Goal: Information Seeking & Learning: Learn about a topic

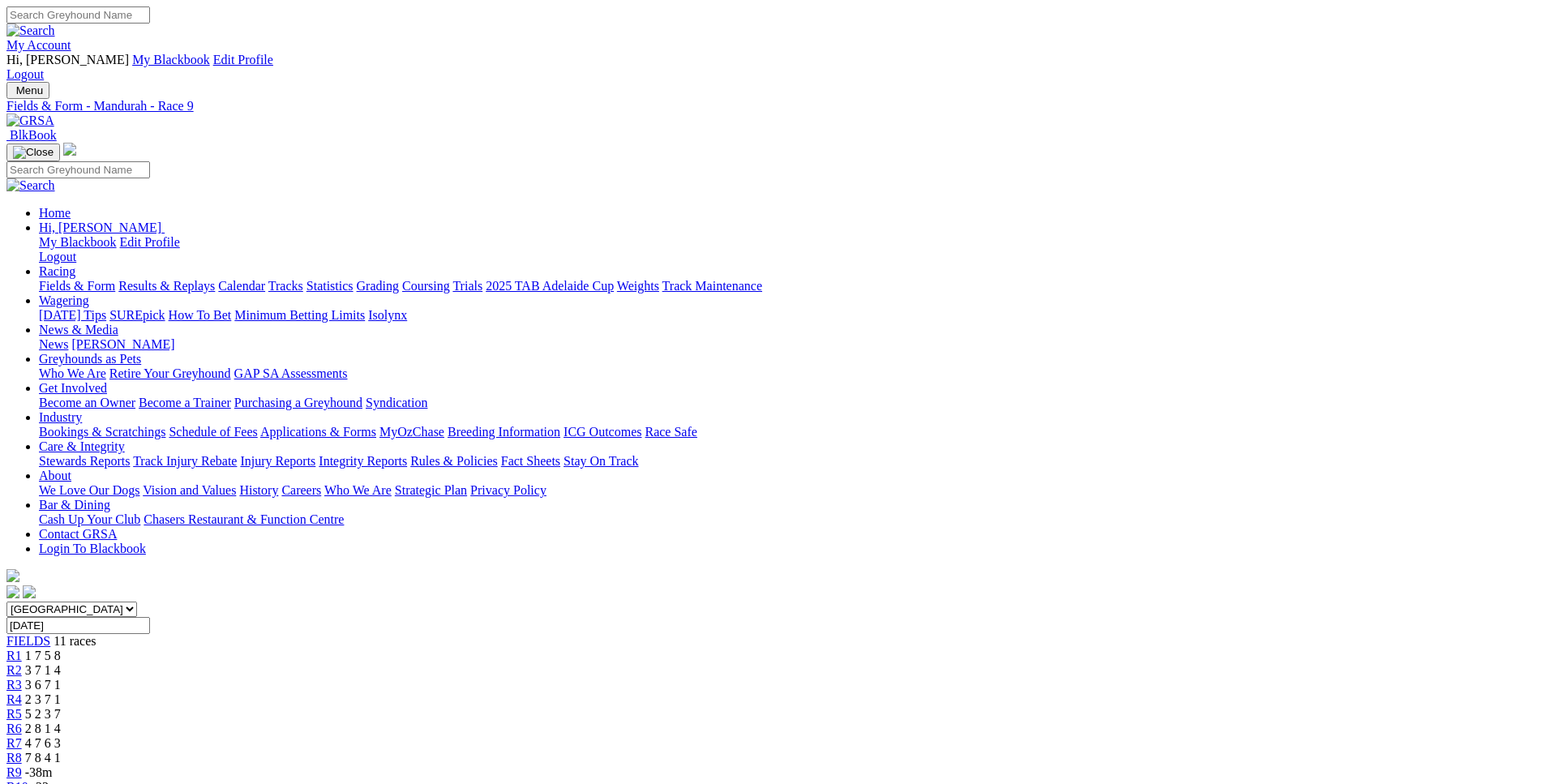
click at [59, 780] on span "-23m" at bounding box center [46, 787] width 28 height 14
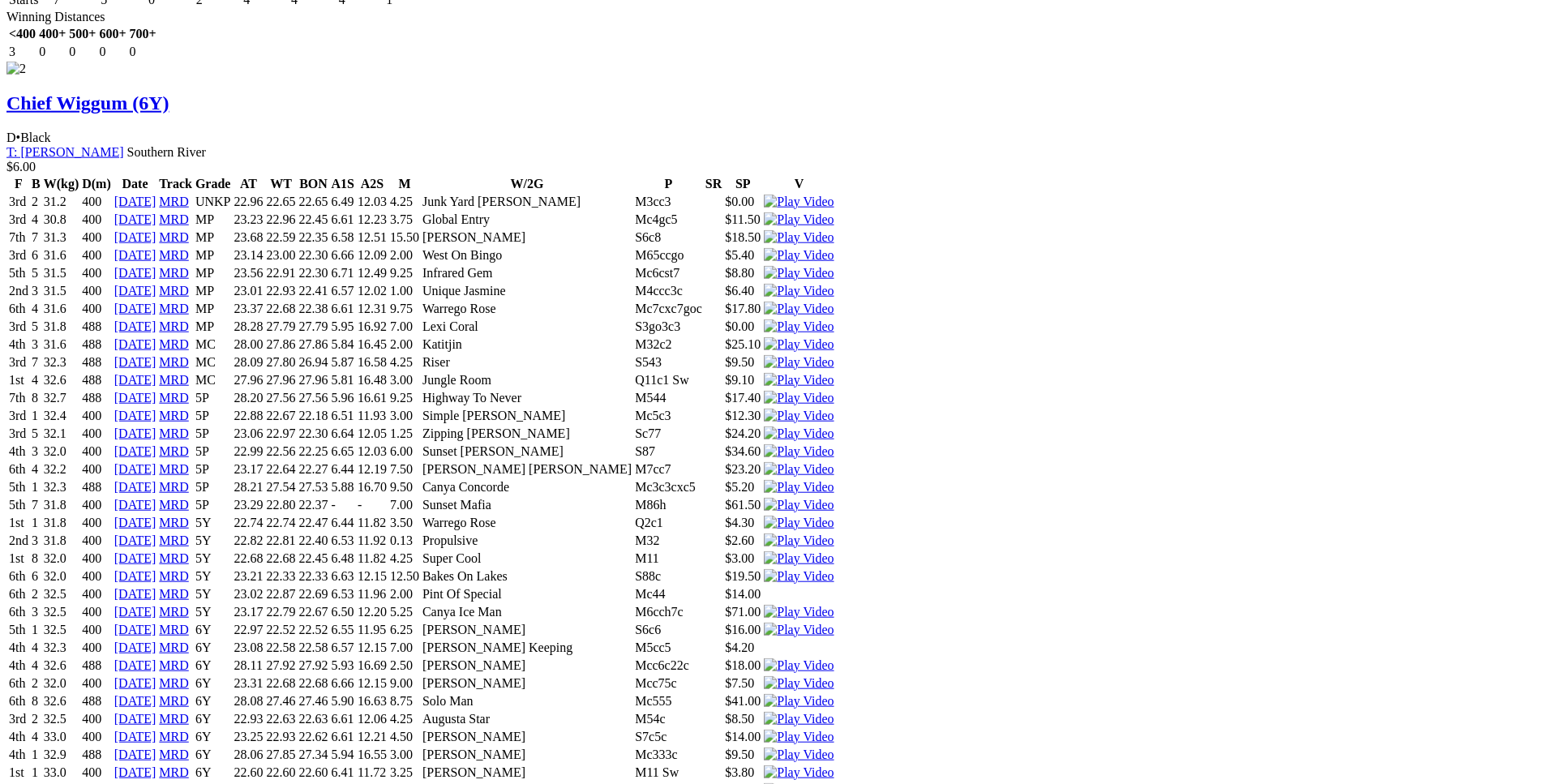
scroll to position [2895, 0]
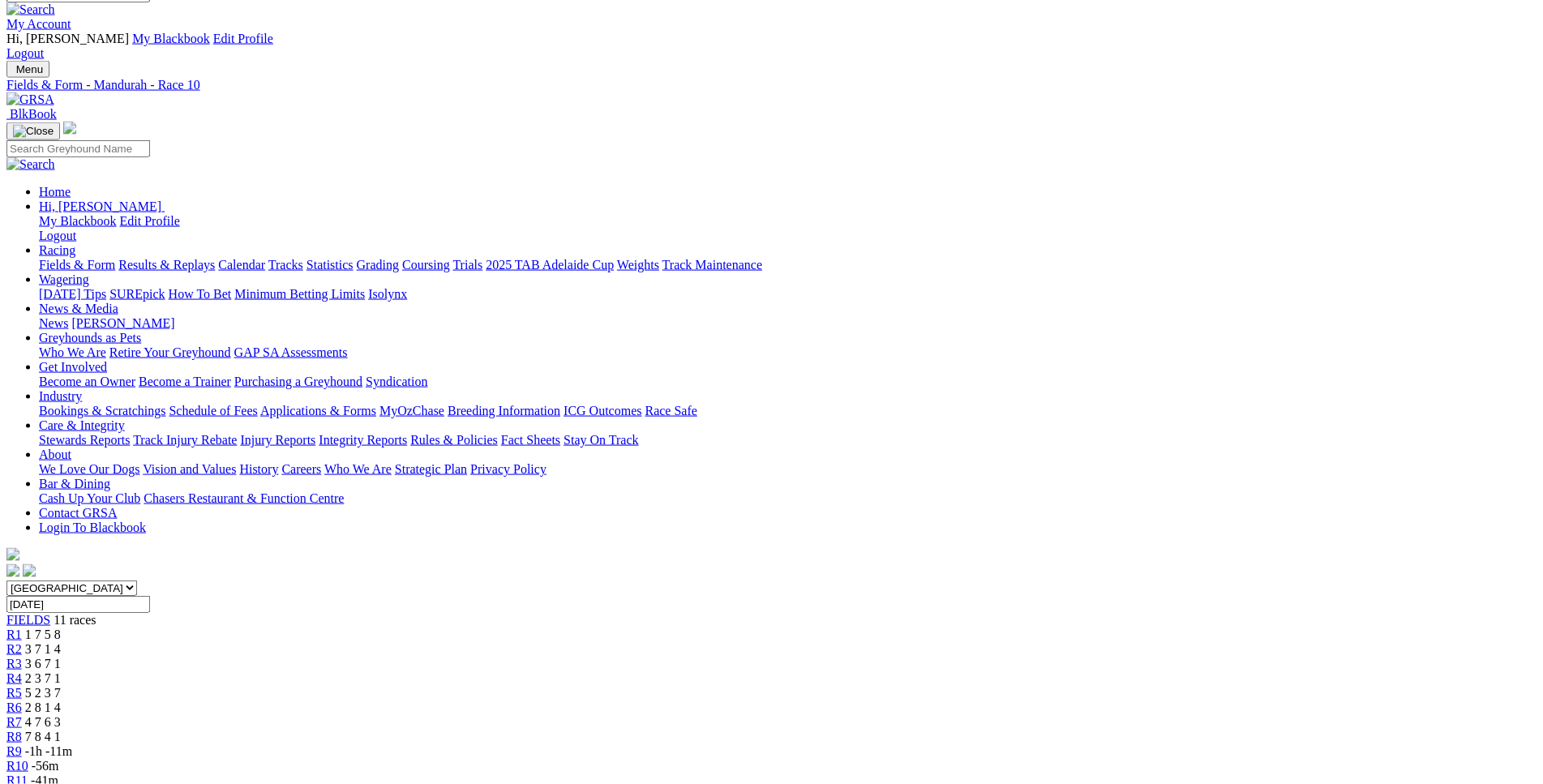
scroll to position [0, 0]
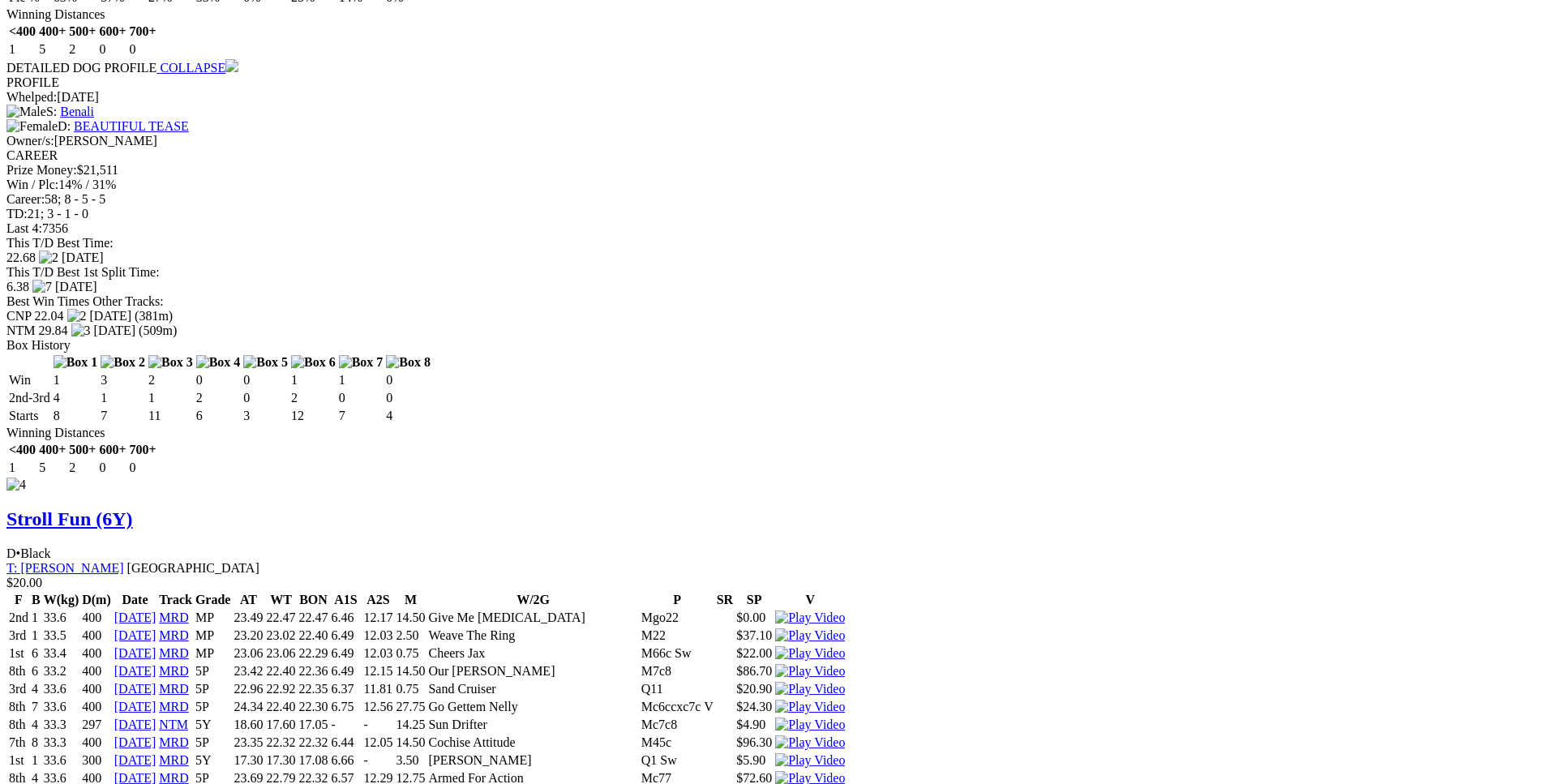
scroll to position [5212, 0]
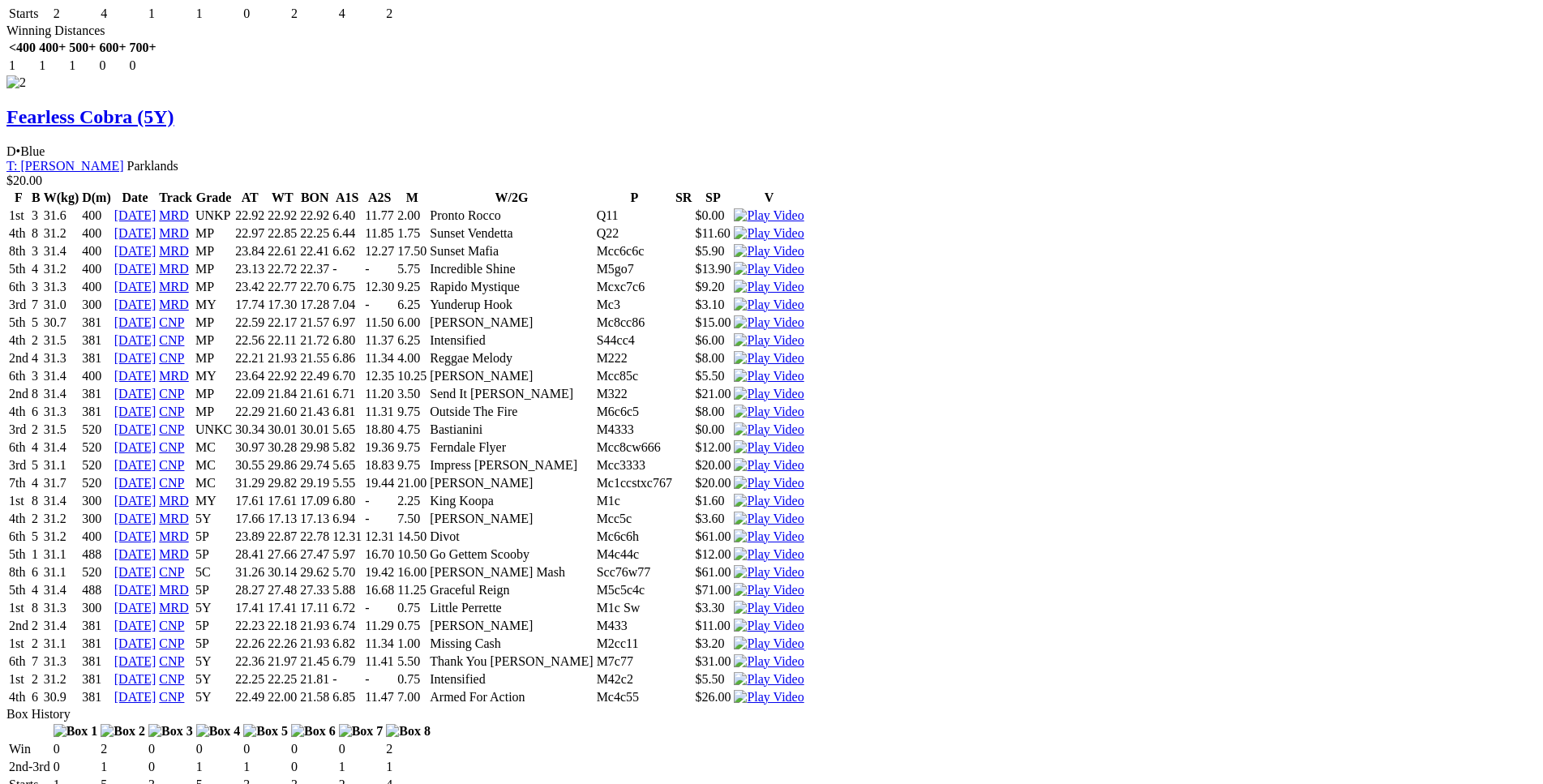
scroll to position [2644, 0]
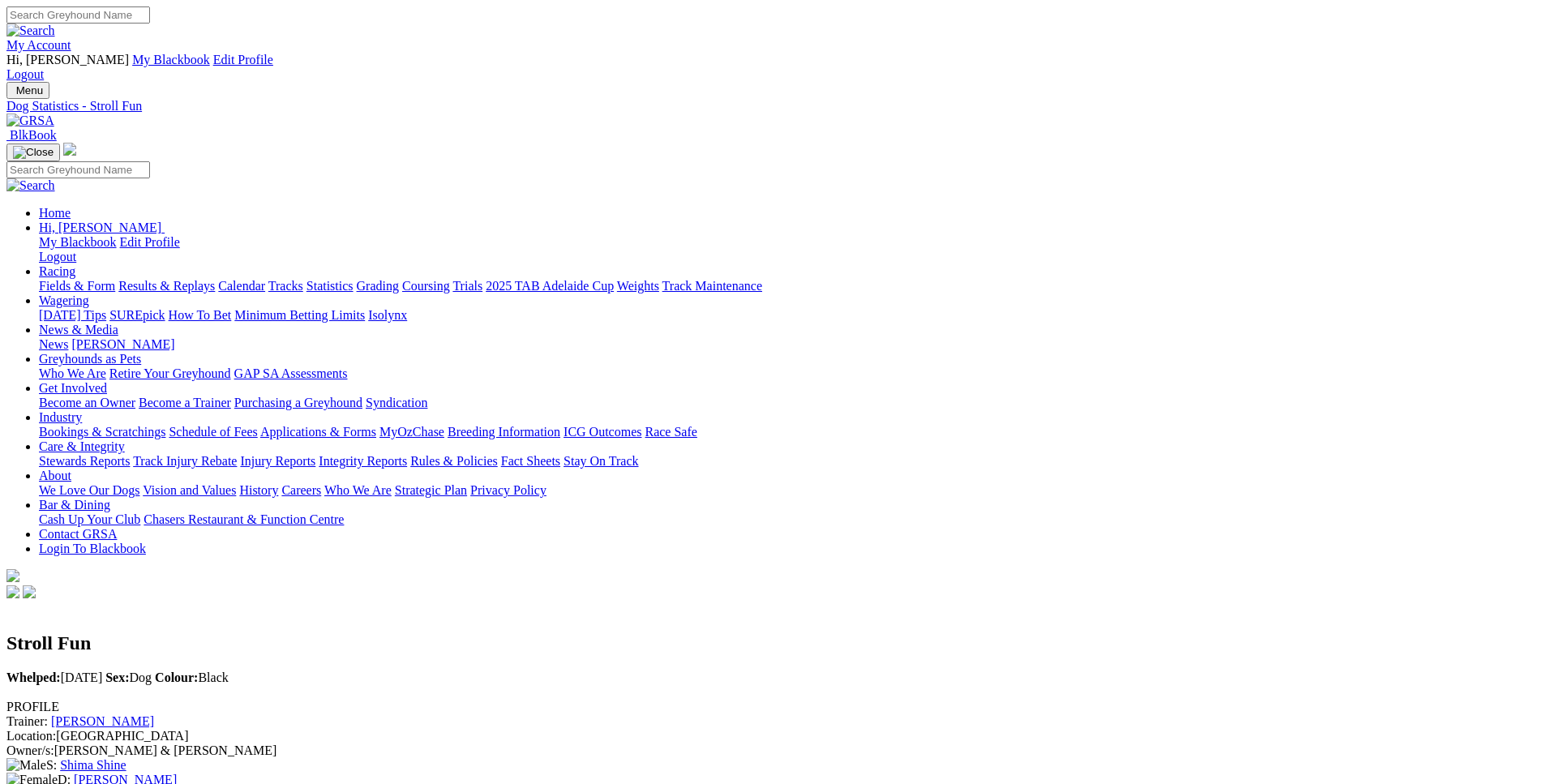
click at [115, 279] on link "Fields & Form" at bounding box center [77, 286] width 76 height 14
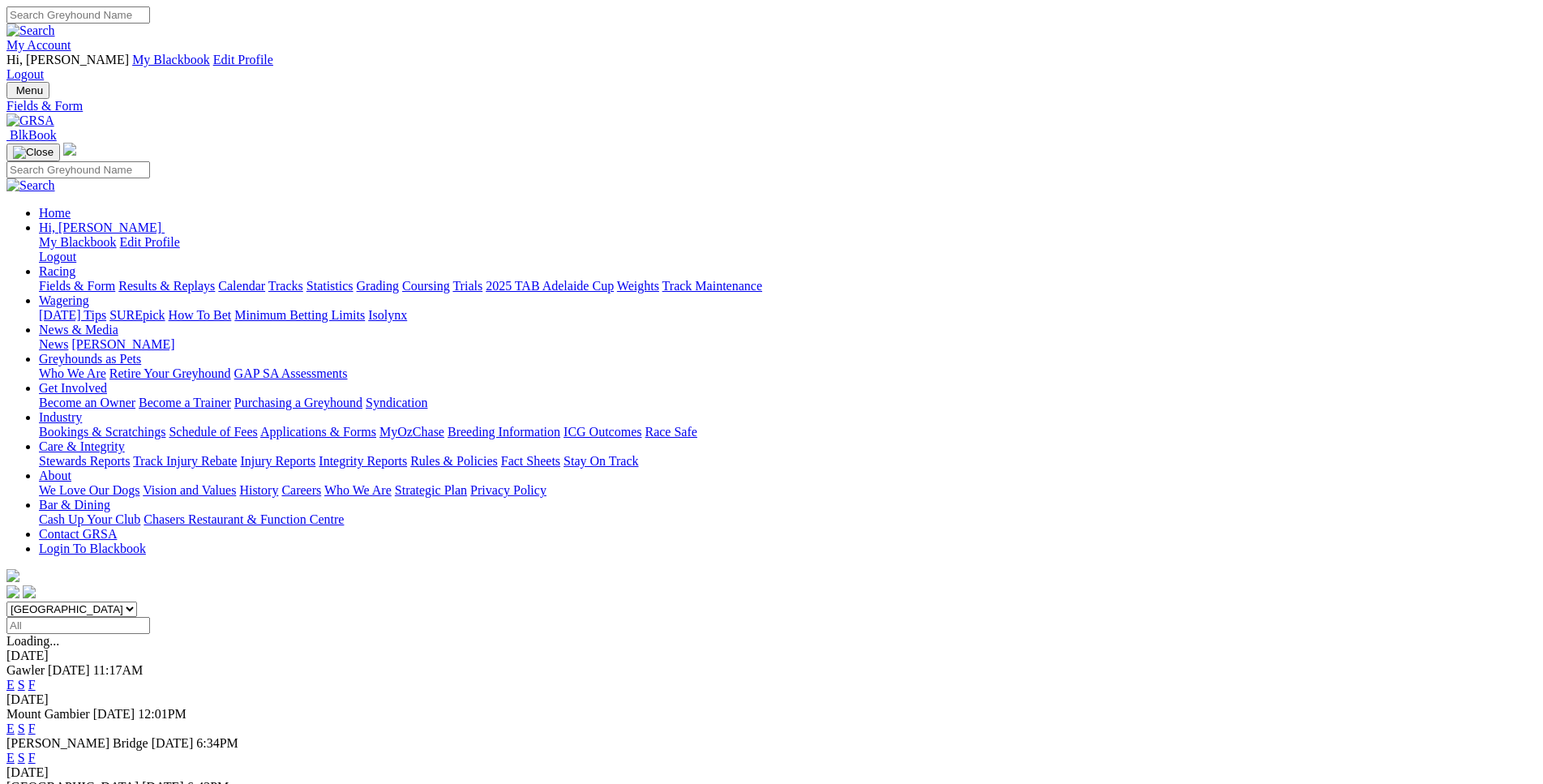
click at [6, 602] on select "[GEOGRAPHIC_DATA] [GEOGRAPHIC_DATA] [GEOGRAPHIC_DATA] [GEOGRAPHIC_DATA] [GEOGRA…" at bounding box center [71, 609] width 131 height 15
select select "WA"
click option "[GEOGRAPHIC_DATA]" at bounding box center [0, 0] width 0 height 0
click at [15, 678] on link "E" at bounding box center [10, 685] width 8 height 14
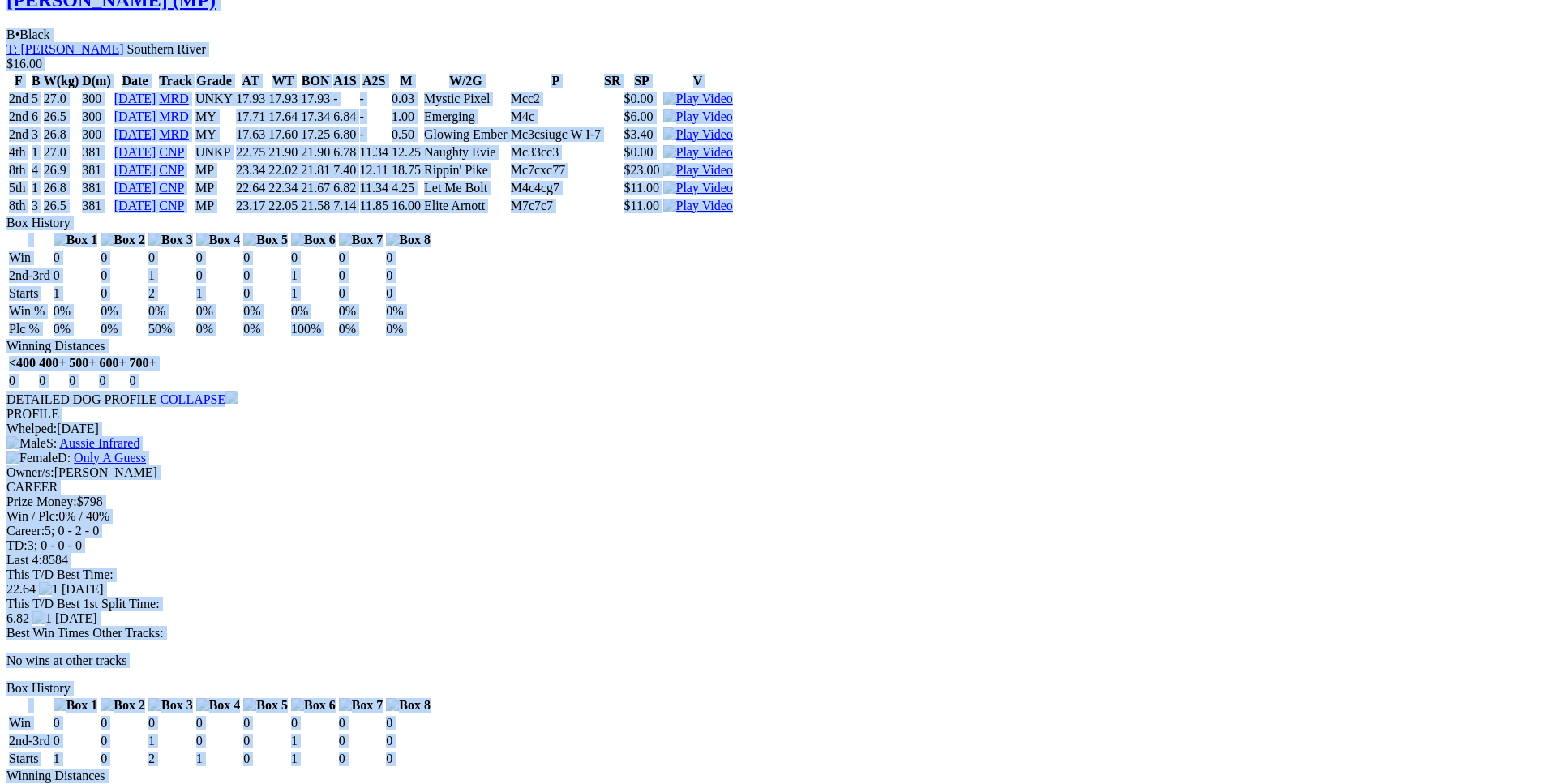
scroll to position [2482, 0]
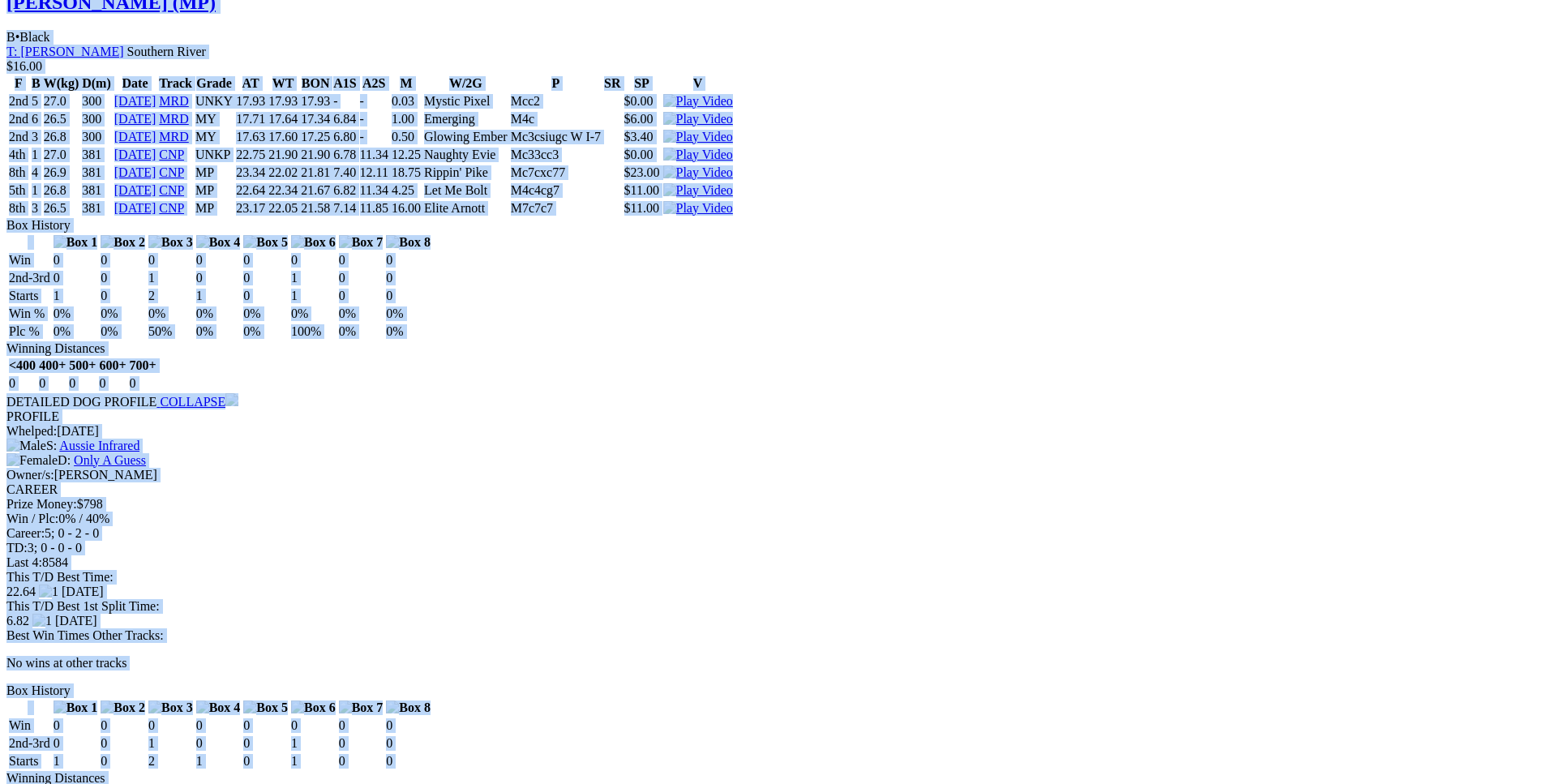
drag, startPoint x: 238, startPoint y: 240, endPoint x: 1285, endPoint y: 457, distance: 1070.0
copy div "Burning Kuna (MP) D • Black T: Michael Johnston Nambeelup $2.10 F B W(kg) D(m) …"
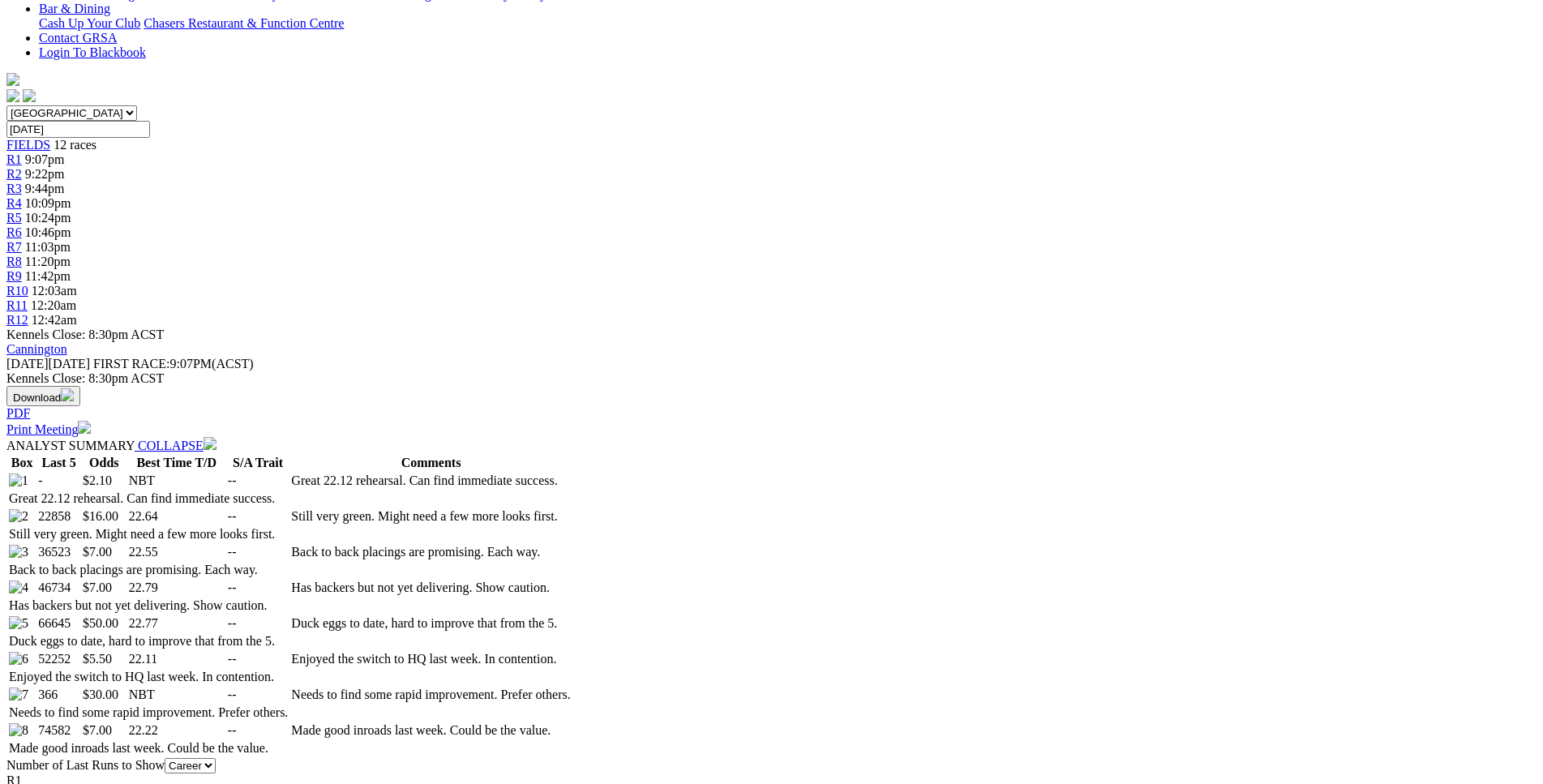
scroll to position [0, 0]
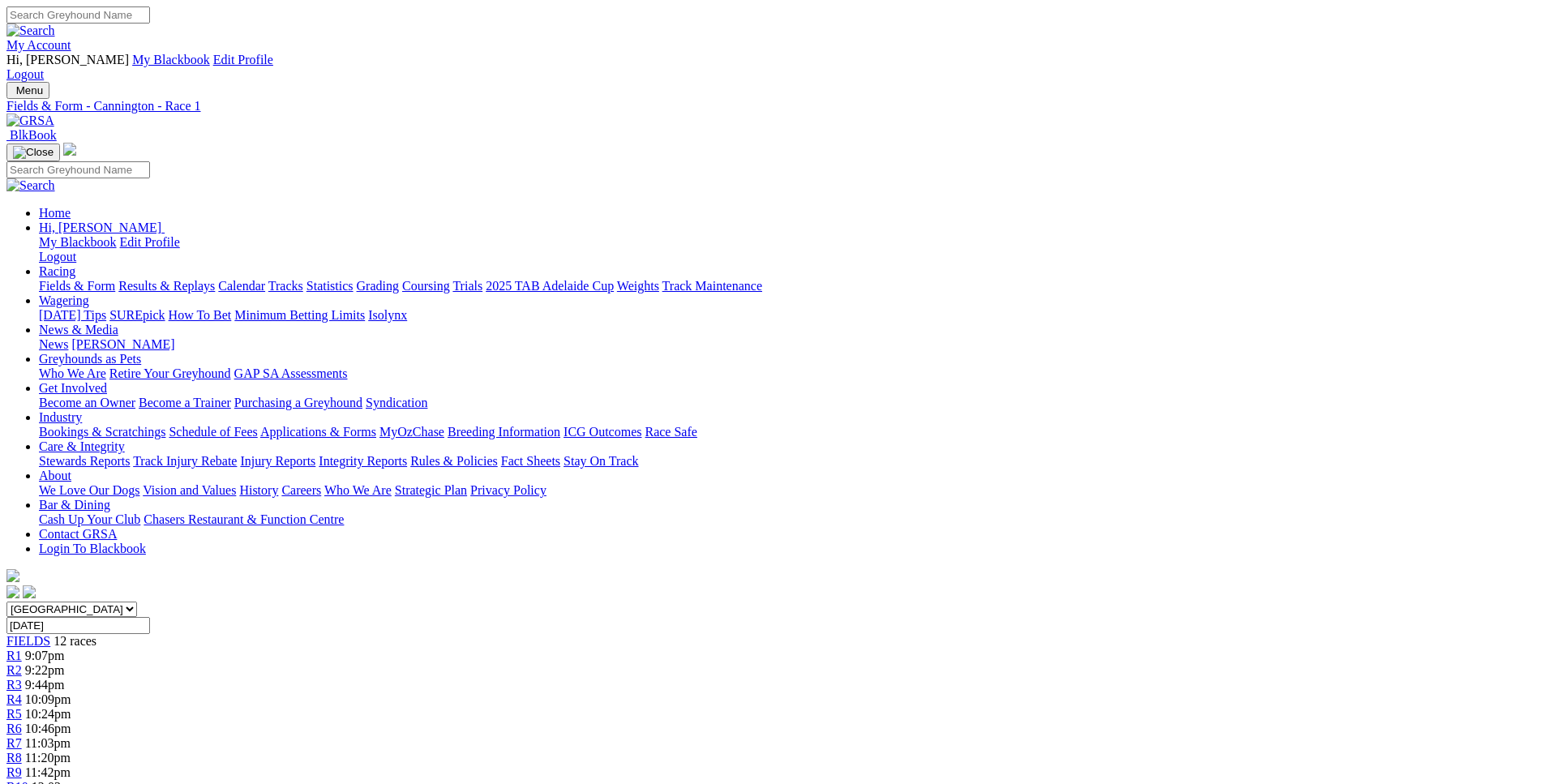
click at [22, 663] on span "R2" at bounding box center [13, 670] width 15 height 14
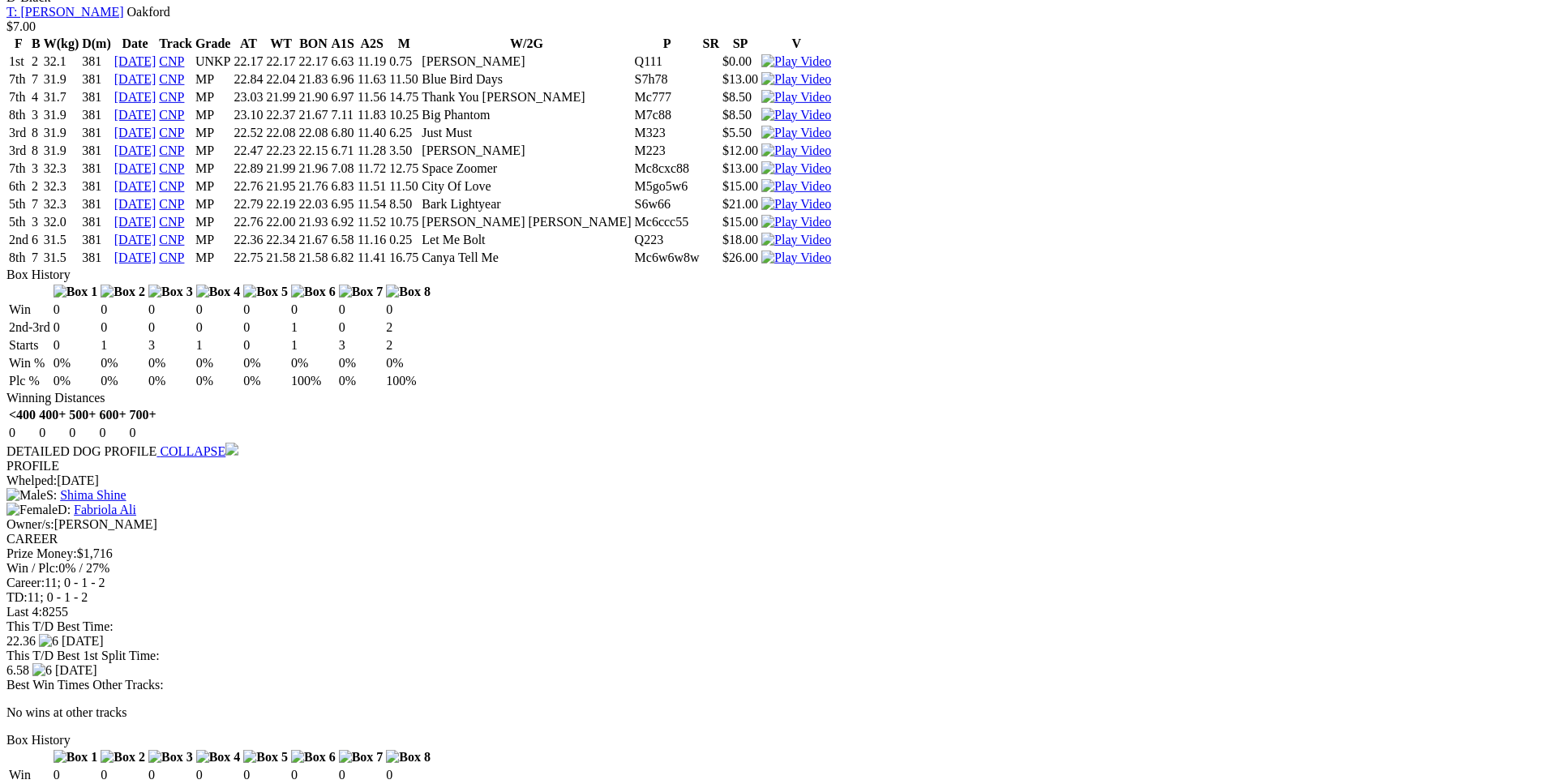
scroll to position [2647, 0]
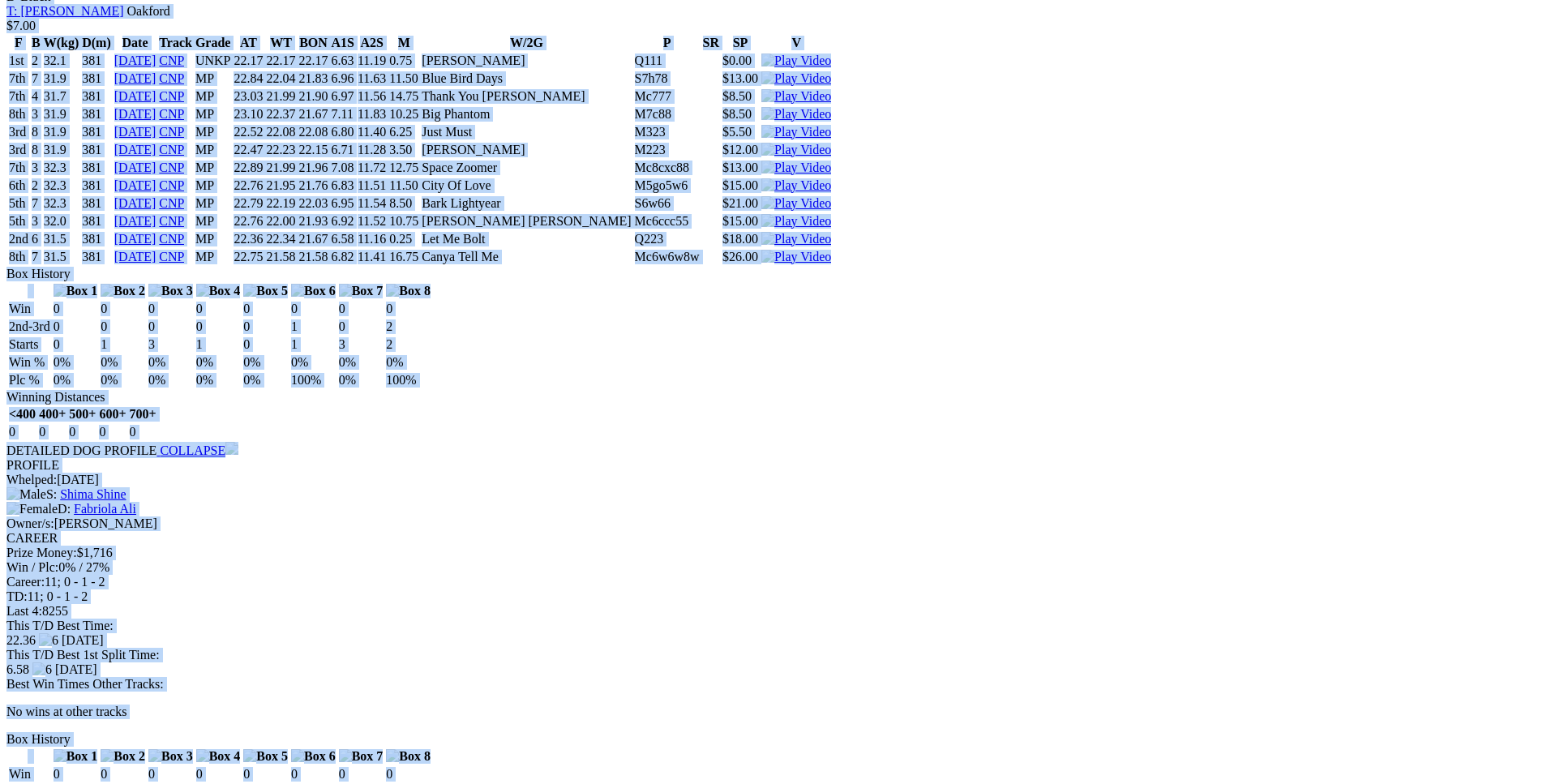
drag, startPoint x: 236, startPoint y: 236, endPoint x: 1288, endPoint y: 231, distance: 1051.9
copy div "Queen Jett (MP) B • Blk & Wh T: Cosi Dagostino Treeby $15.00 F B W(kg) D(m) Dat…"
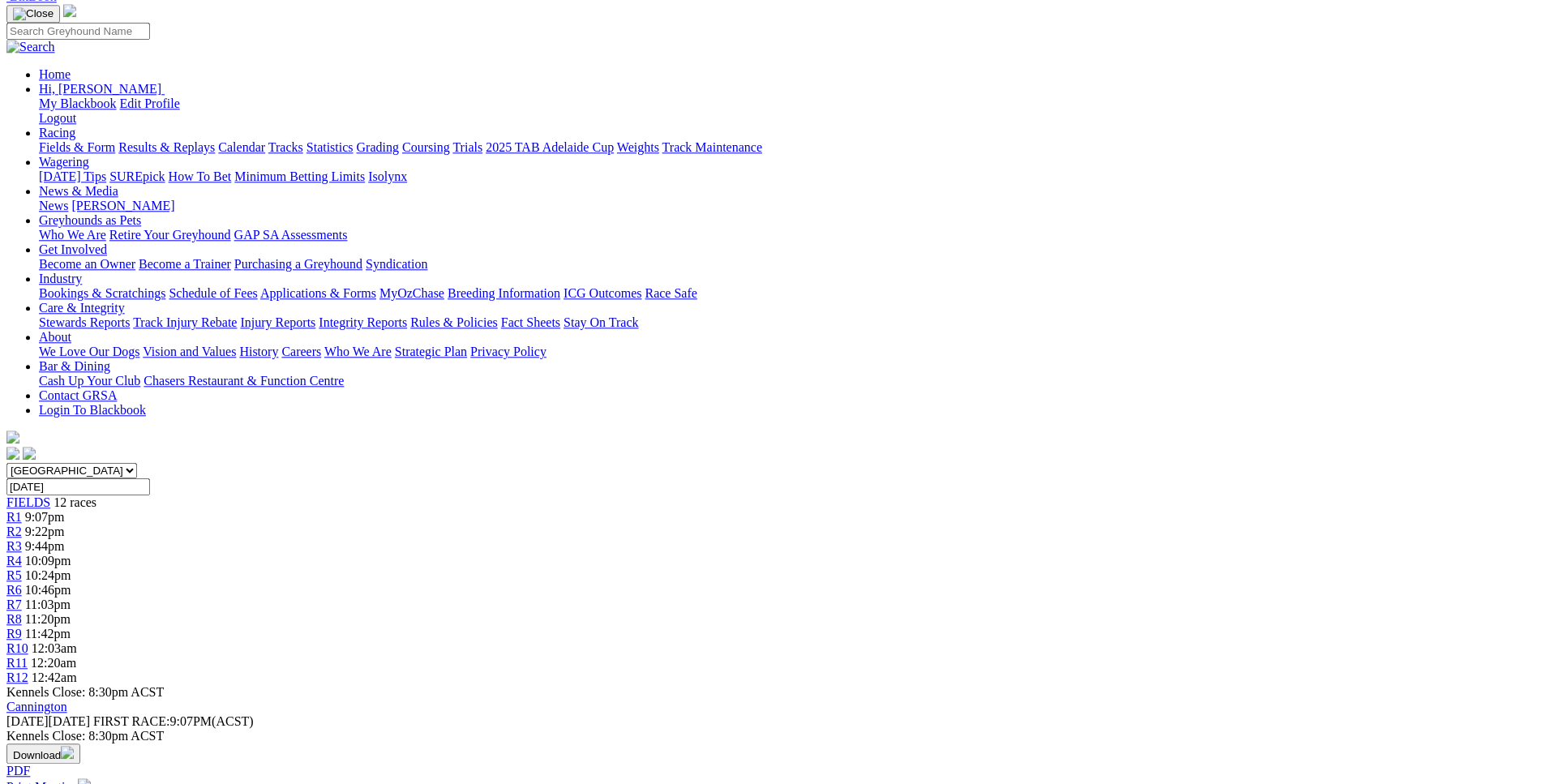
scroll to position [0, 0]
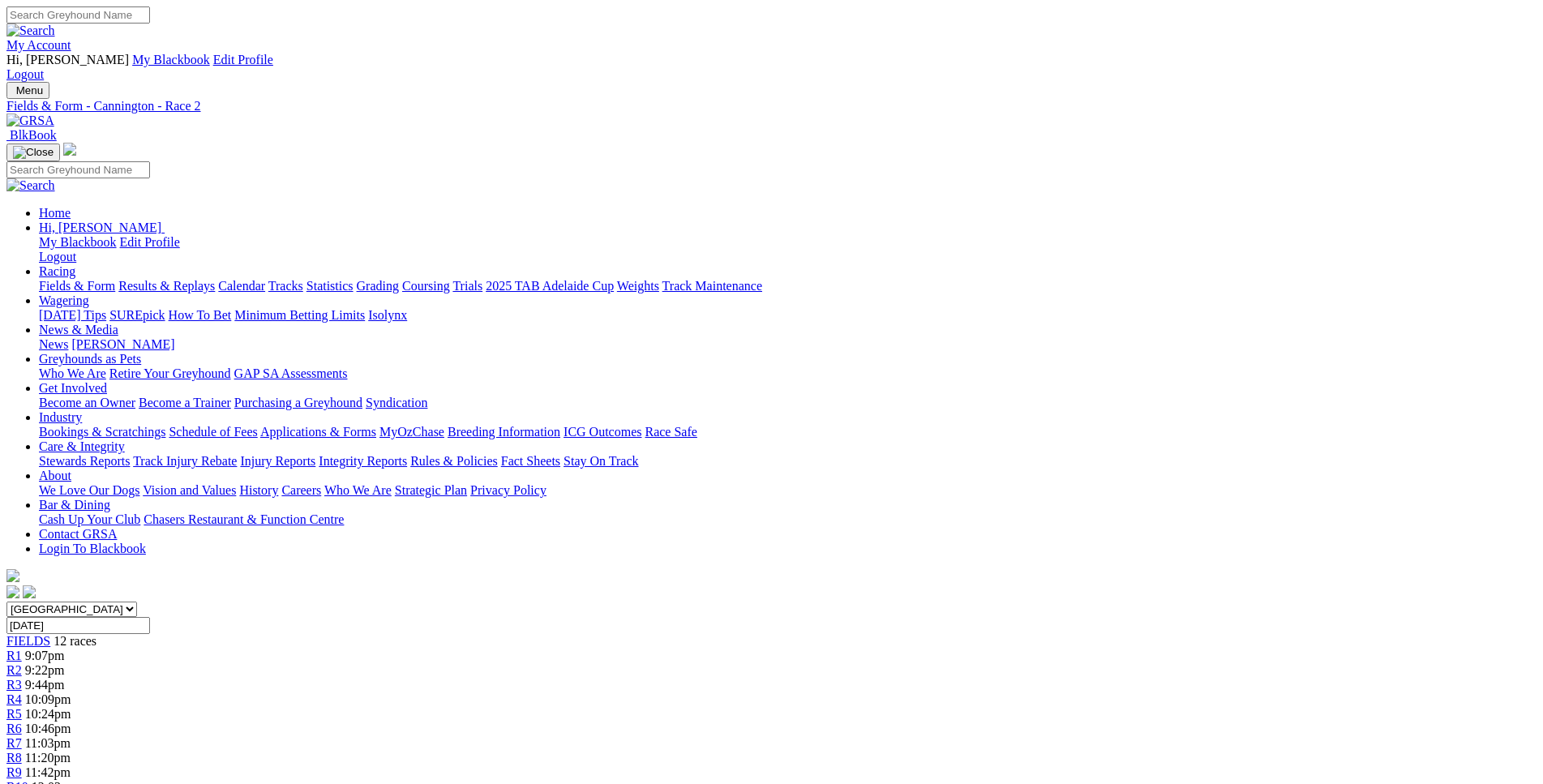
click at [531, 678] on div "R3 9:44pm" at bounding box center [771, 685] width 1530 height 15
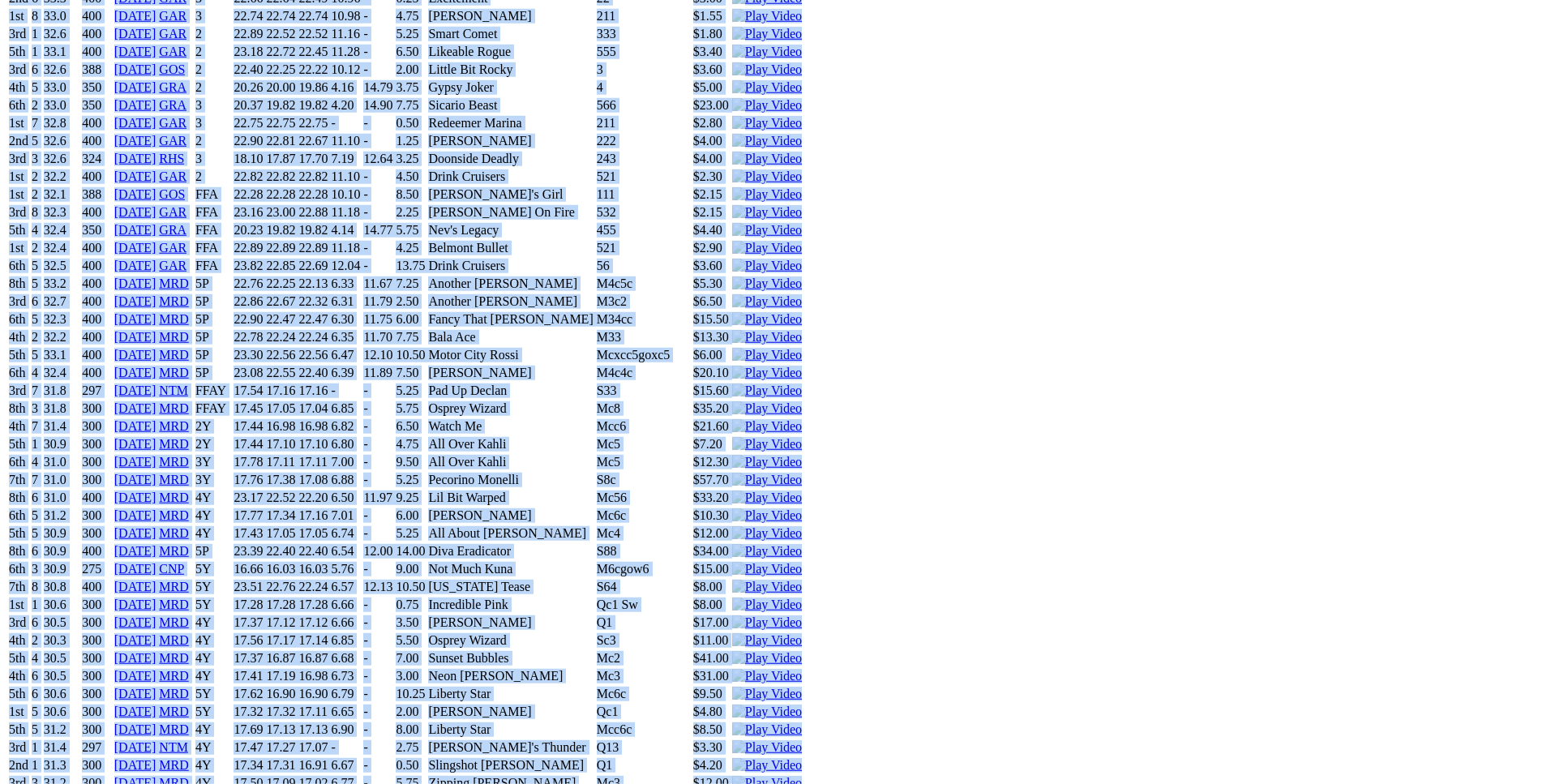
scroll to position [9596, 0]
drag, startPoint x: 234, startPoint y: 238, endPoint x: 1281, endPoint y: 259, distance: 1047.3
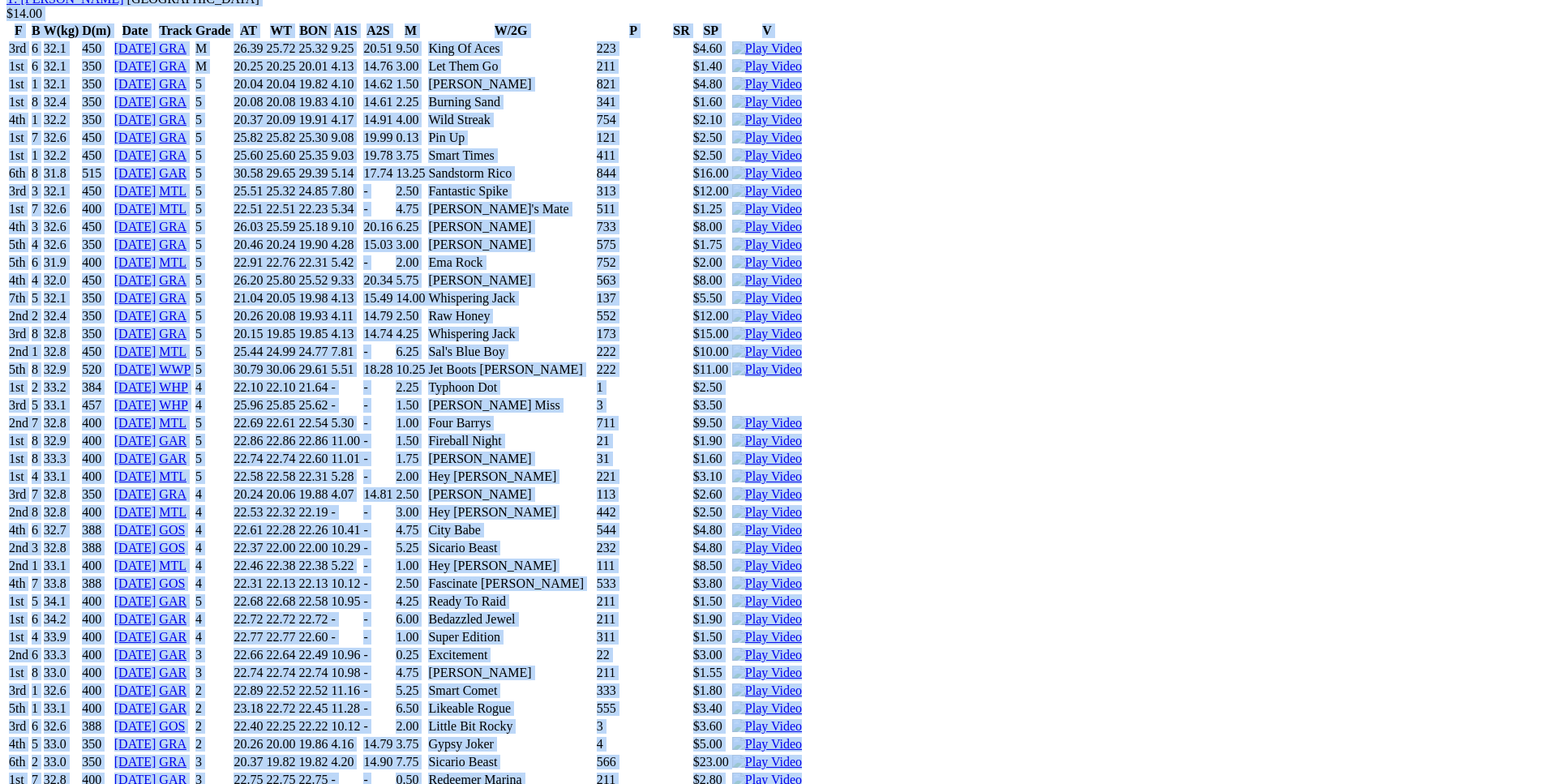
scroll to position [8935, 0]
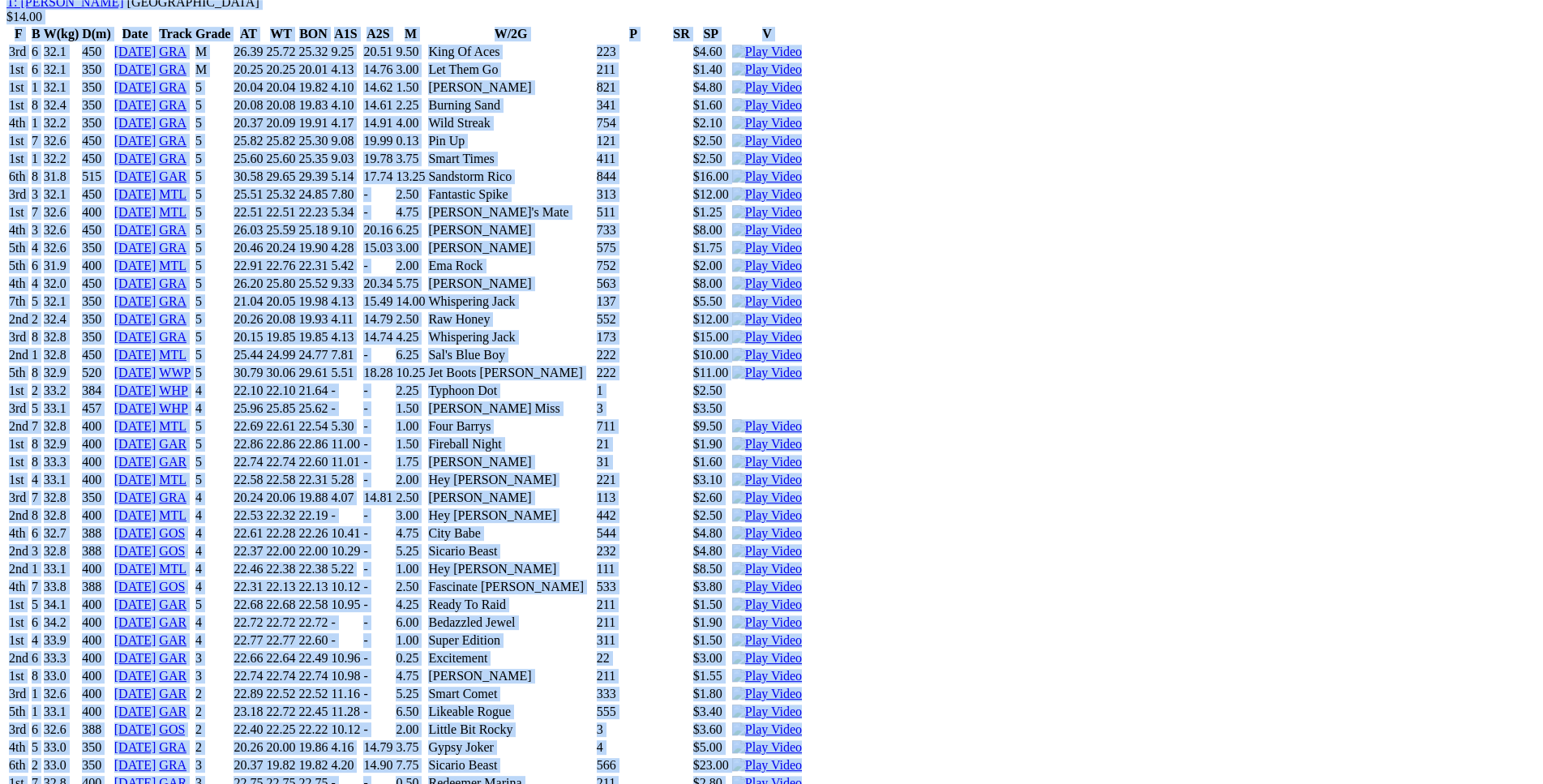
copy div "Found The Brake (5Y) D • Fawn T: Laurie Malcolm Southampton $18.00 F B W(kg) D(…"
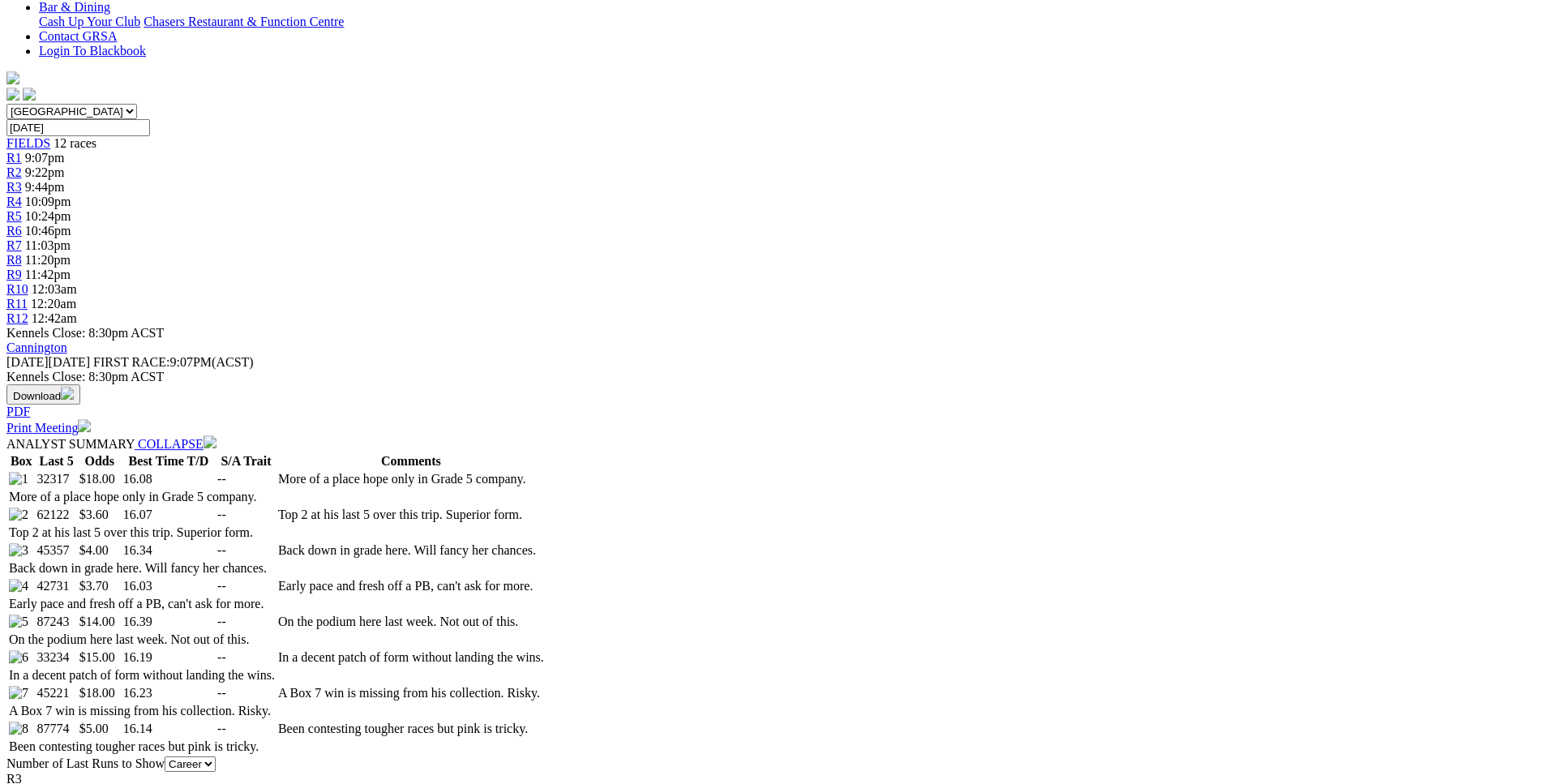
scroll to position [579, 0]
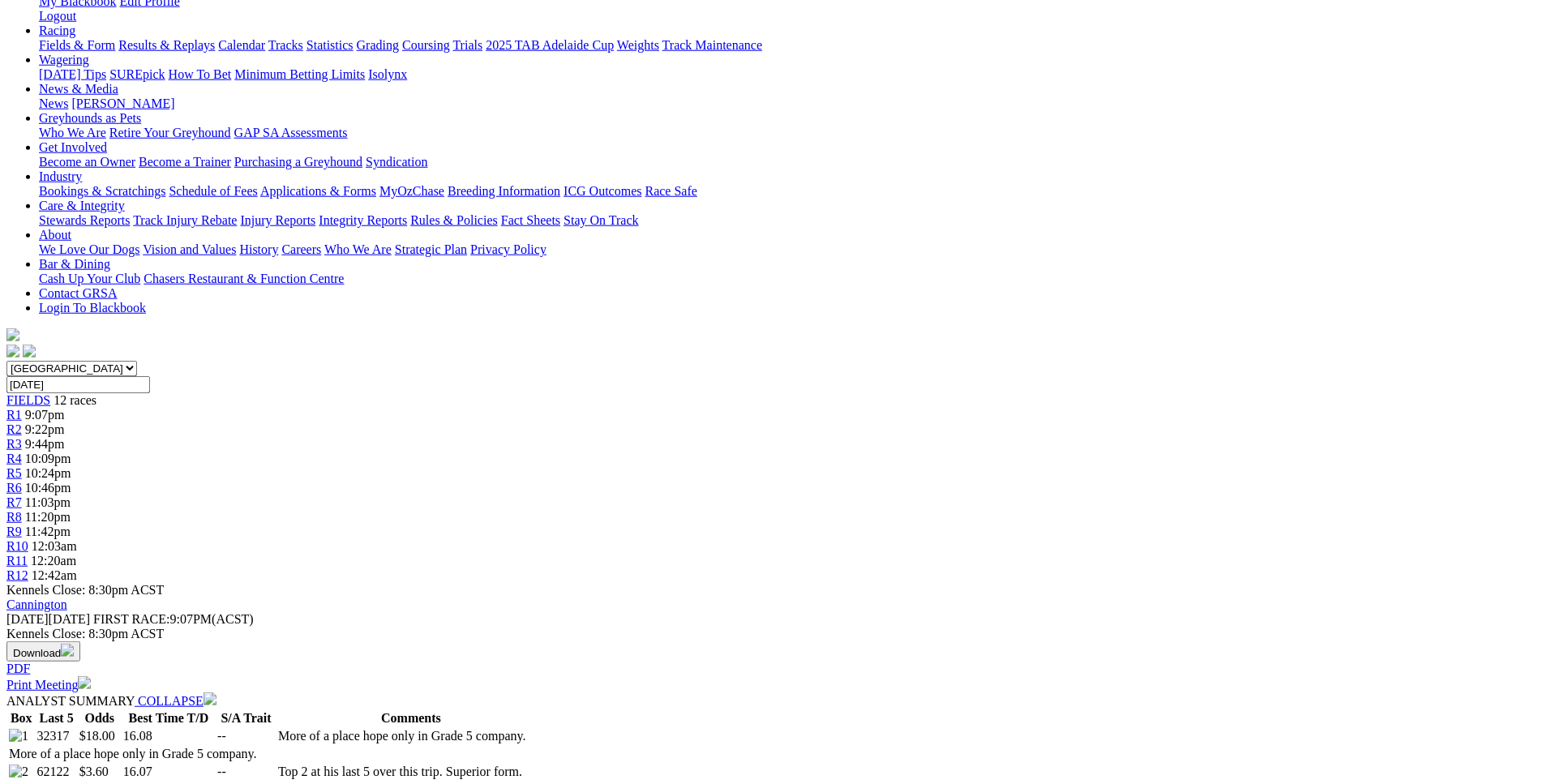
scroll to position [0, 0]
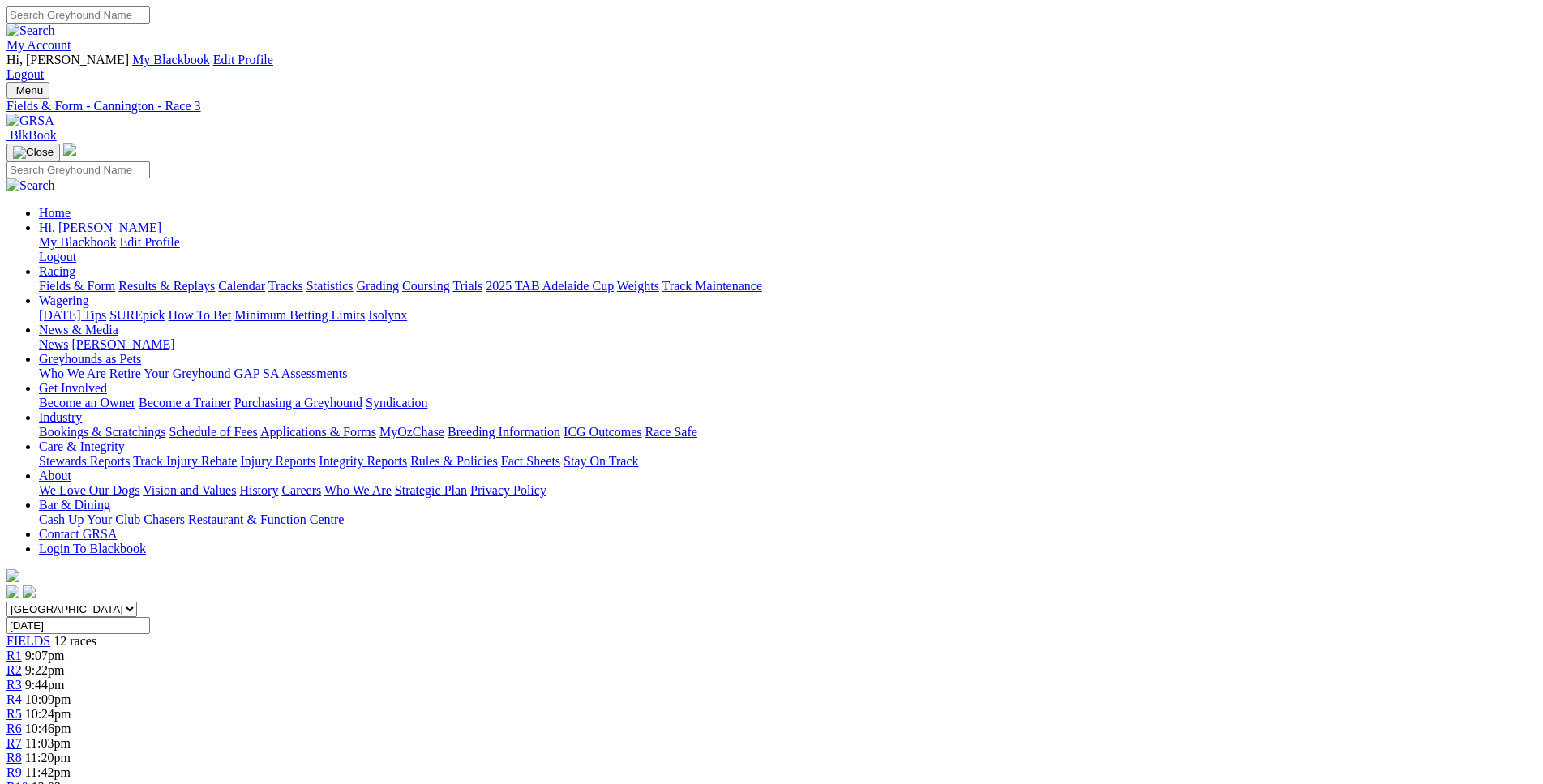
click at [625, 693] on div "R4 10:09pm" at bounding box center [771, 700] width 1530 height 15
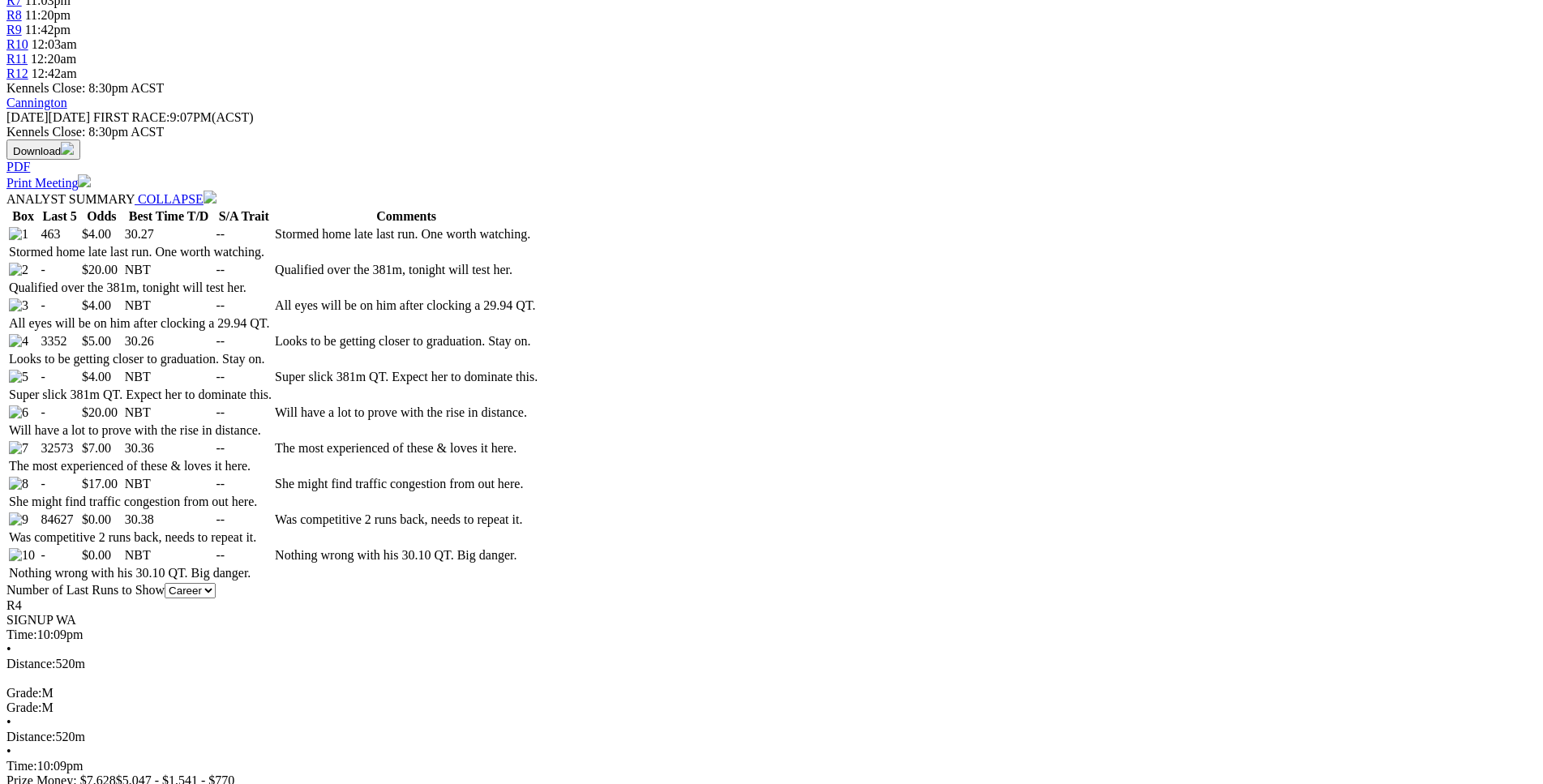
scroll to position [744, 0]
drag, startPoint x: 234, startPoint y: 217, endPoint x: 592, endPoint y: 274, distance: 362.1
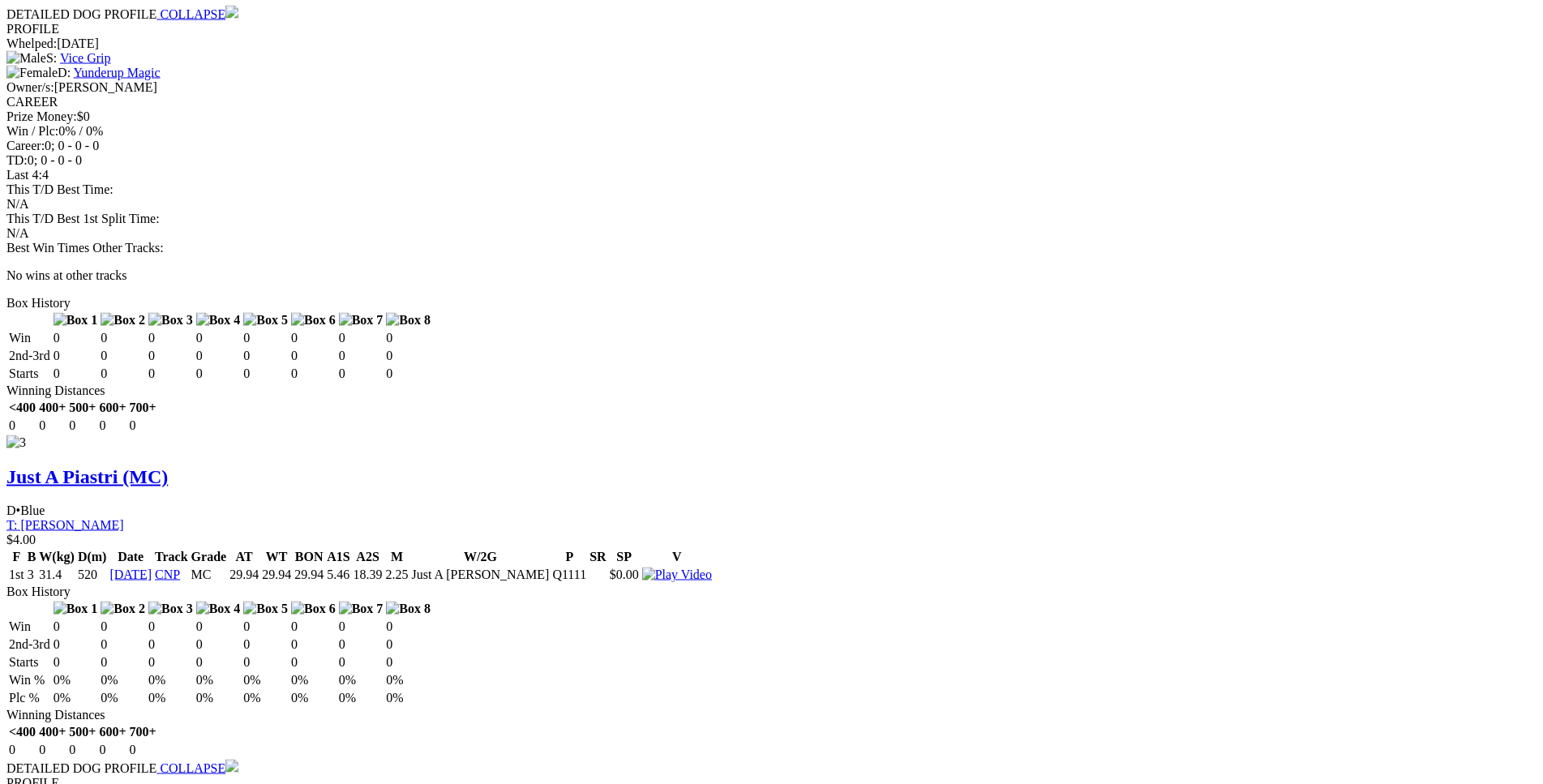
scroll to position [2895, 0]
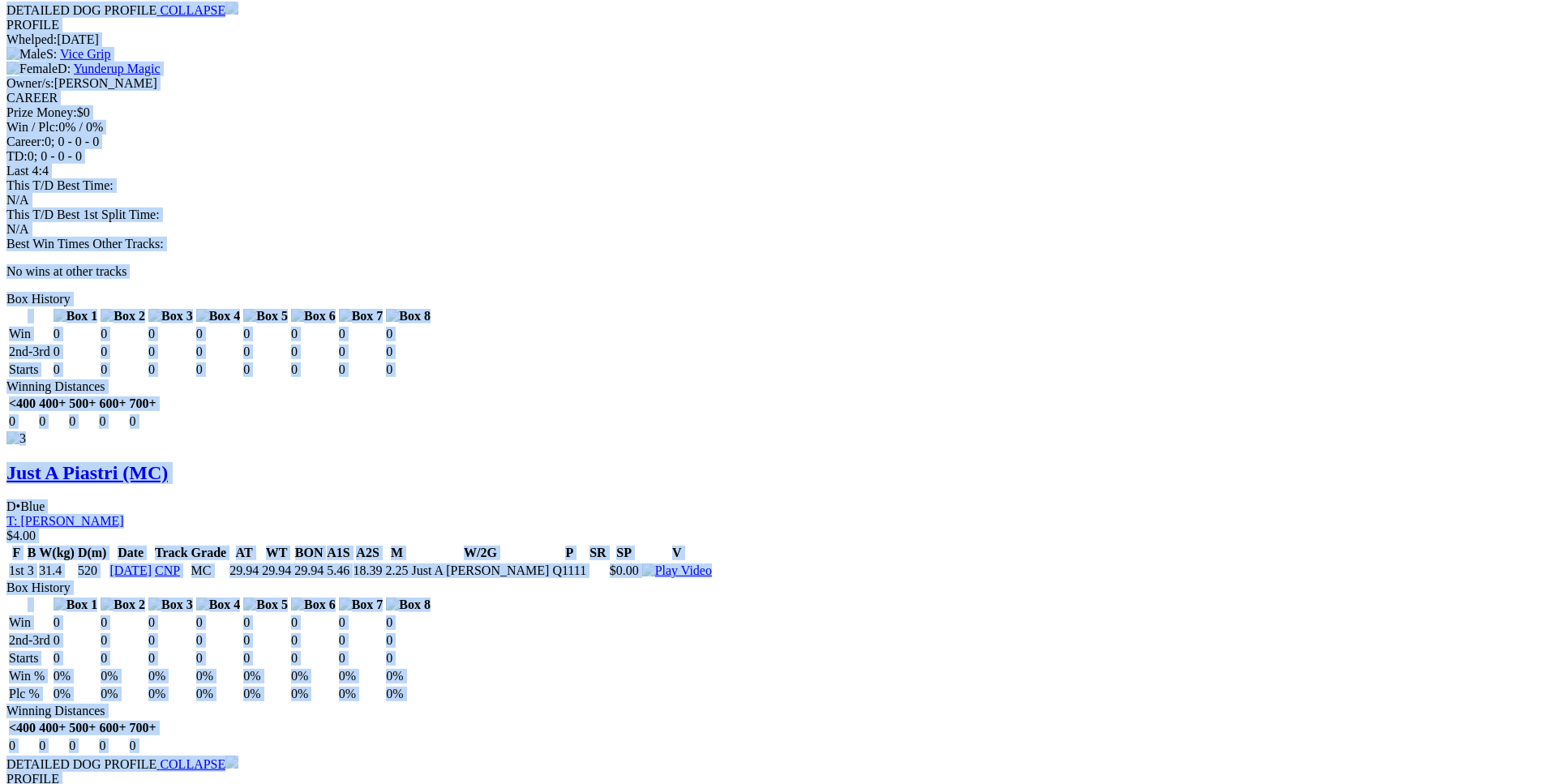
drag, startPoint x: 238, startPoint y: 217, endPoint x: 1295, endPoint y: 510, distance: 1097.4
copy div "Clifton Luca (MC) D • Brindle T: Vince Reid Herron $4.00 F B W(kg) D(m) Date Tr…"
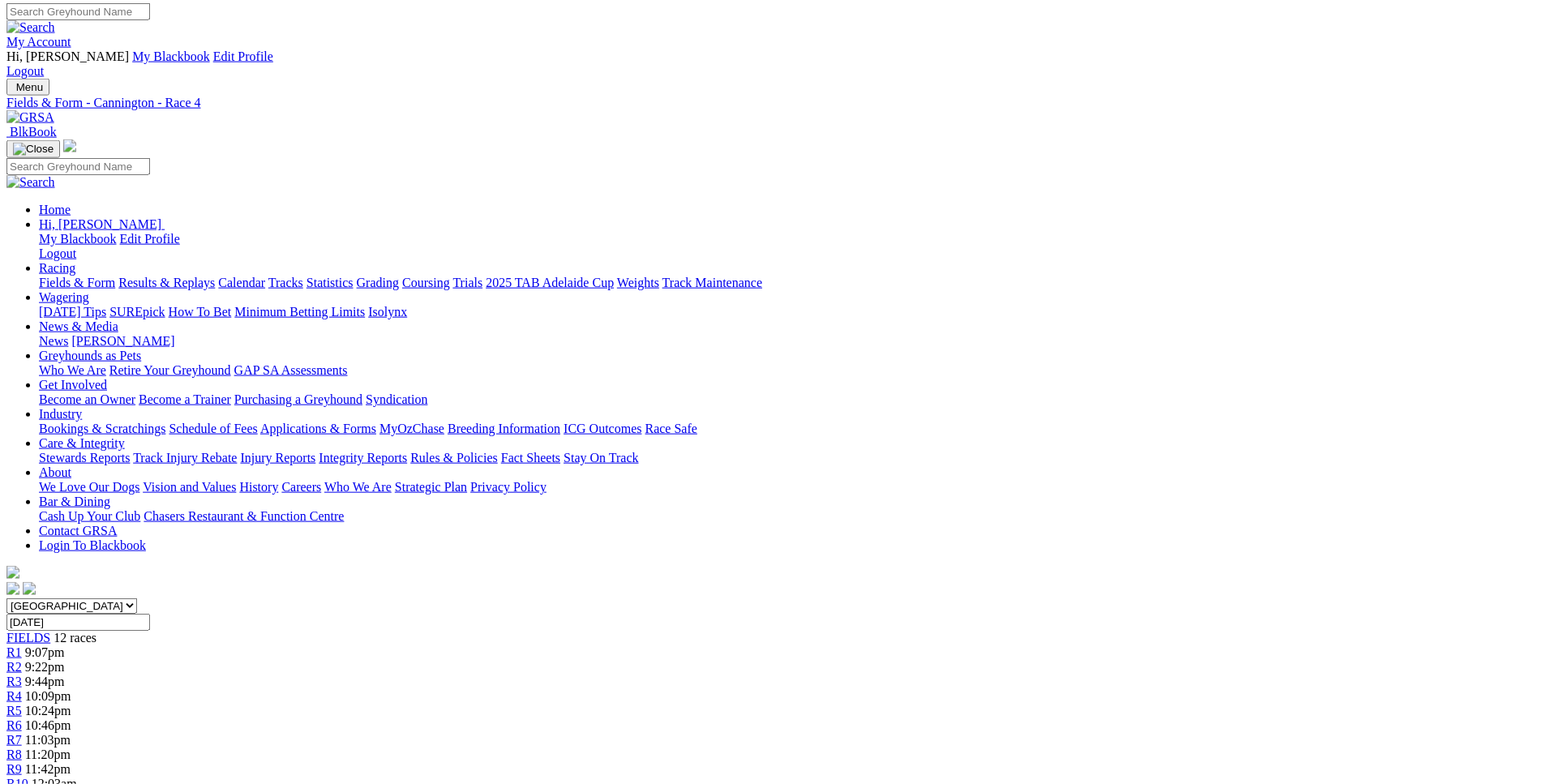
scroll to position [2, 0]
click at [694, 705] on div "R5 10:24pm" at bounding box center [771, 712] width 1530 height 15
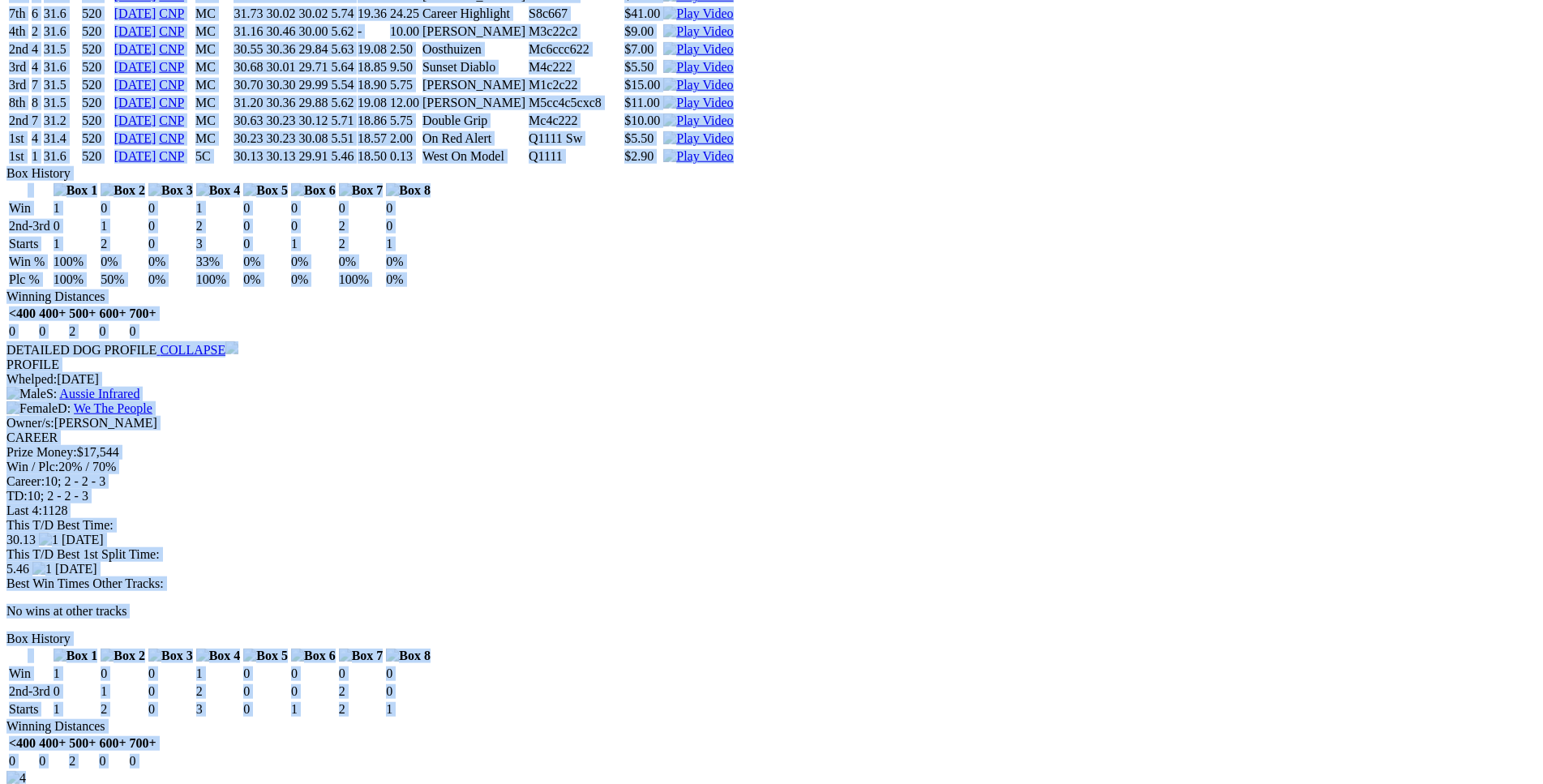
scroll to position [3560, 0]
drag, startPoint x: 236, startPoint y: 207, endPoint x: 1290, endPoint y: 398, distance: 1071.6
copy div "Paid My Dues (5C) D • Wh & Blk T: [PERSON_NAME] Jarrahdale $3.80 F B W(kg) D(m)…"
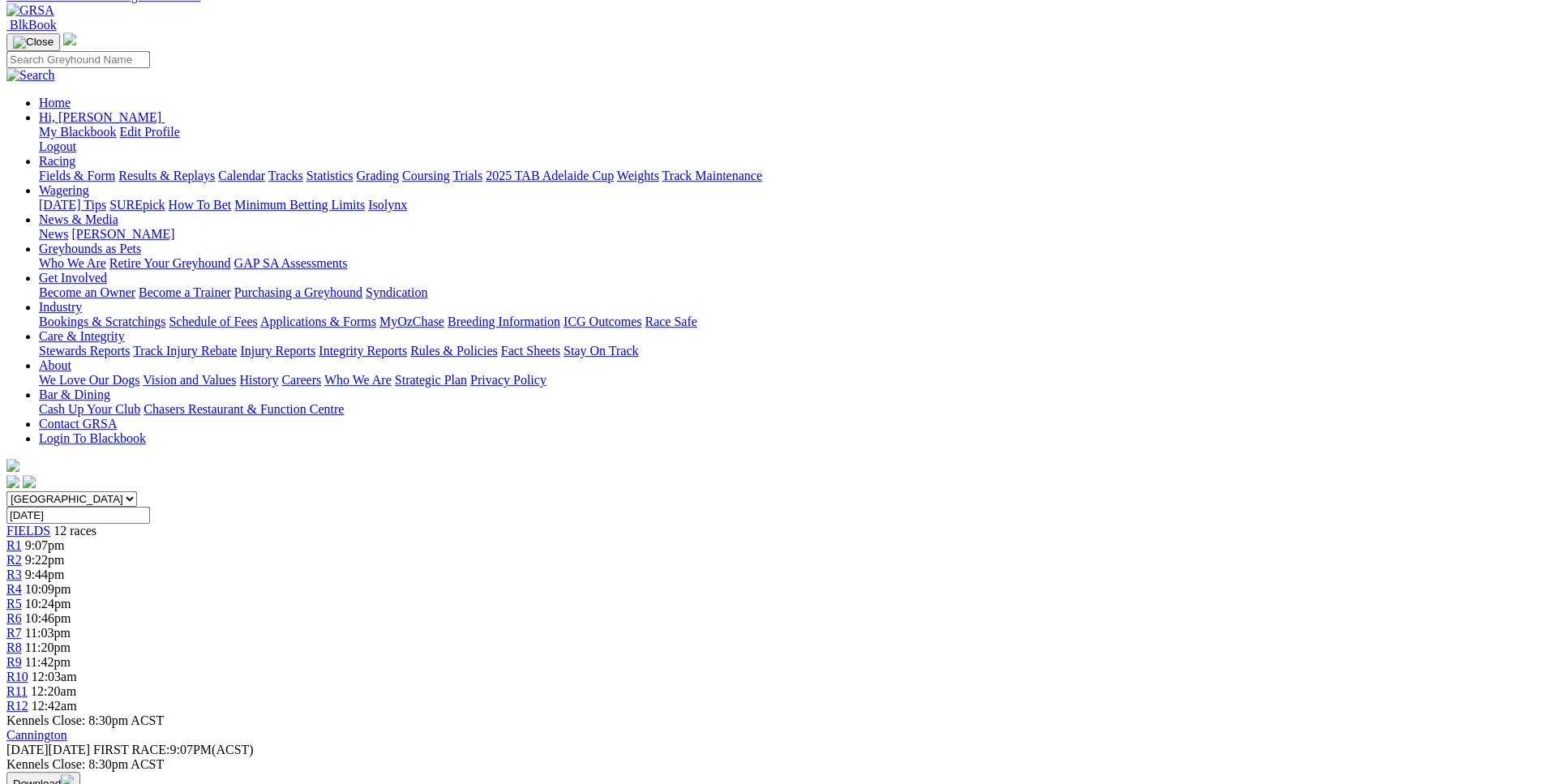
scroll to position [0, 0]
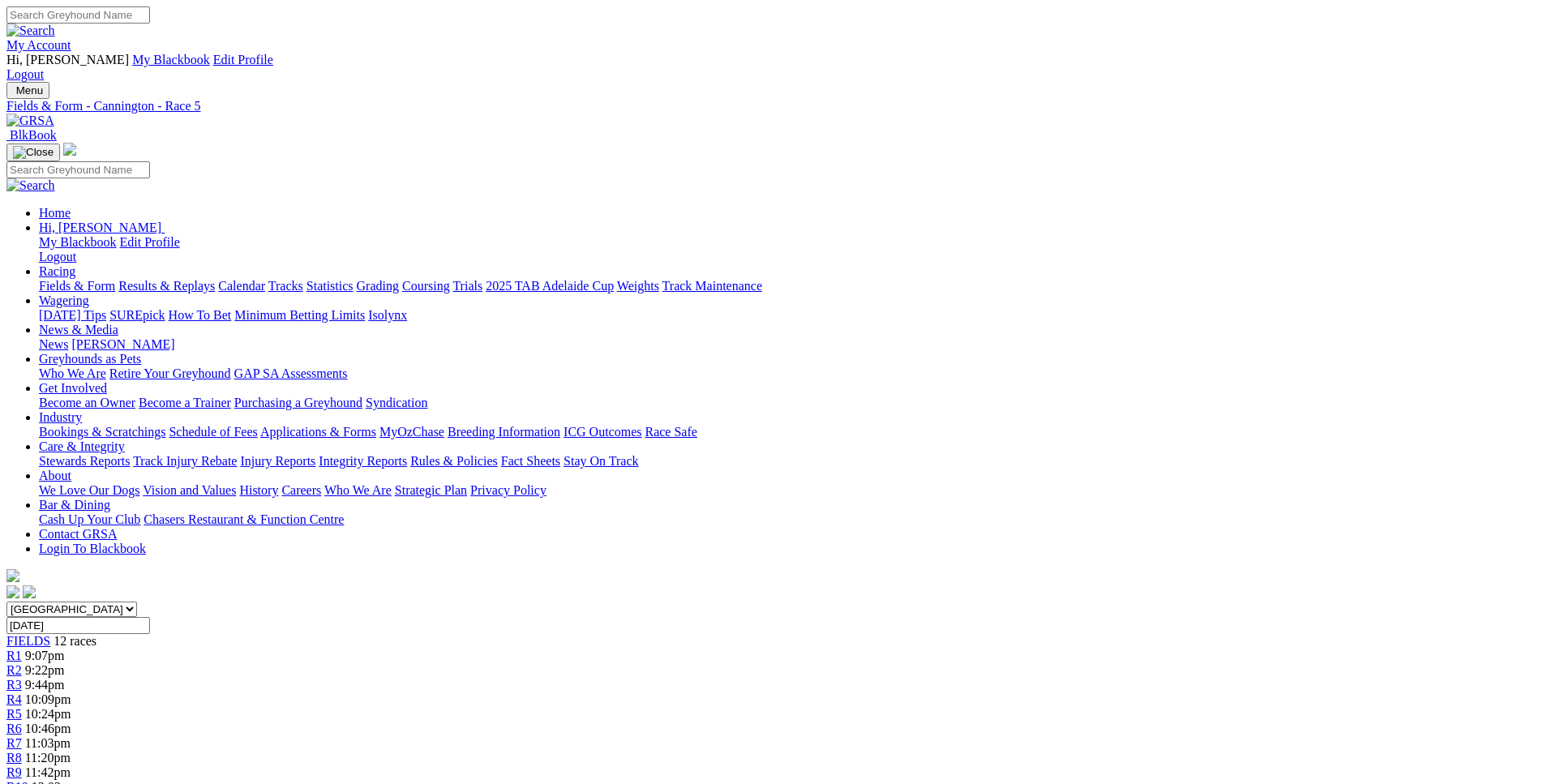
click at [789, 722] on div "R6 10:46pm" at bounding box center [771, 729] width 1530 height 15
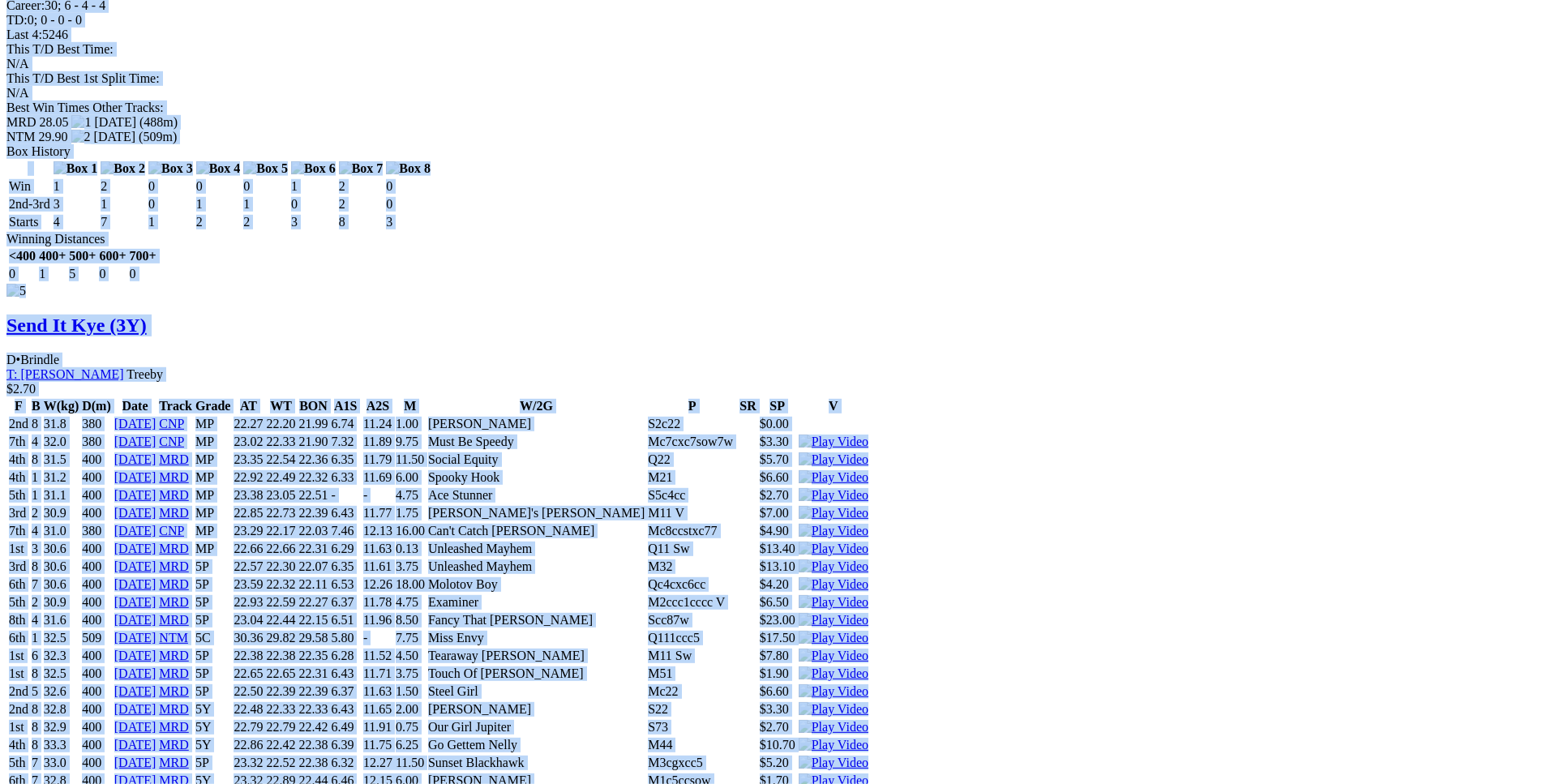
scroll to position [7860, 0]
drag, startPoint x: 239, startPoint y: 327, endPoint x: 1264, endPoint y: 546, distance: 1048.3
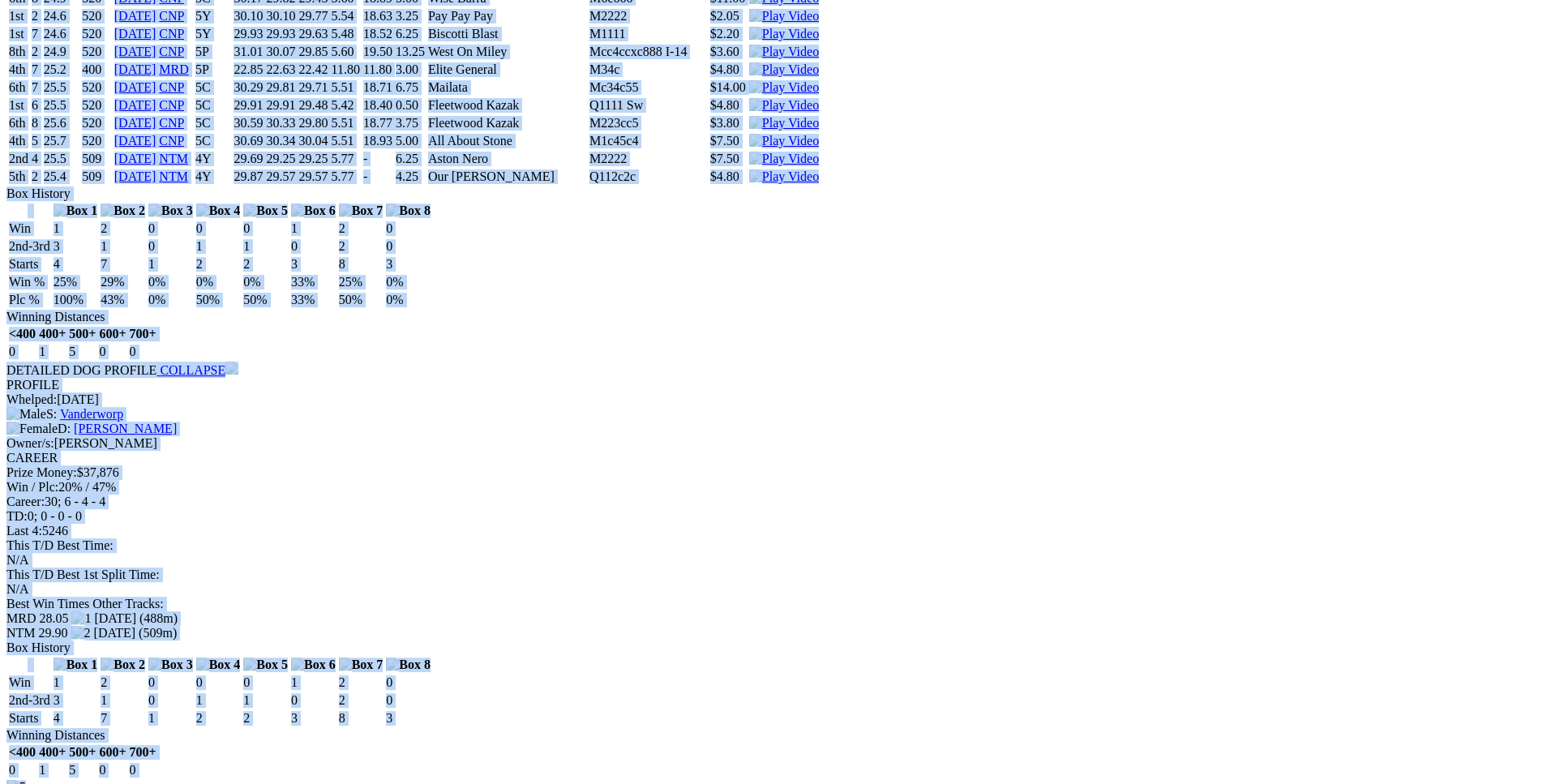
scroll to position [7363, 0]
copy div "Killer Kelly (4Y) B • Red Bdl T: Glen Currie Wundowie $10.00 F B W(kg) D(m) Dat…"
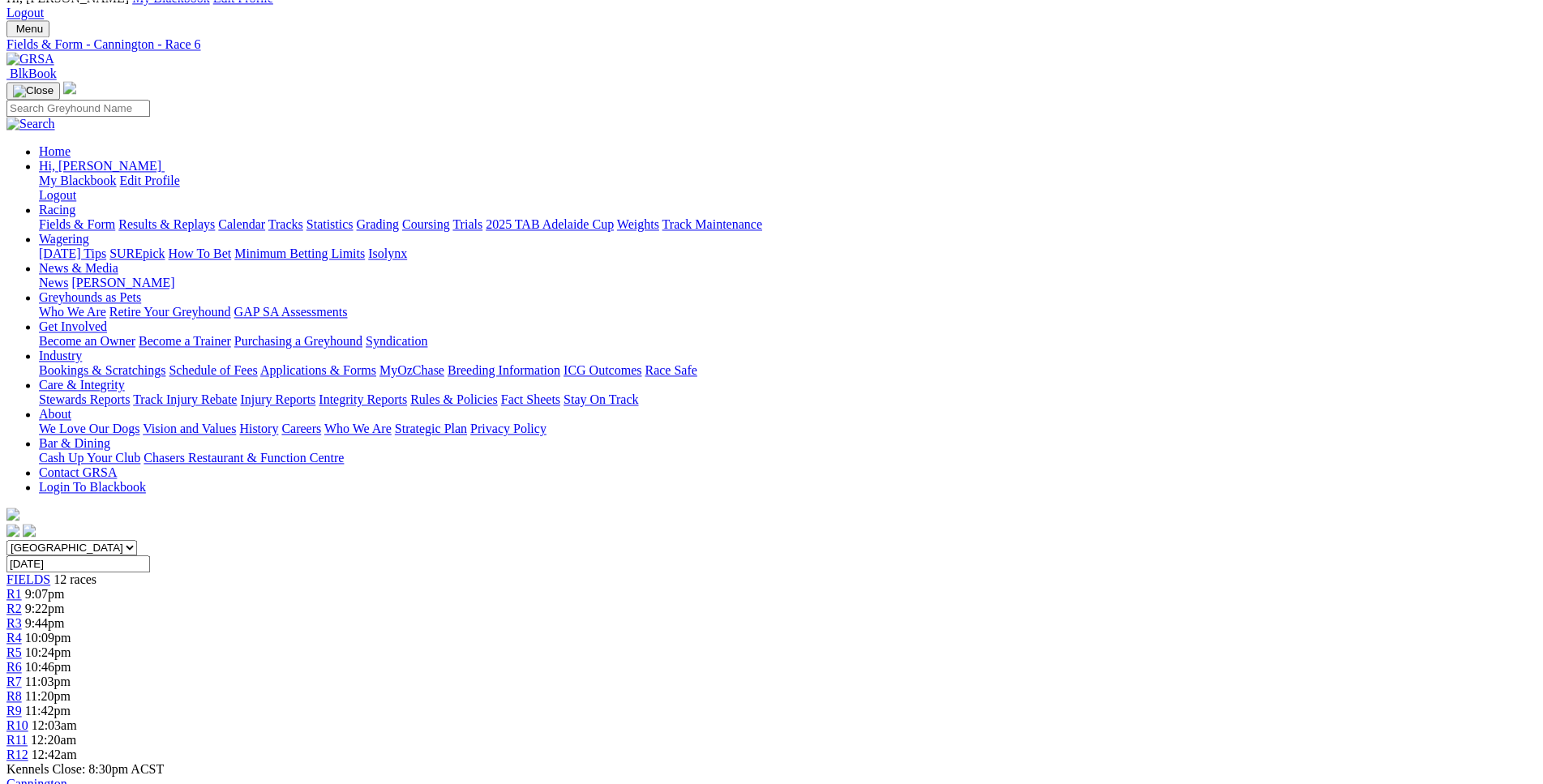
scroll to position [0, 0]
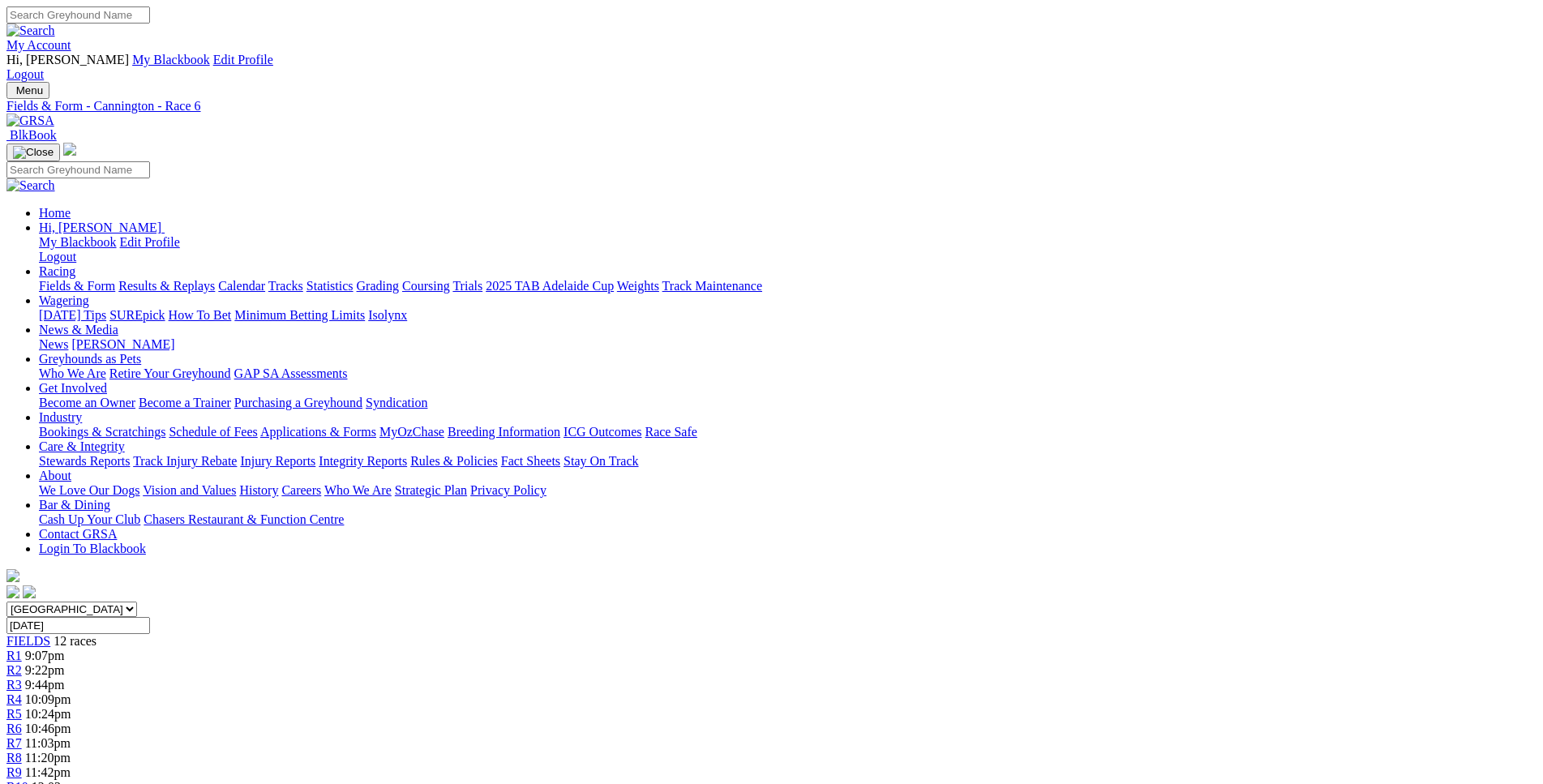
click at [71, 736] on span "11:03pm" at bounding box center [47, 743] width 45 height 14
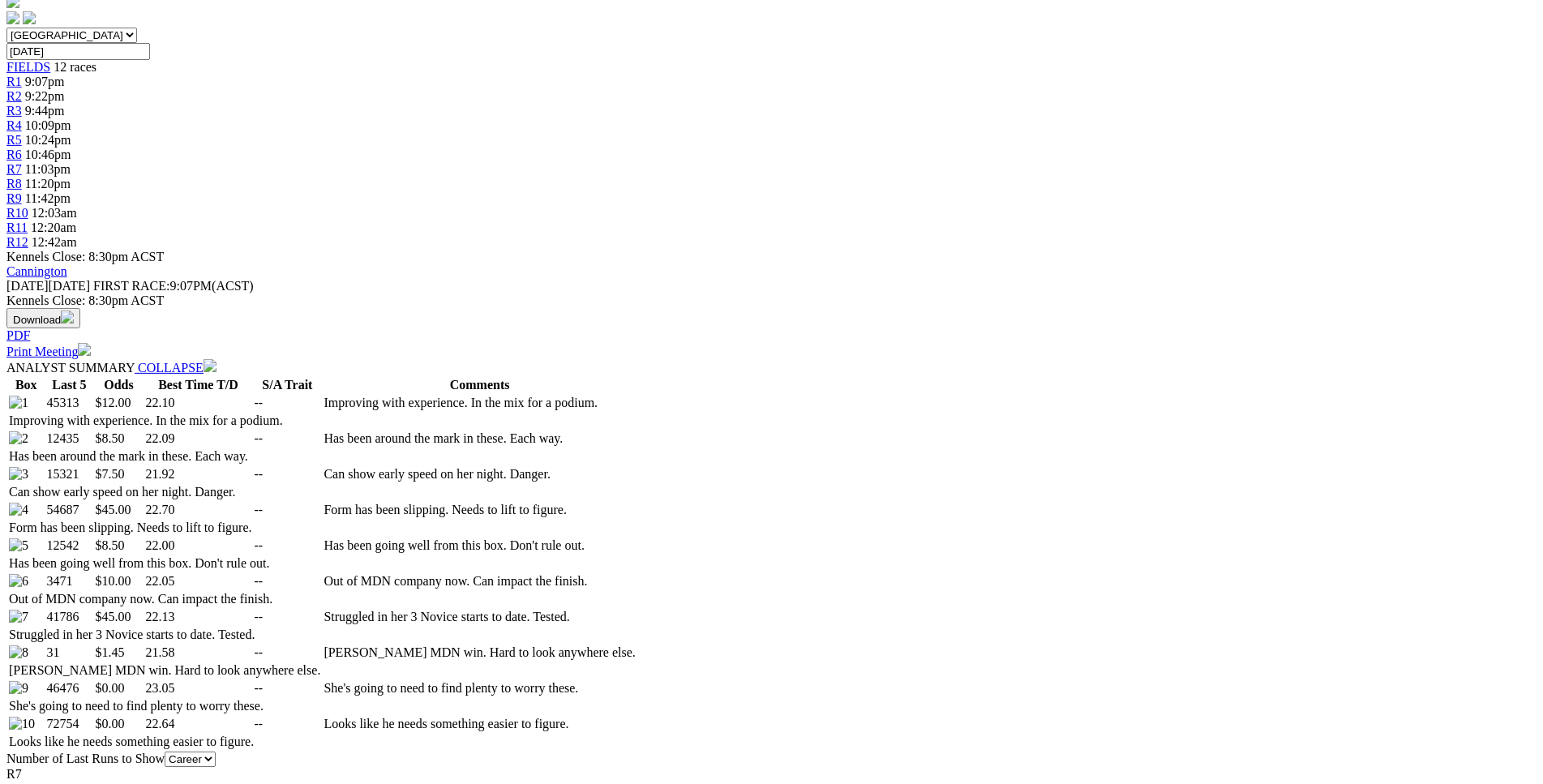
scroll to position [578, 0]
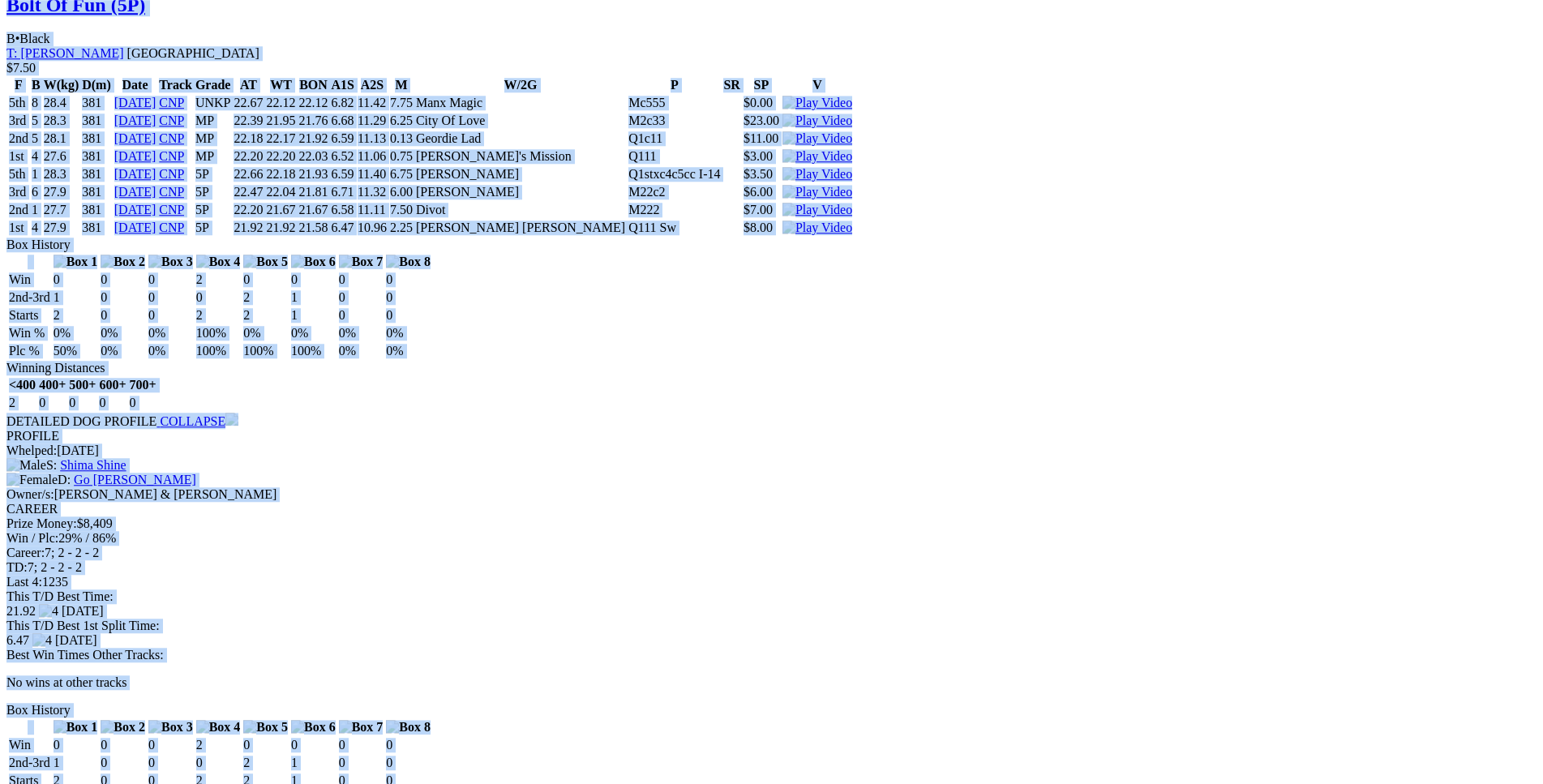
scroll to position [3556, 0]
drag, startPoint x: 235, startPoint y: 371, endPoint x: 1293, endPoint y: 410, distance: 1058.3
copy div "Let Me Bolt (5P) D • Wh & Rd Fn T: Barry Mcpherson Southern River $12.00 F B W(…"
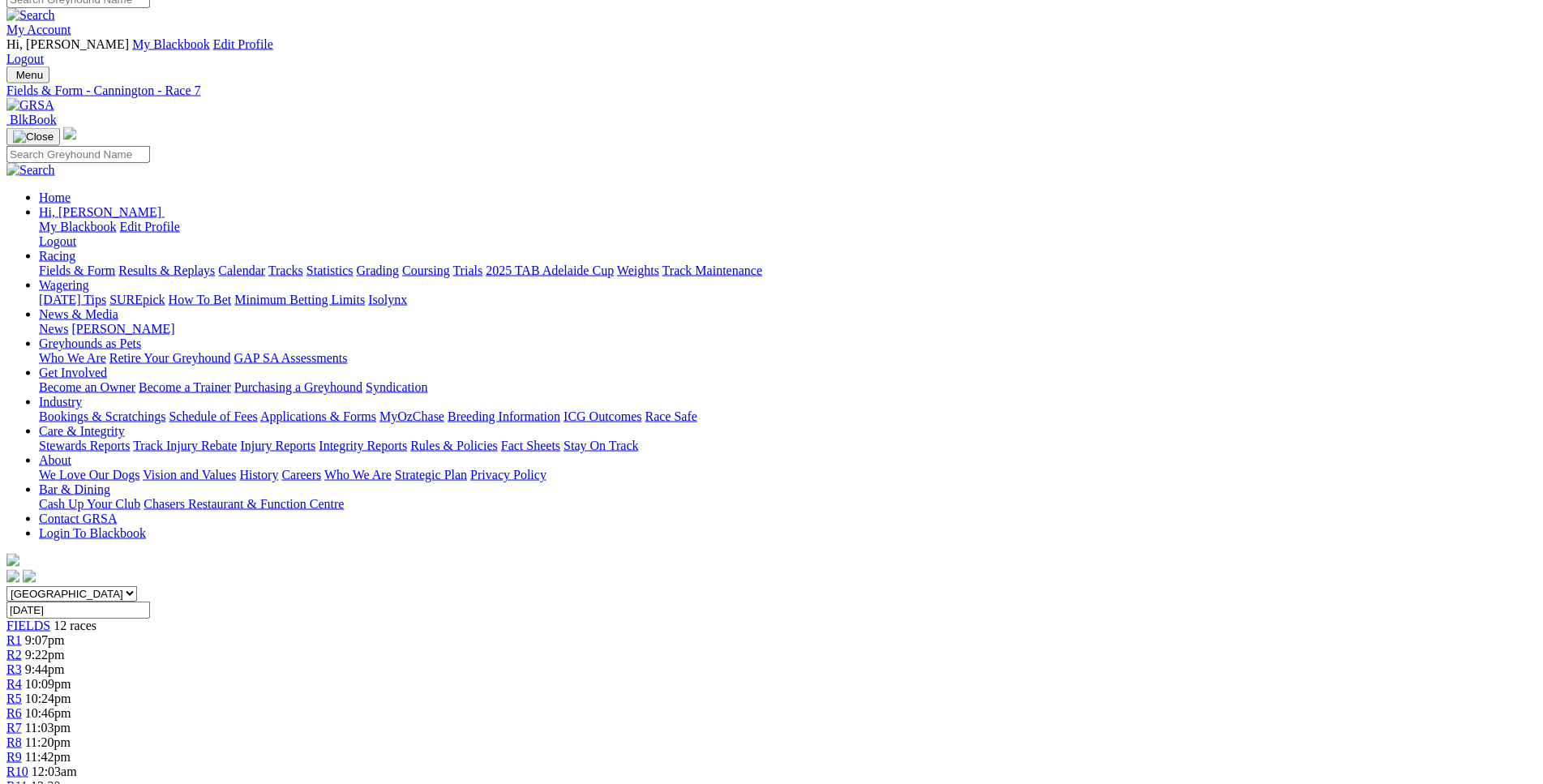
scroll to position [11, 0]
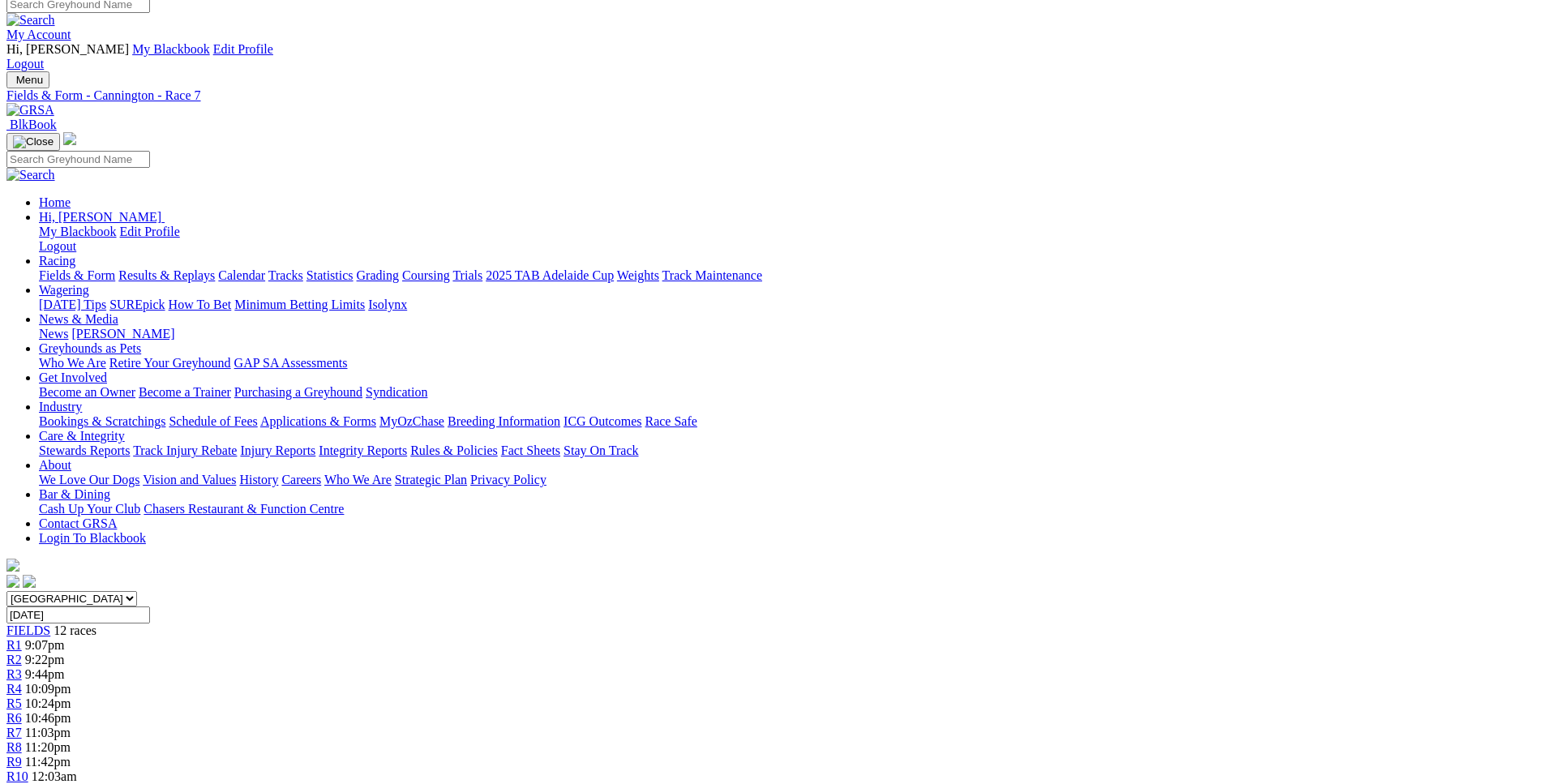
click at [931, 740] on div "R8 11:20pm" at bounding box center [771, 747] width 1530 height 15
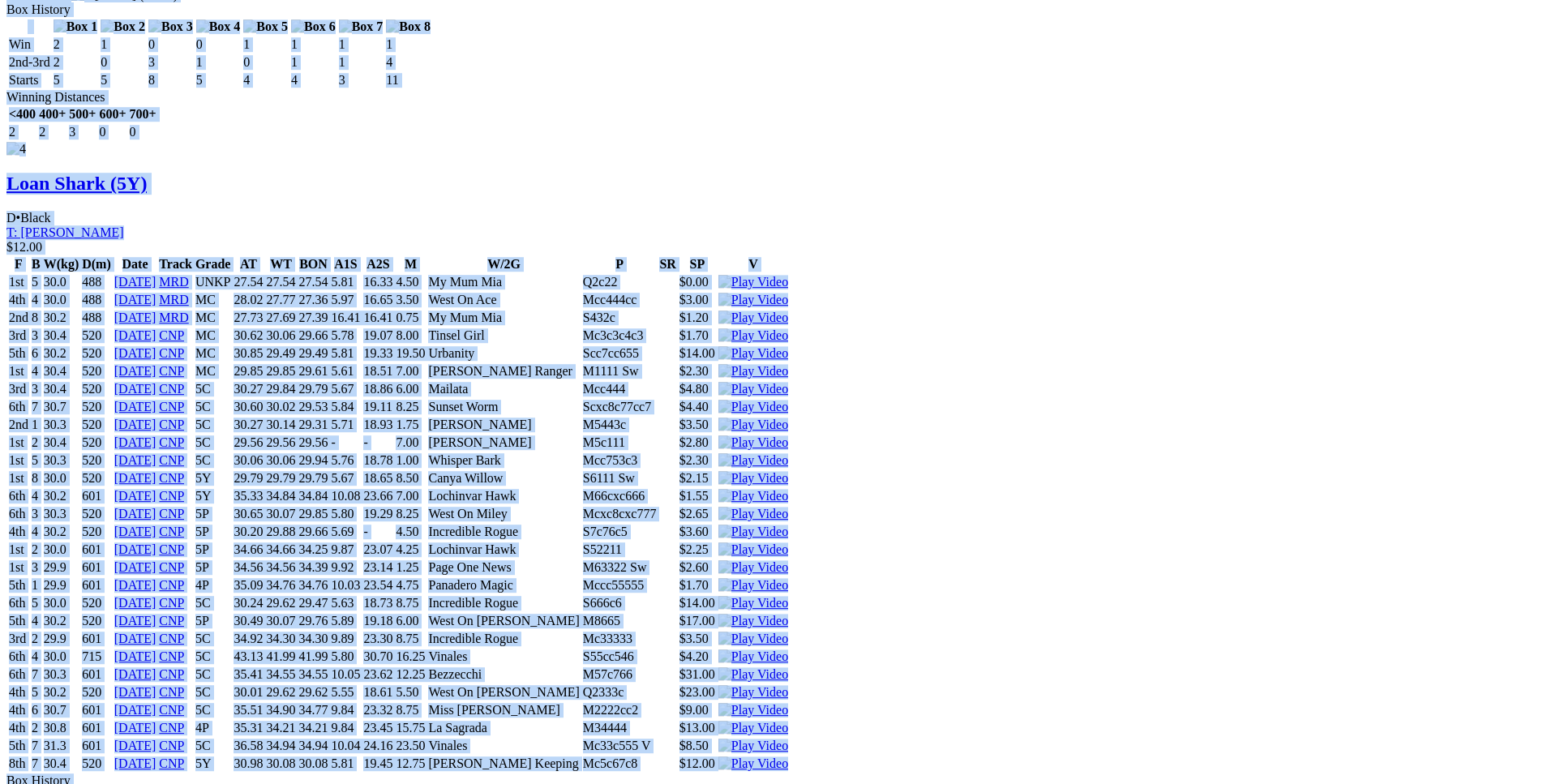
scroll to position [5047, 0]
drag, startPoint x: 238, startPoint y: 238, endPoint x: 1277, endPoint y: 605, distance: 1101.0
copy div "Ferndale Flyer (5Y) D • Black T: Gordon Hind Nambeelup $6.00 F B W(kg) D(m) Dat…"
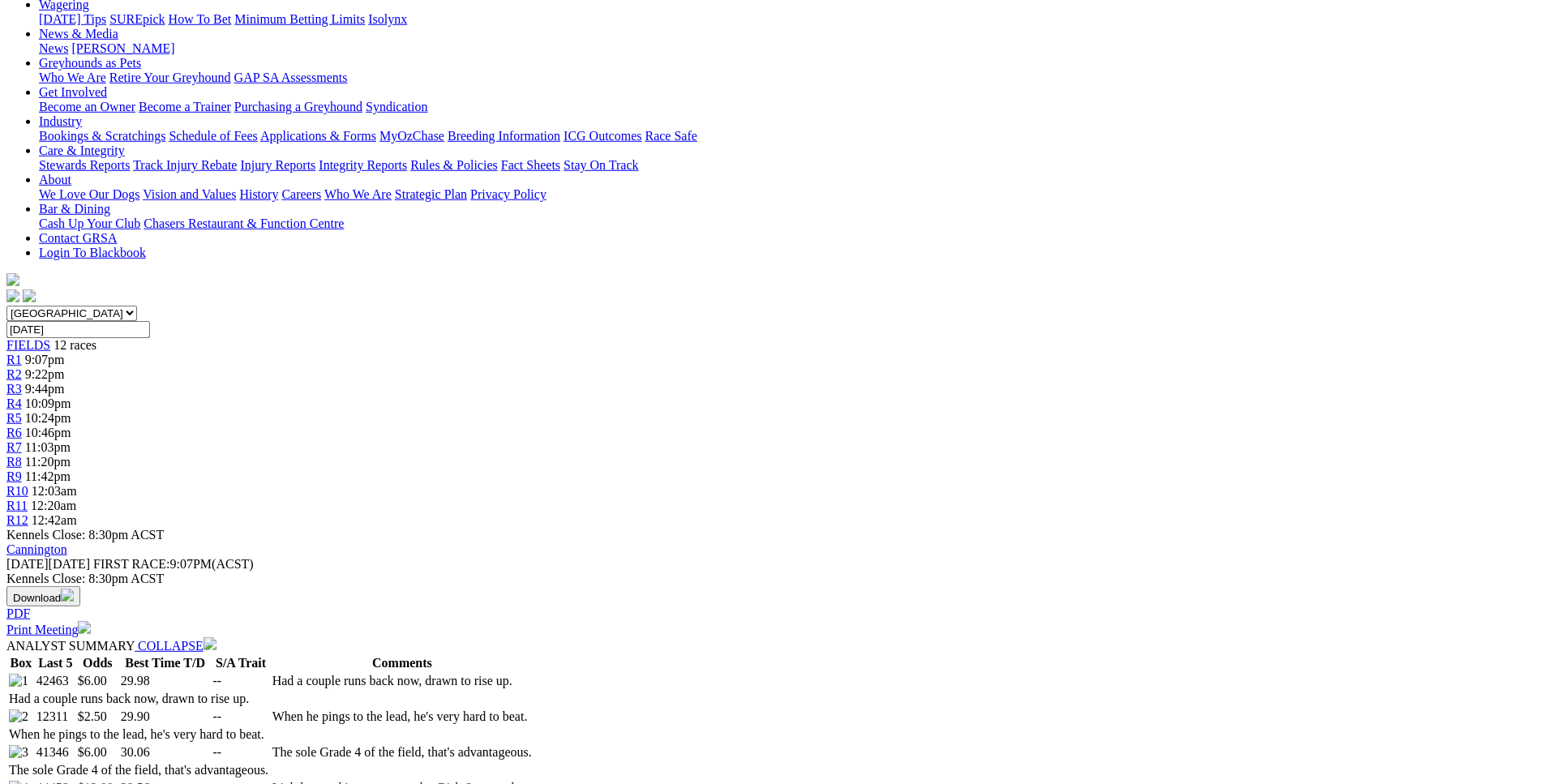
scroll to position [0, 0]
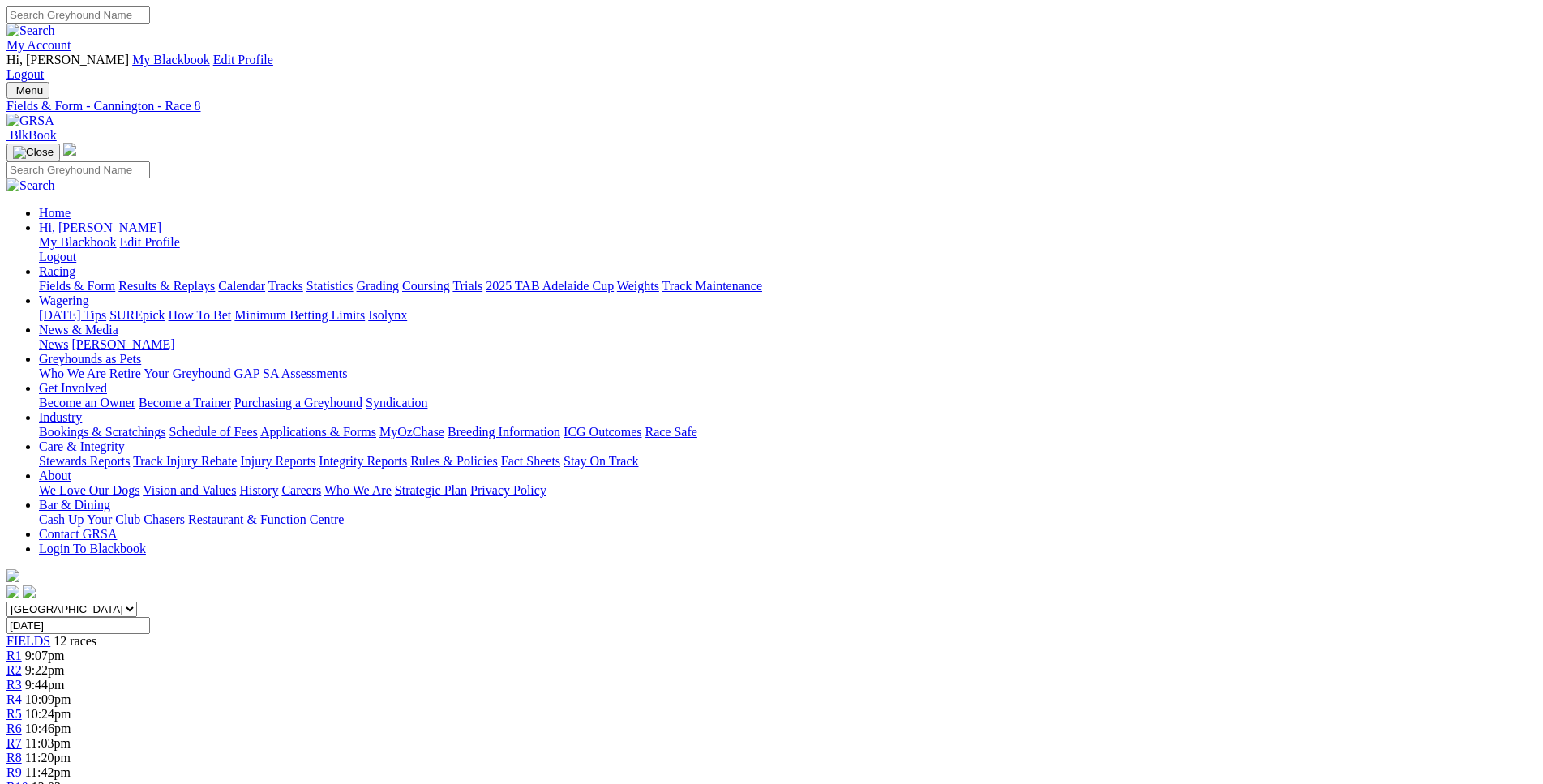
click at [22, 766] on span "R9" at bounding box center [13, 773] width 15 height 14
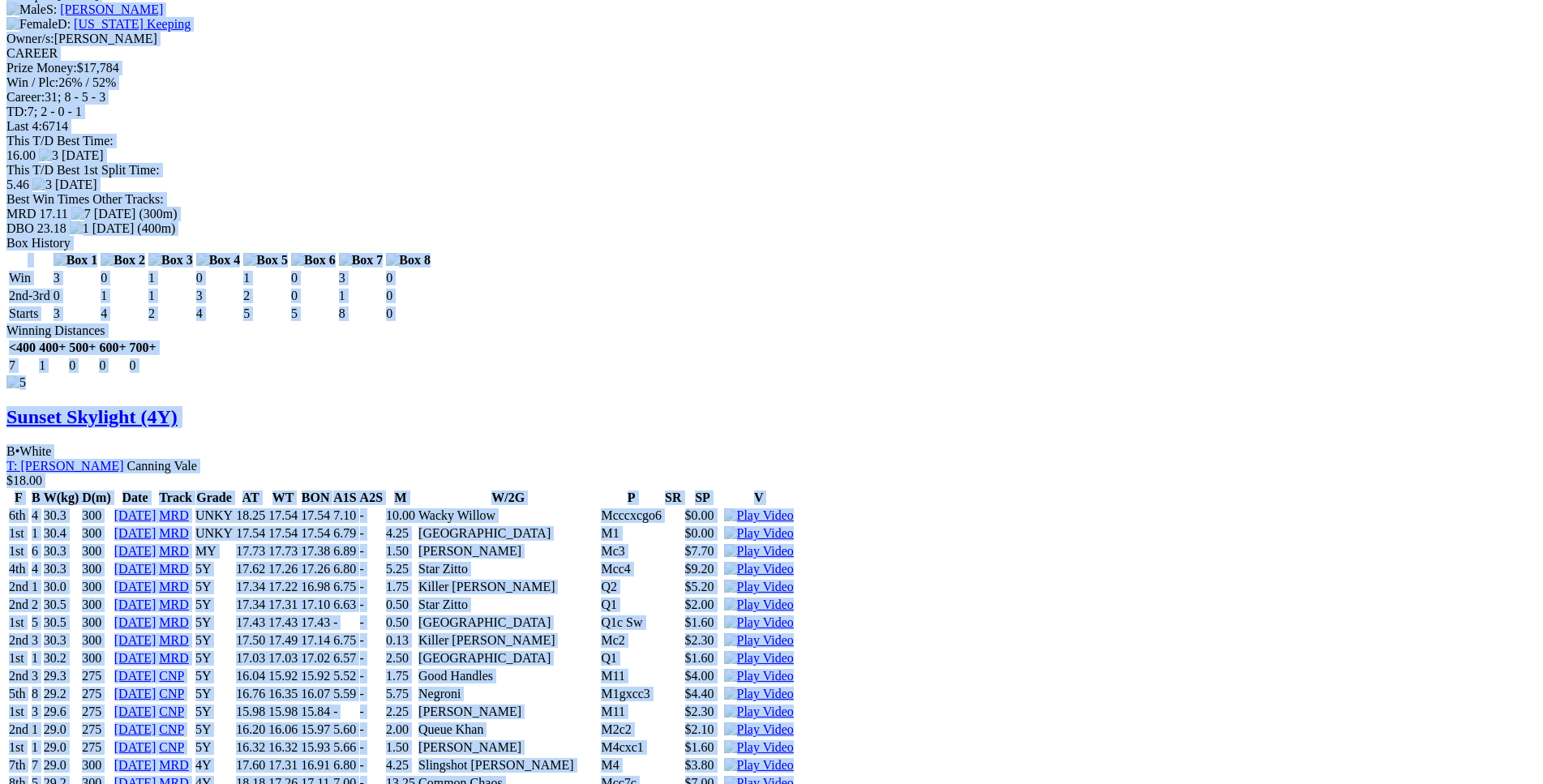
scroll to position [6950, 0]
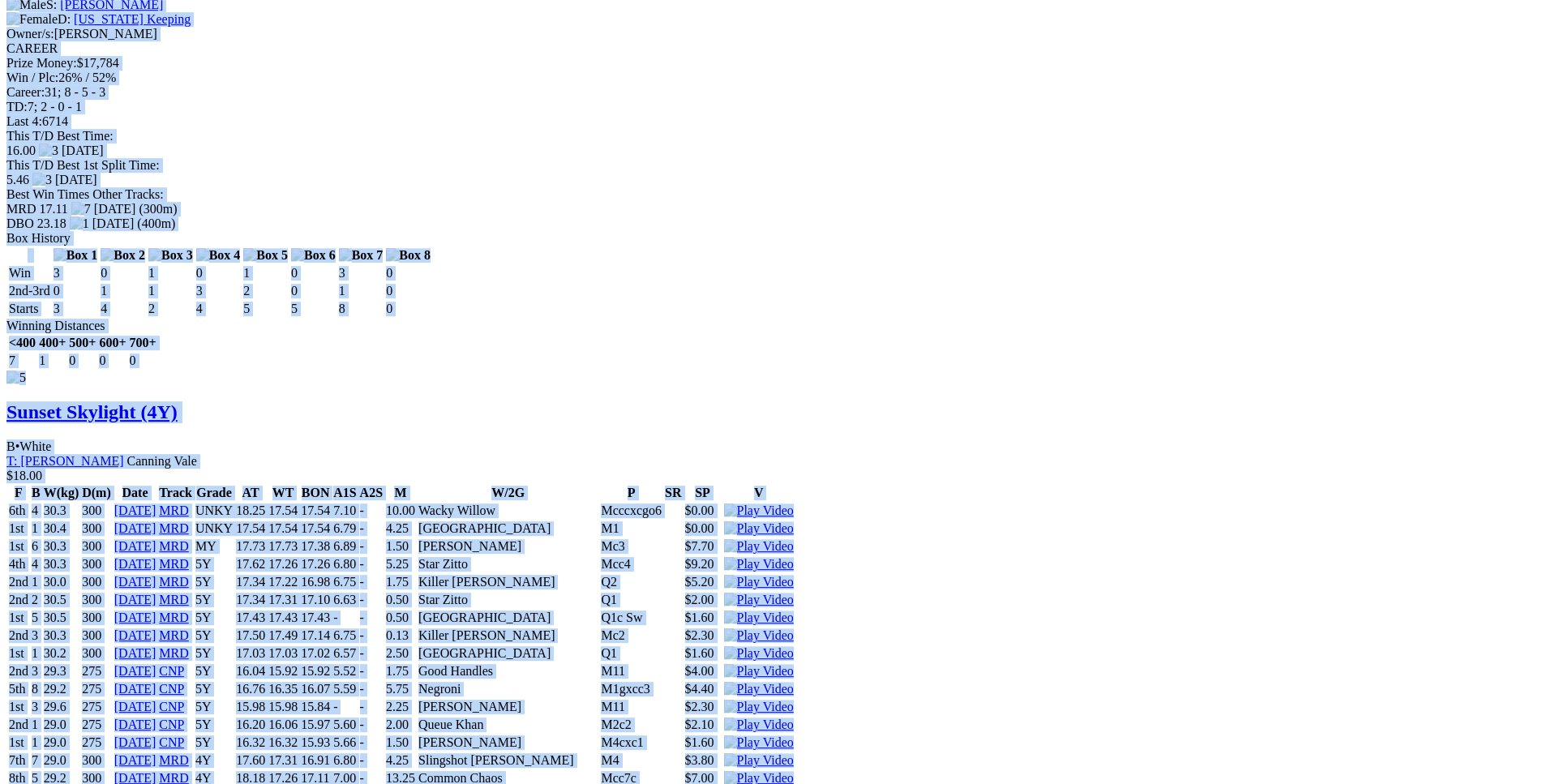
drag, startPoint x: 236, startPoint y: 159, endPoint x: 1281, endPoint y: 620, distance: 1142.4
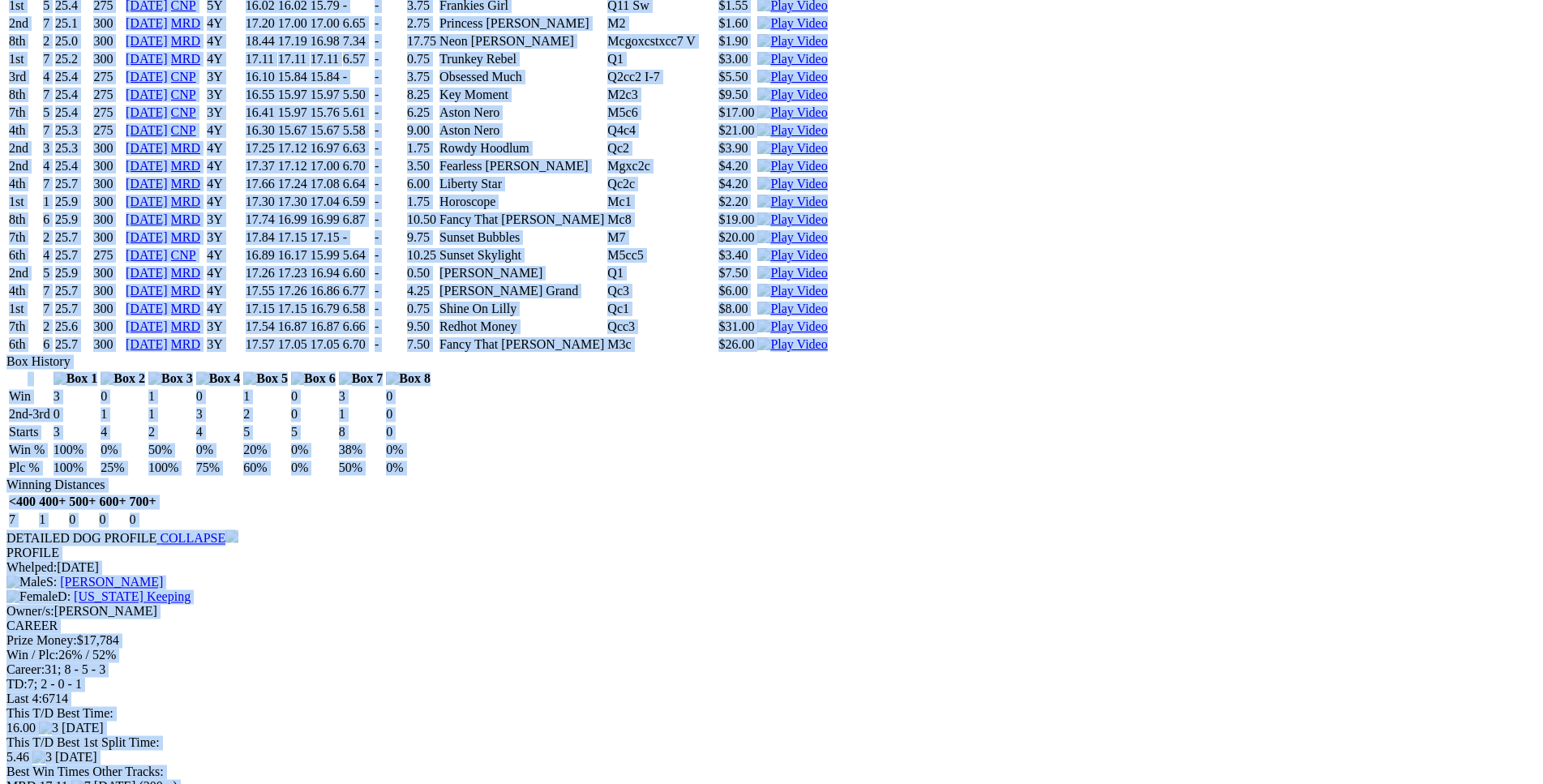
scroll to position [6372, 0]
copy div "Red Hot Bernie (3Y) D • Black T: Shayne Williams Nambeelup $2.50 F B W(kg) D(m)…"
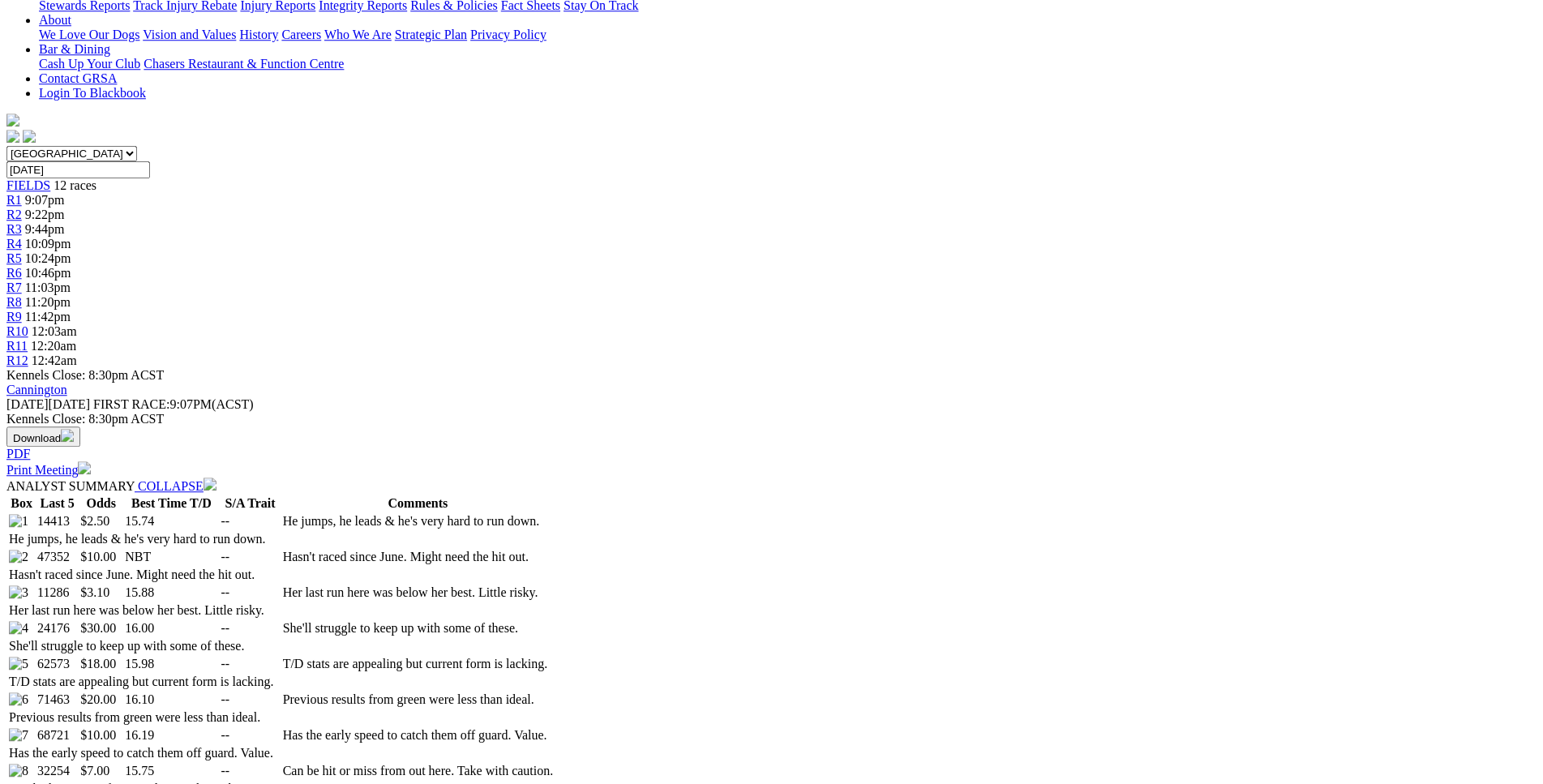
scroll to position [0, 0]
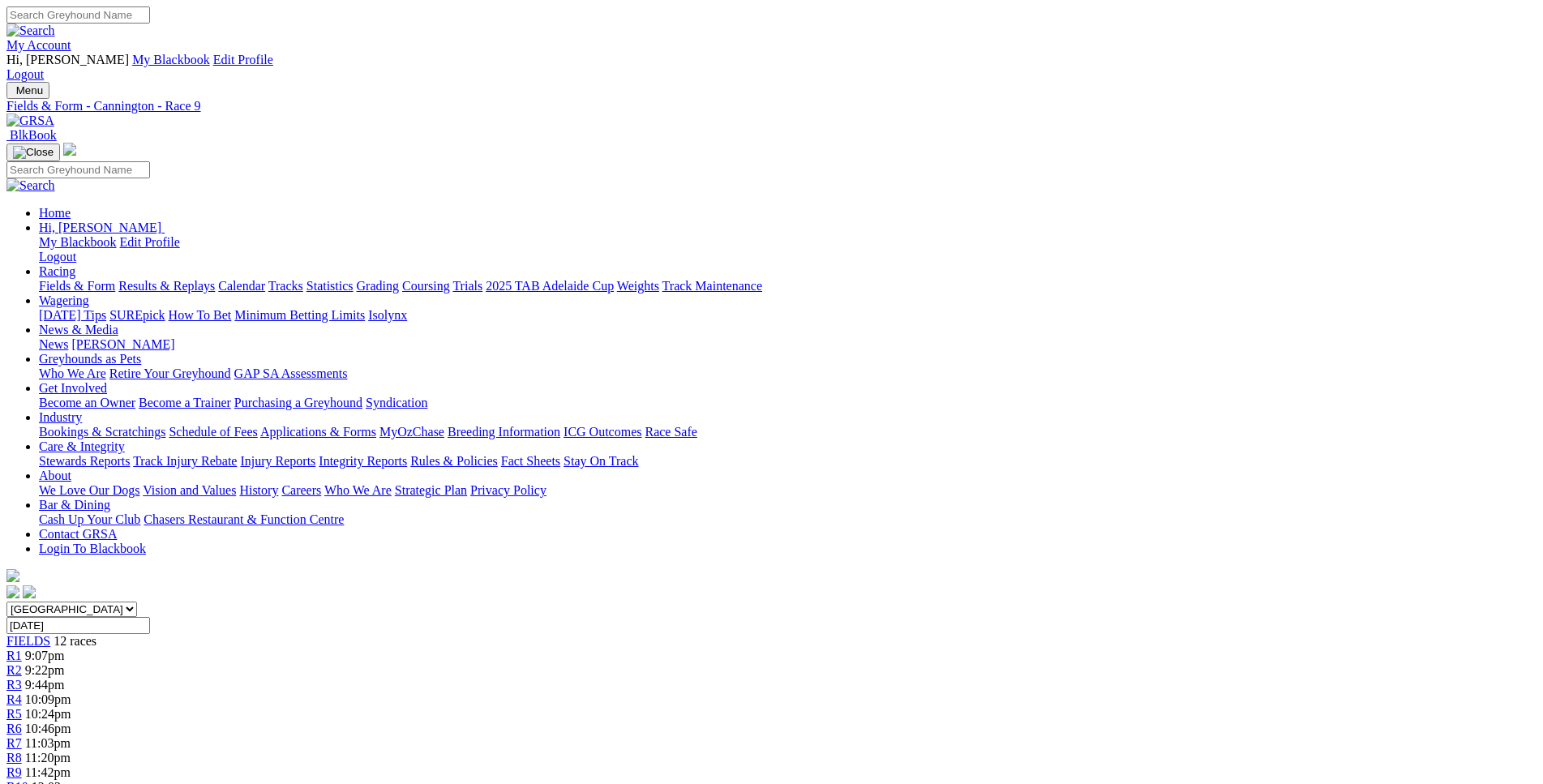
click at [28, 780] on span "R10" at bounding box center [17, 787] width 22 height 14
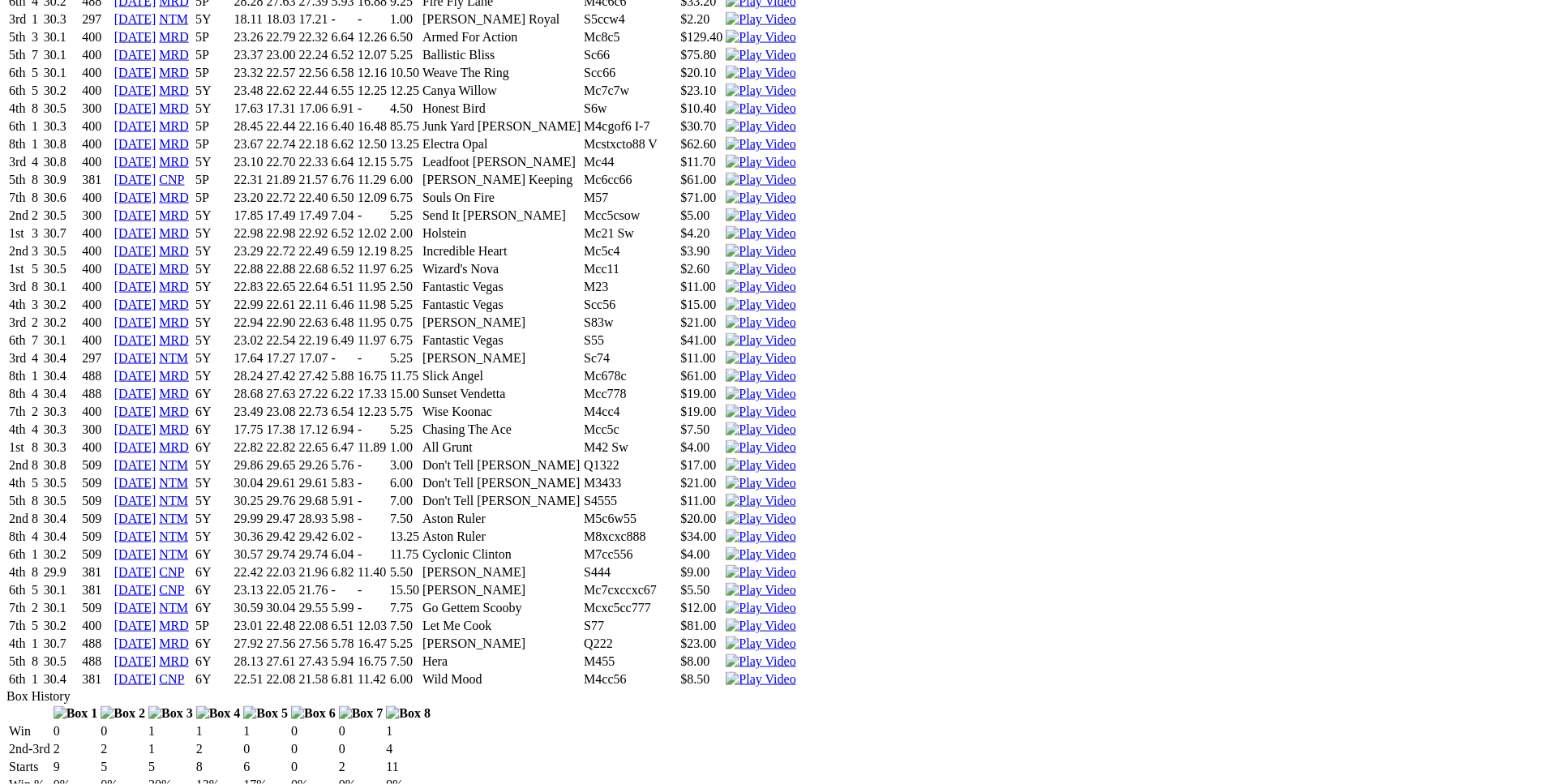
scroll to position [8437, 0]
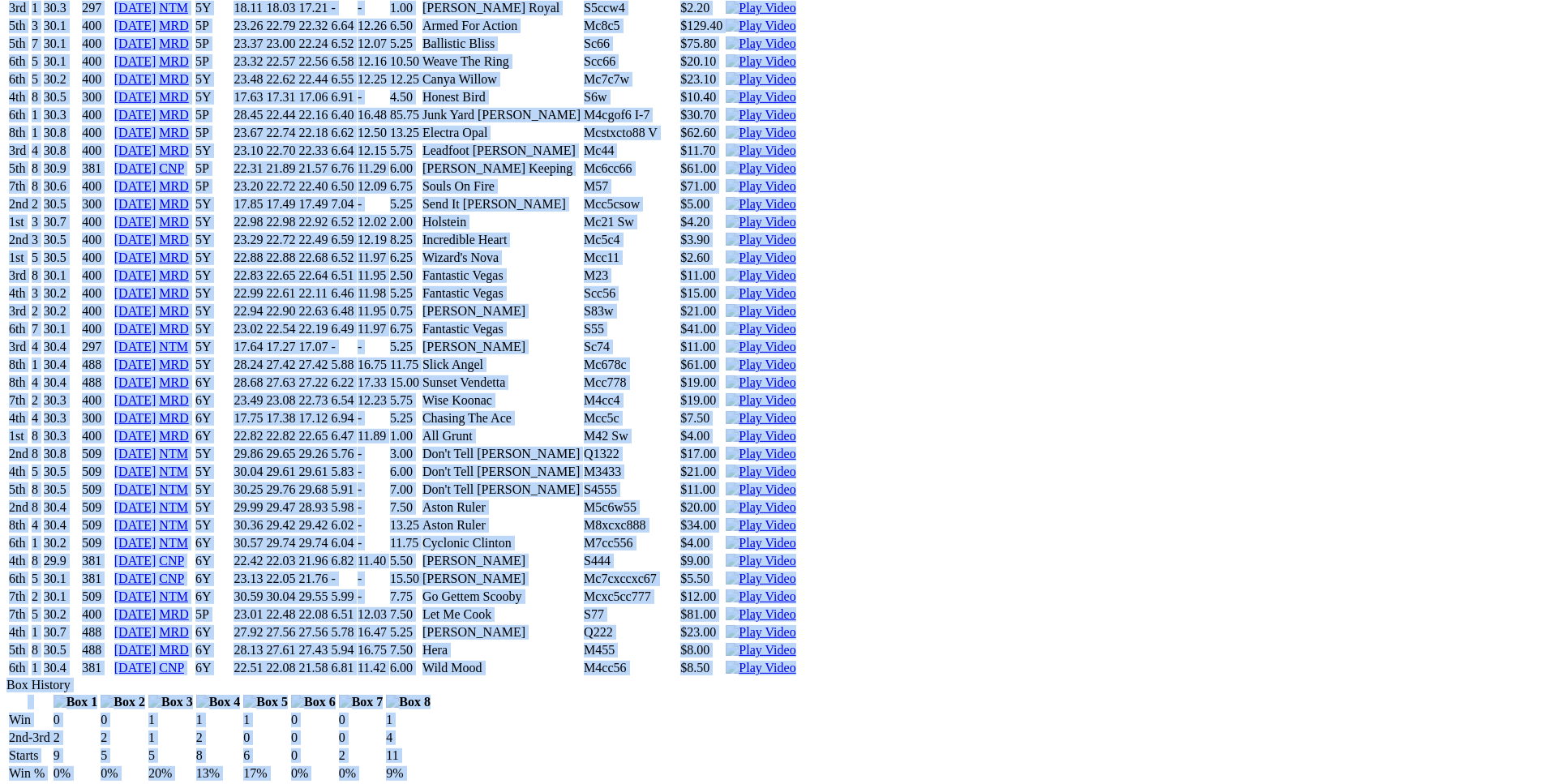
drag, startPoint x: 237, startPoint y: 436, endPoint x: 1273, endPoint y: 335, distance: 1041.4
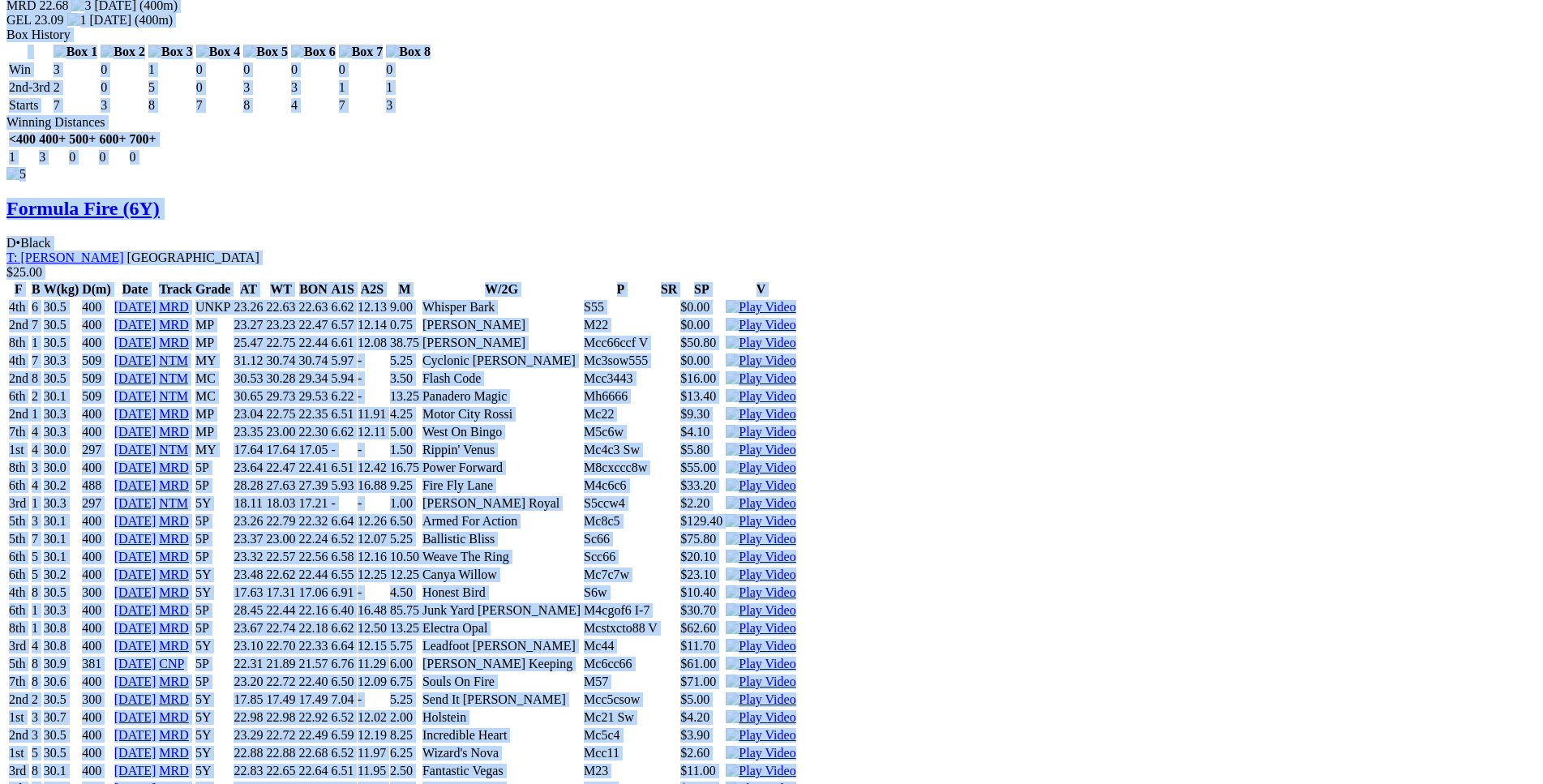
copy div "Sunset Pacquiao (6Y) D • Wh & Blue T: Ben Maclean Southern River $7.00 F B W(kg…"
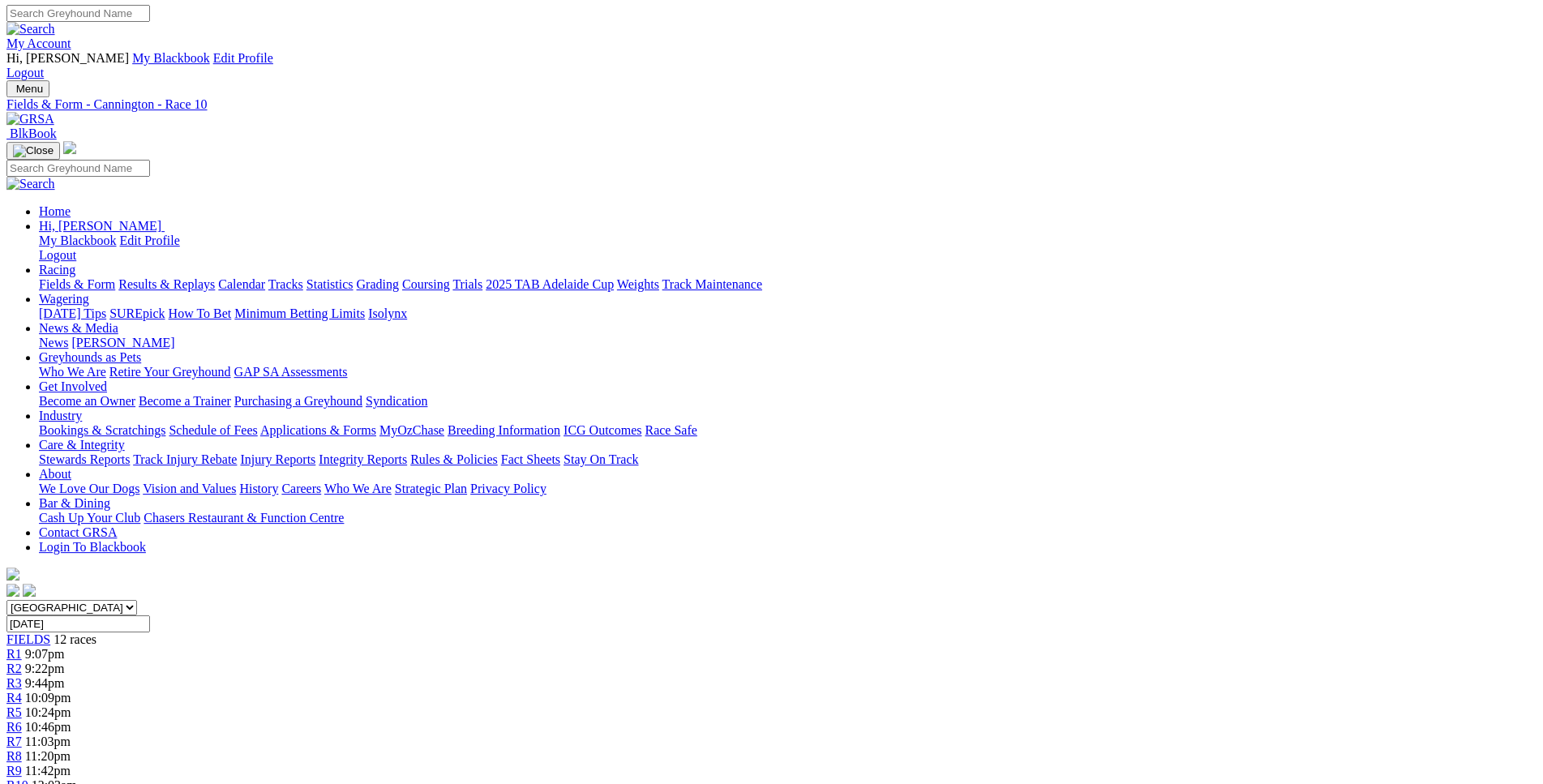
scroll to position [1, 0]
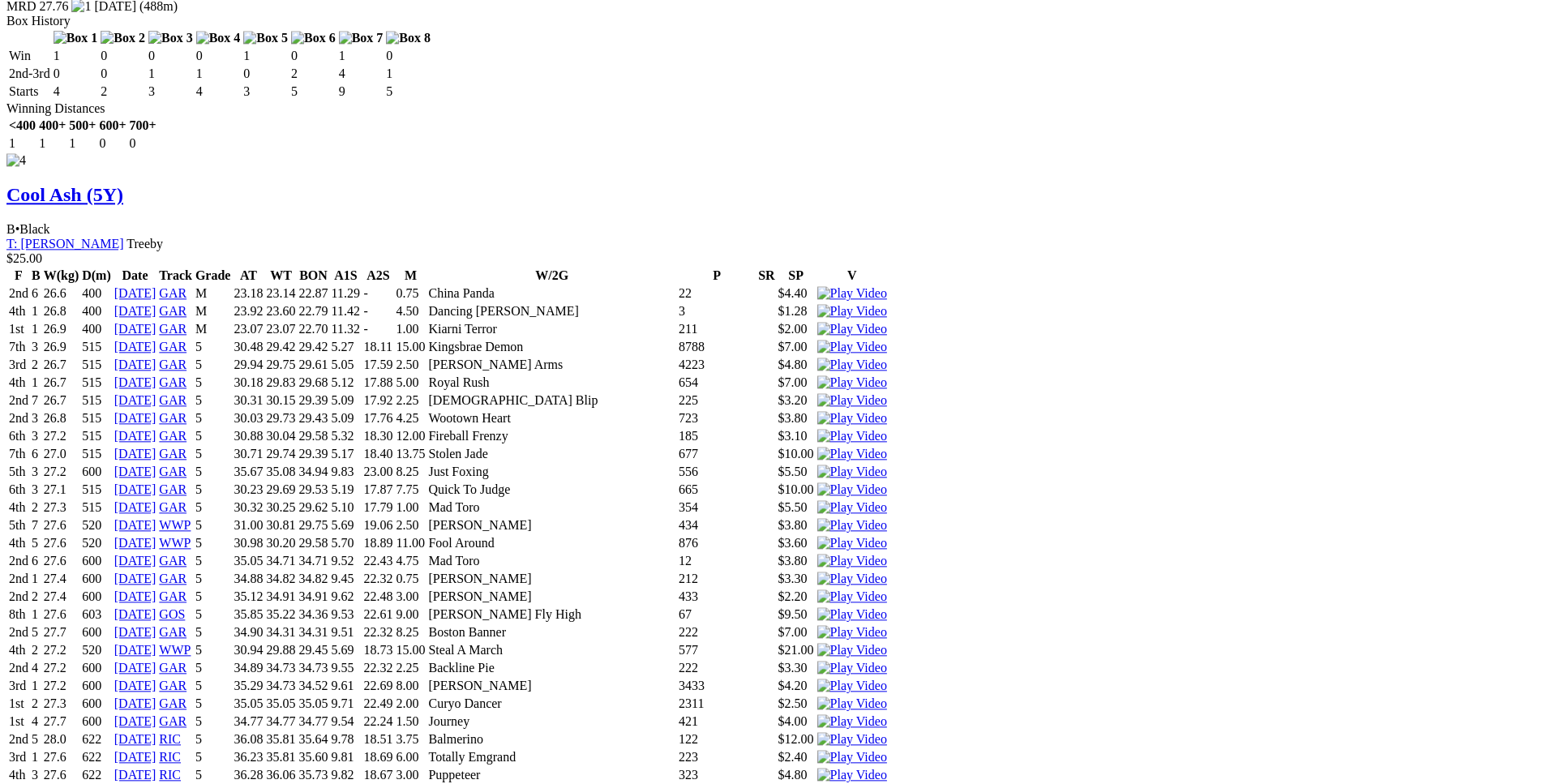
scroll to position [5132, 0]
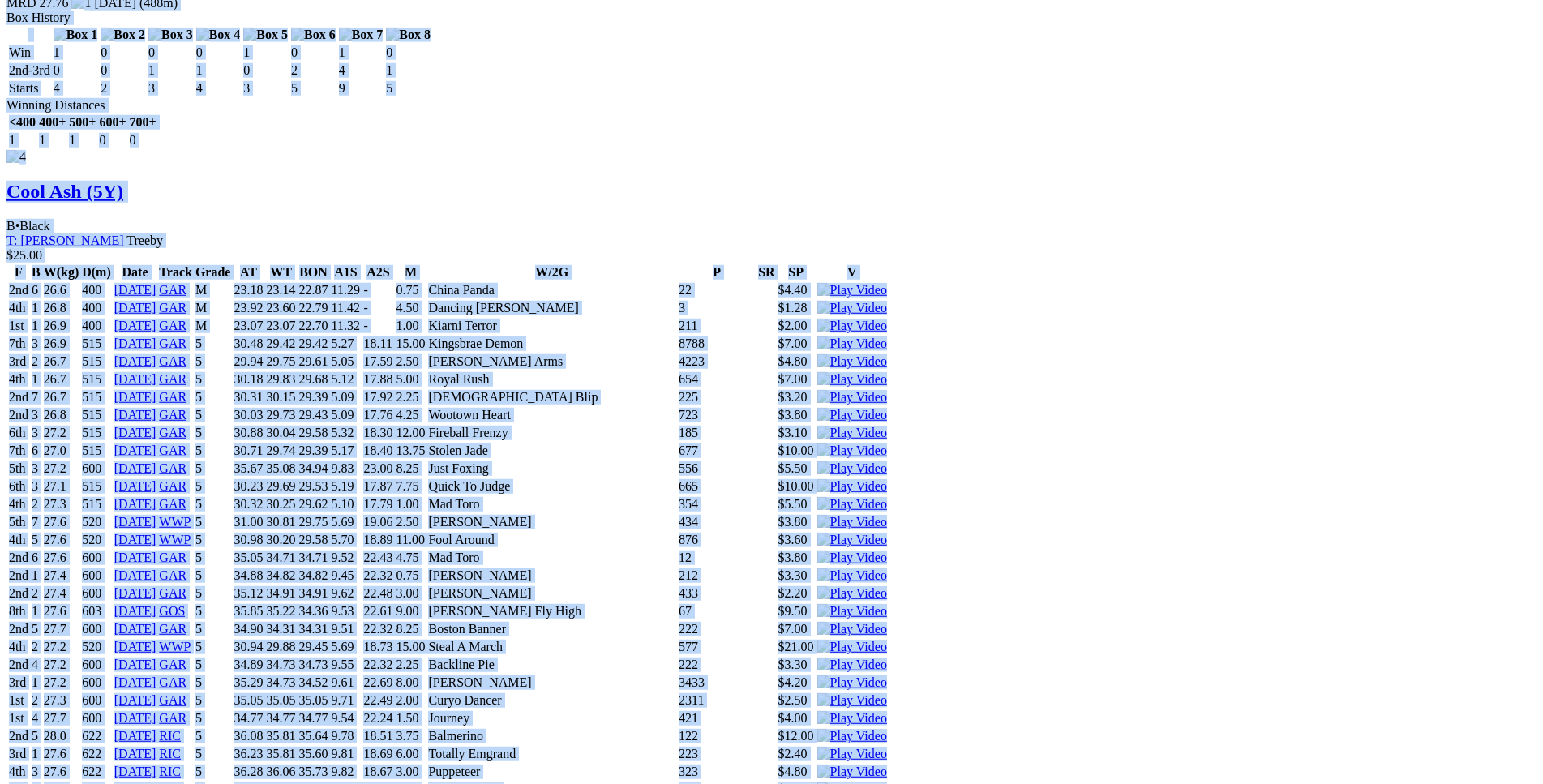
drag, startPoint x: 234, startPoint y: 67, endPoint x: 1303, endPoint y: 303, distance: 1094.7
copy div "Thank You Joe (5Y) B • Black T: Joe Dailly Oakford $4.00 F B W(kg) D(m) Date Tr…"
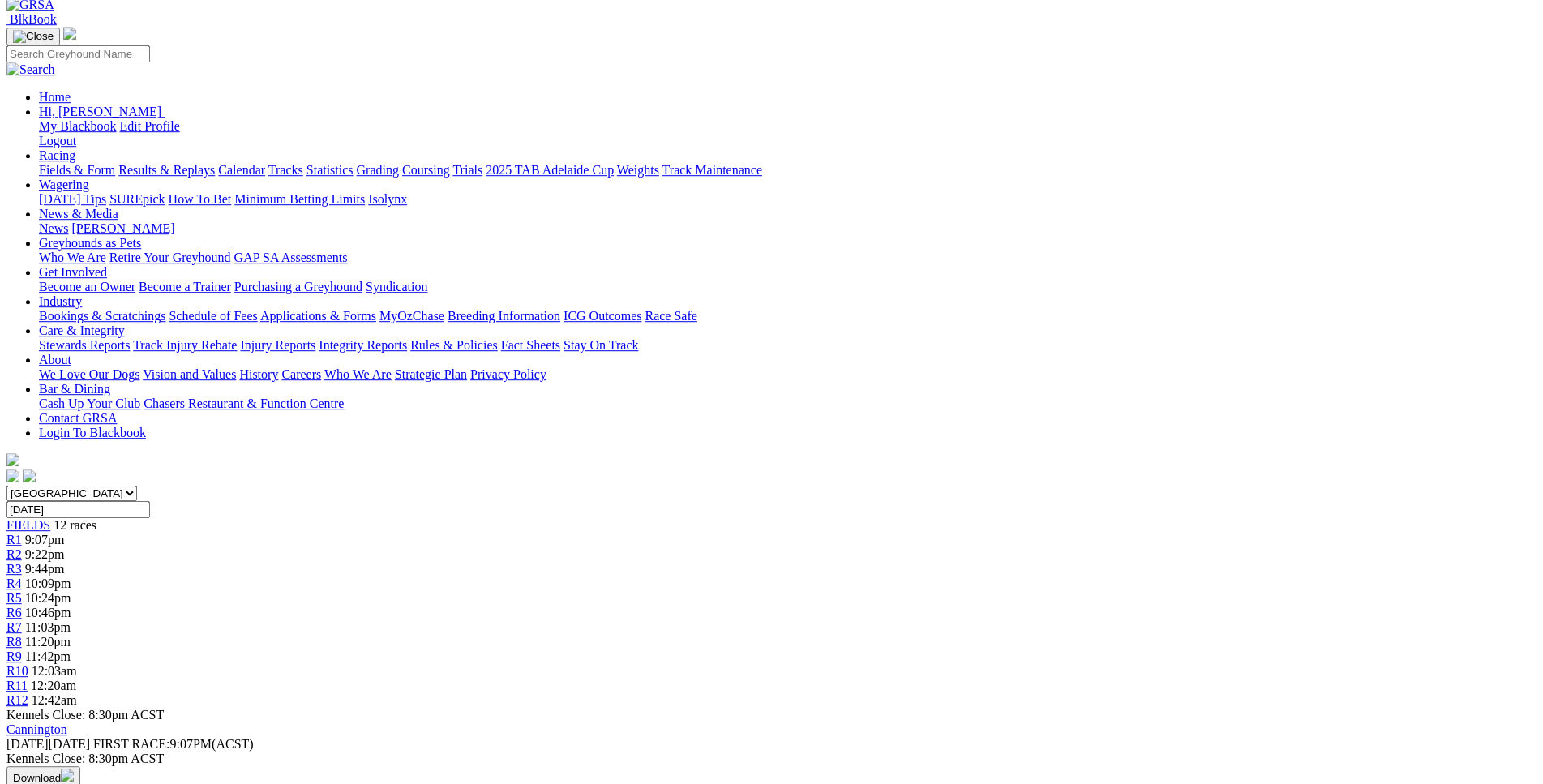
scroll to position [20, 0]
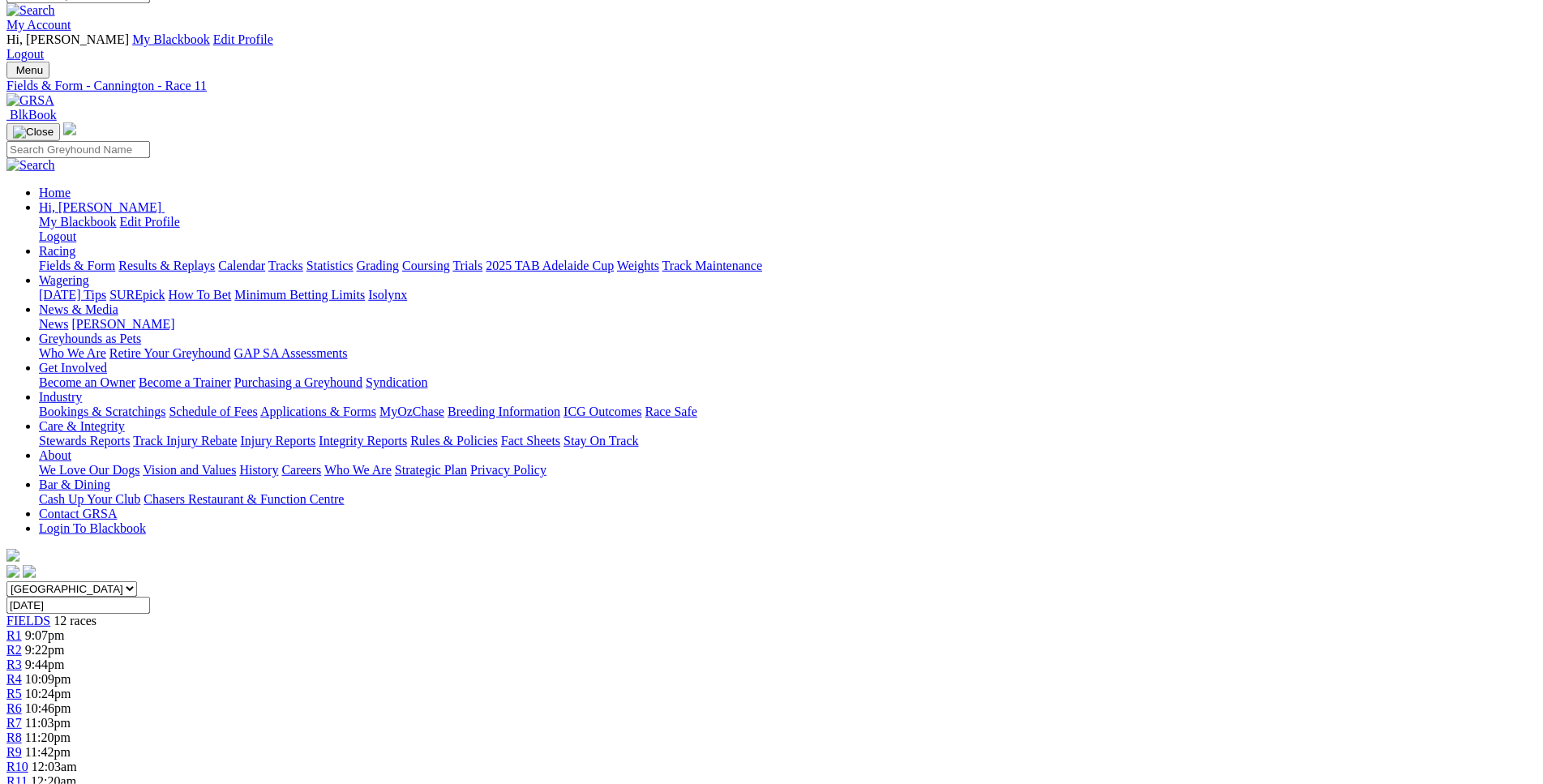
click at [28, 783] on span "R12" at bounding box center [17, 796] width 22 height 14
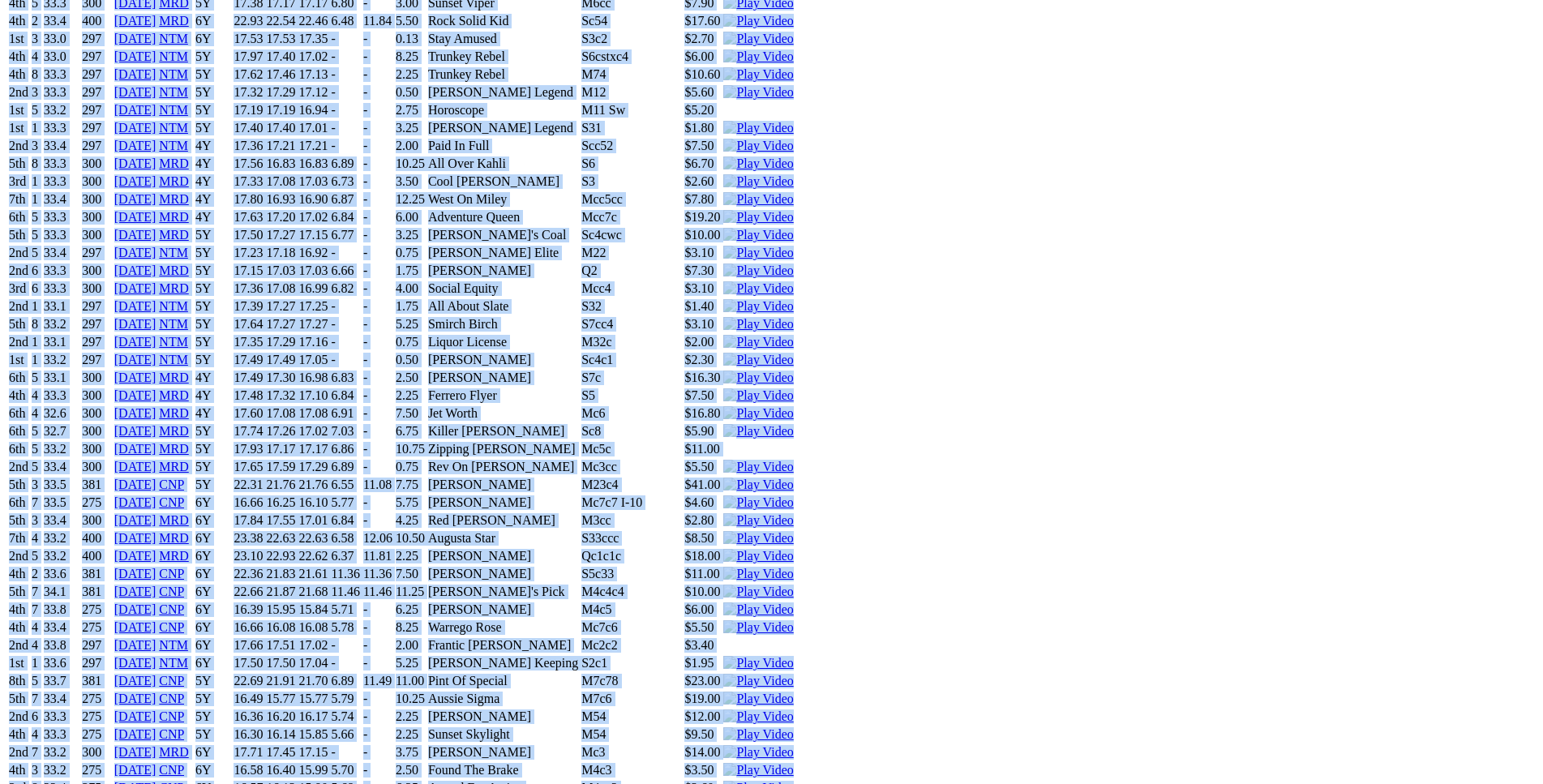
scroll to position [8355, 0]
drag, startPoint x: 238, startPoint y: 299, endPoint x: 1275, endPoint y: 267, distance: 1037.8
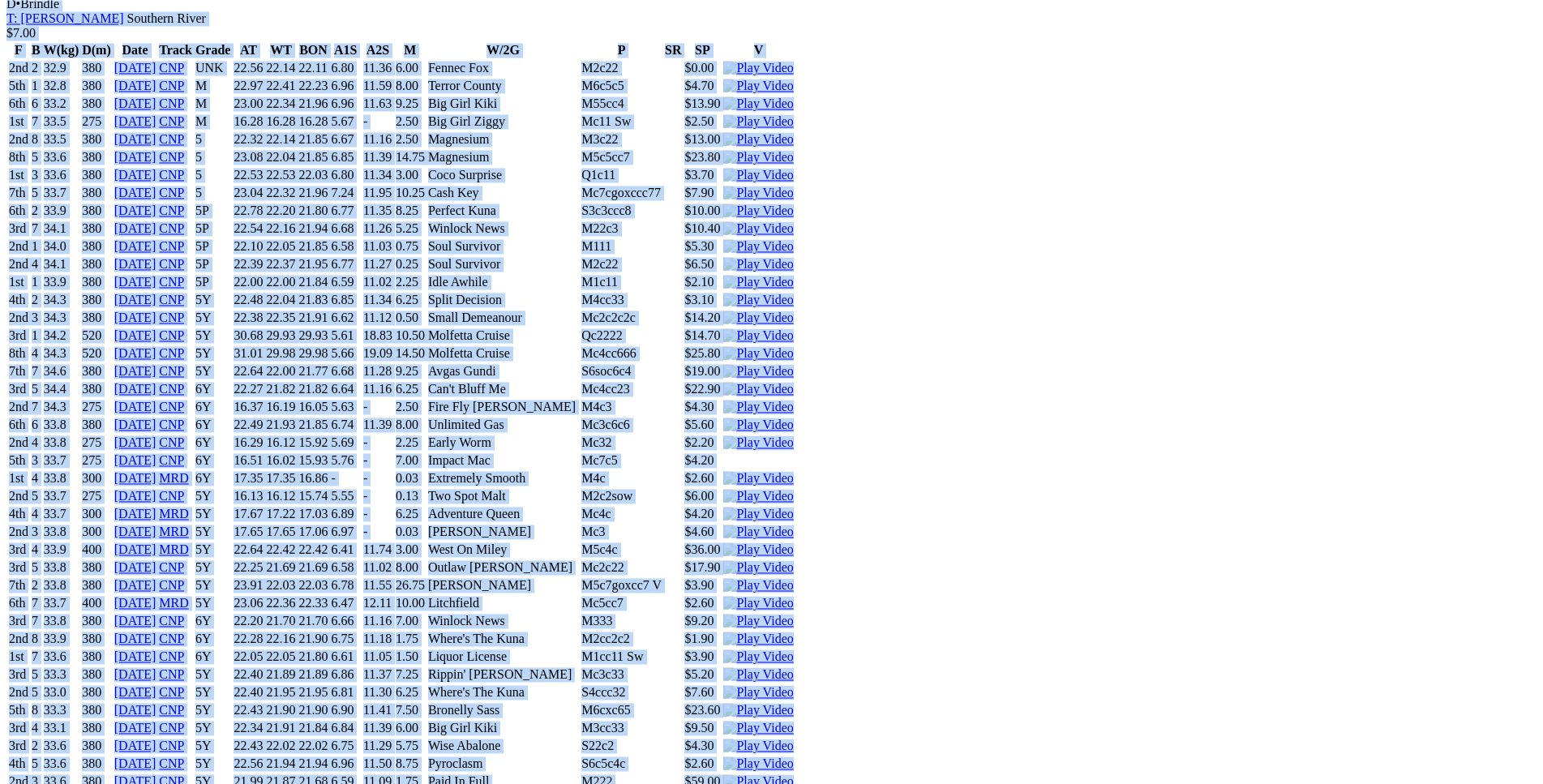
scroll to position [7446, 0]
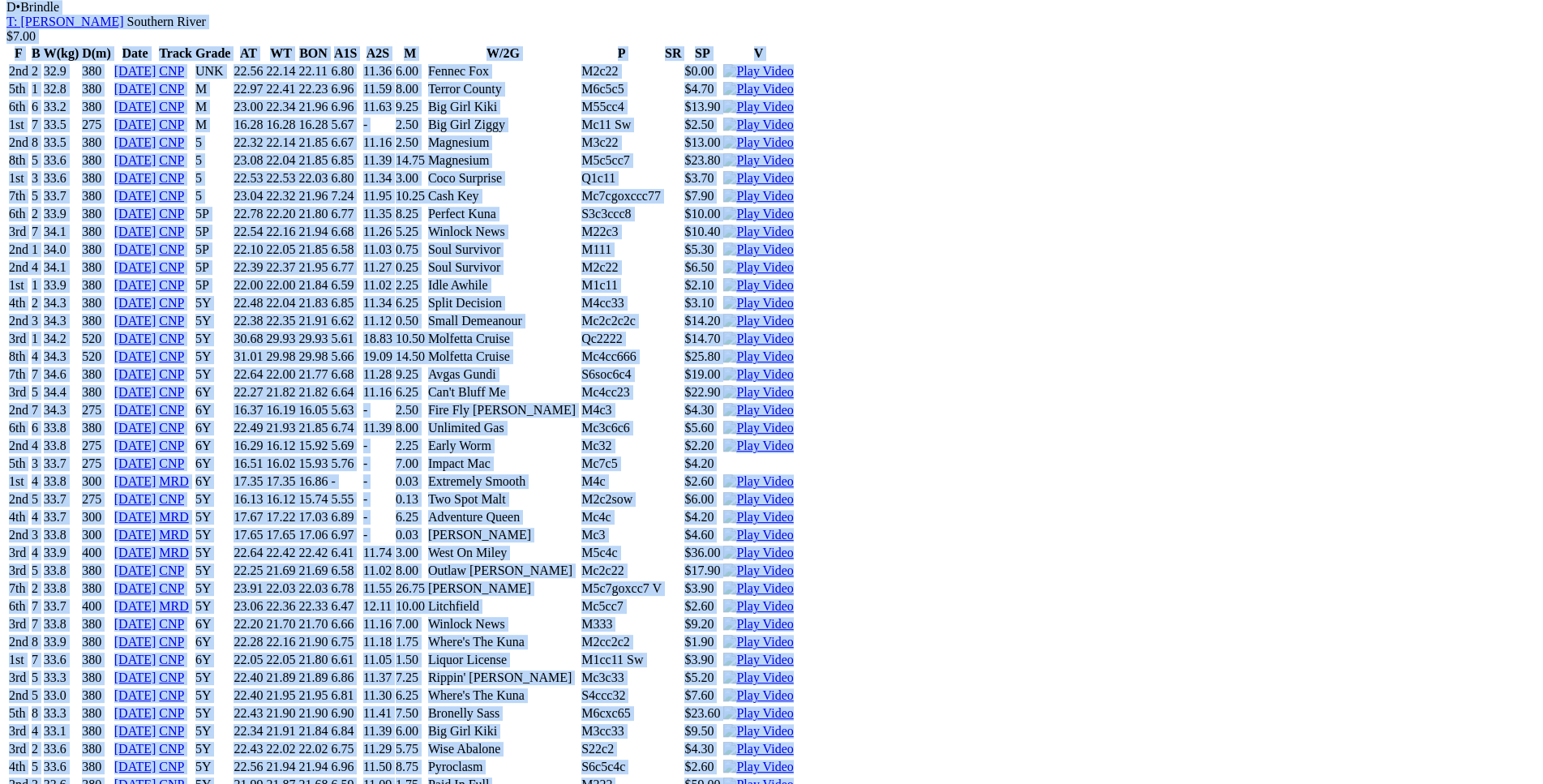
copy div "Cheddar Monelli (6Y) D • Black T: Ben Maclean Southern River $1.90 F B W(kg) D(…"
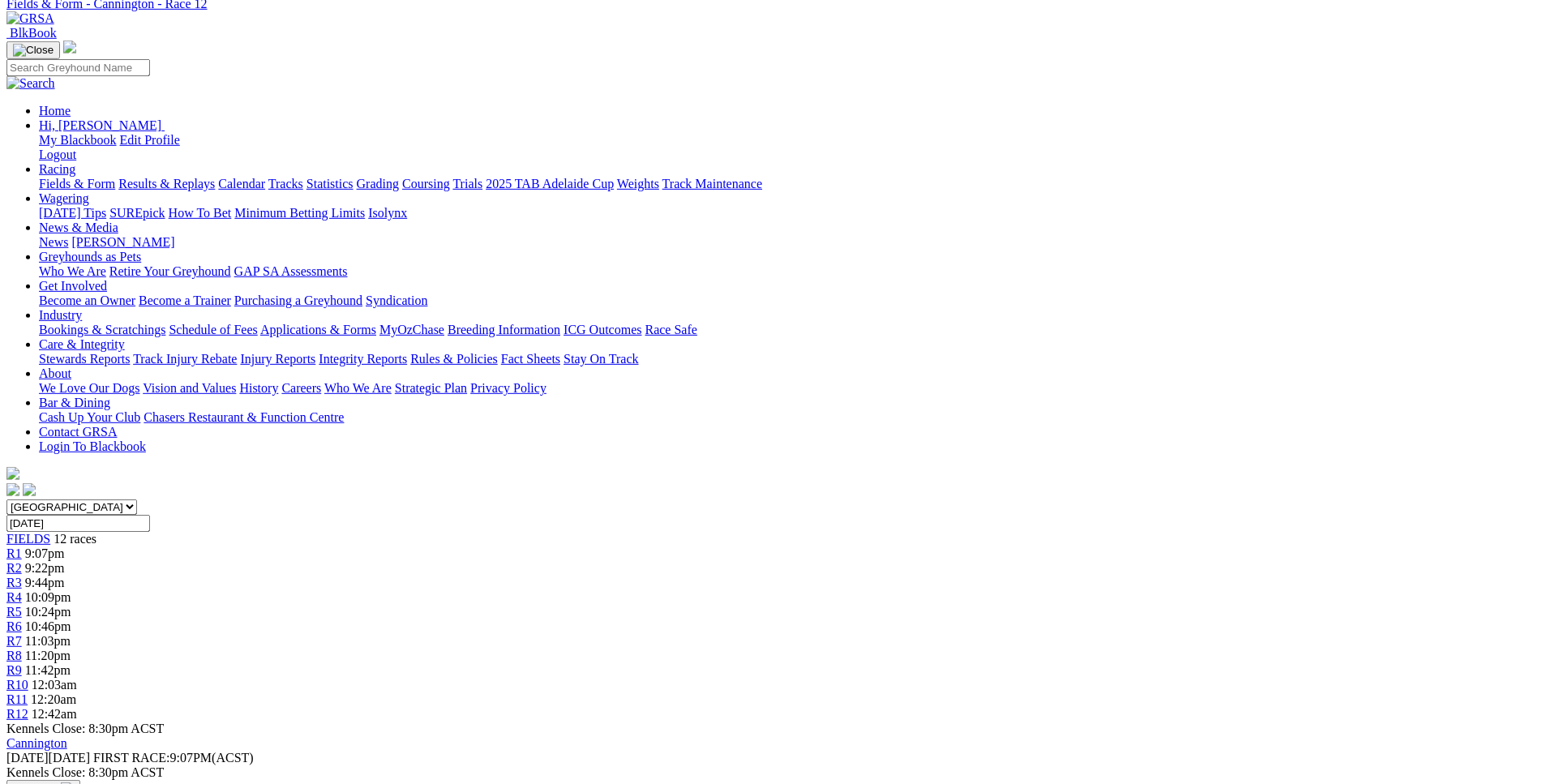
scroll to position [0, 0]
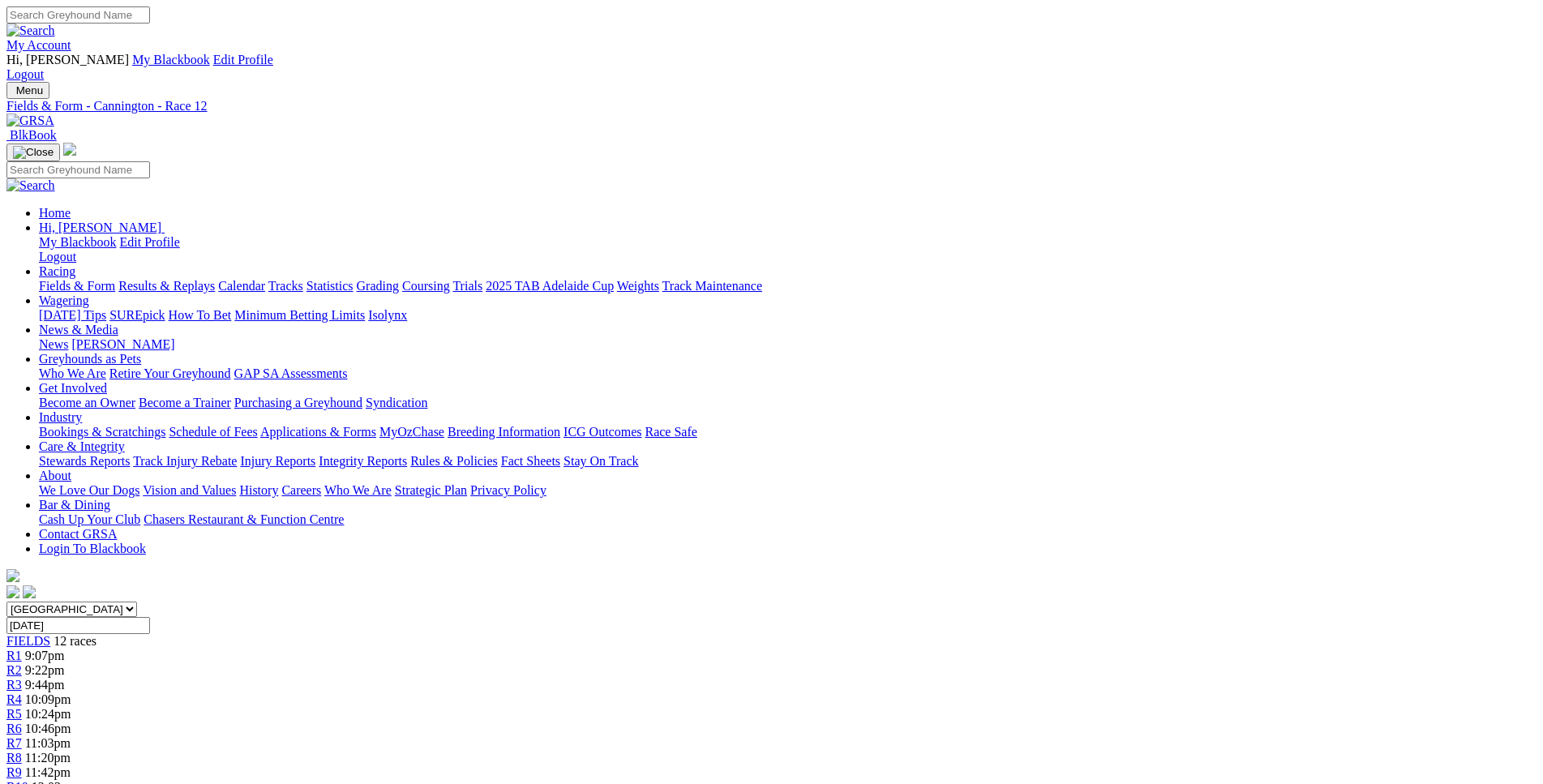
click at [65, 649] on span "9:07pm" at bounding box center [45, 656] width 40 height 14
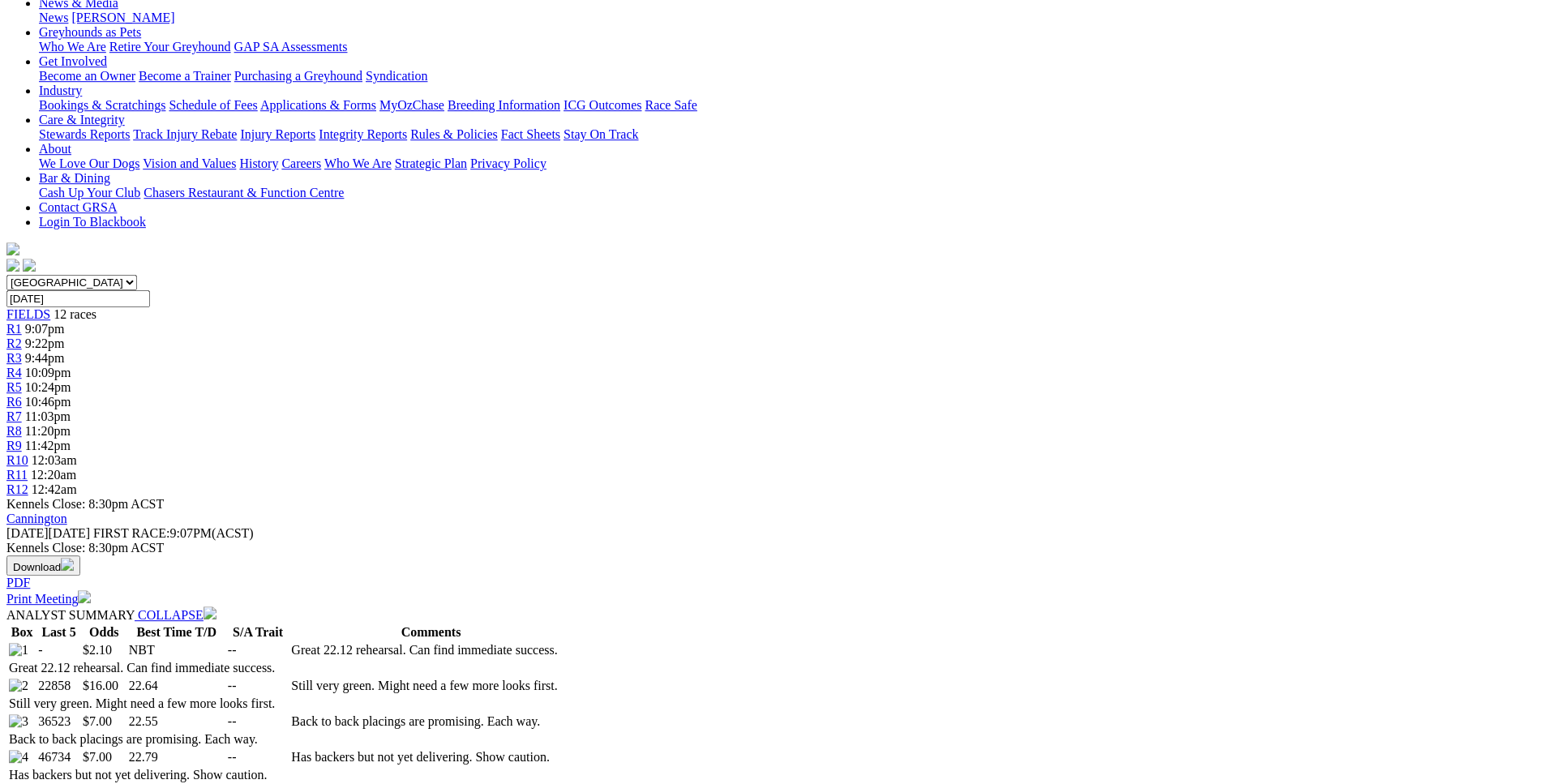
scroll to position [331, 0]
